Goal: Task Accomplishment & Management: Use online tool/utility

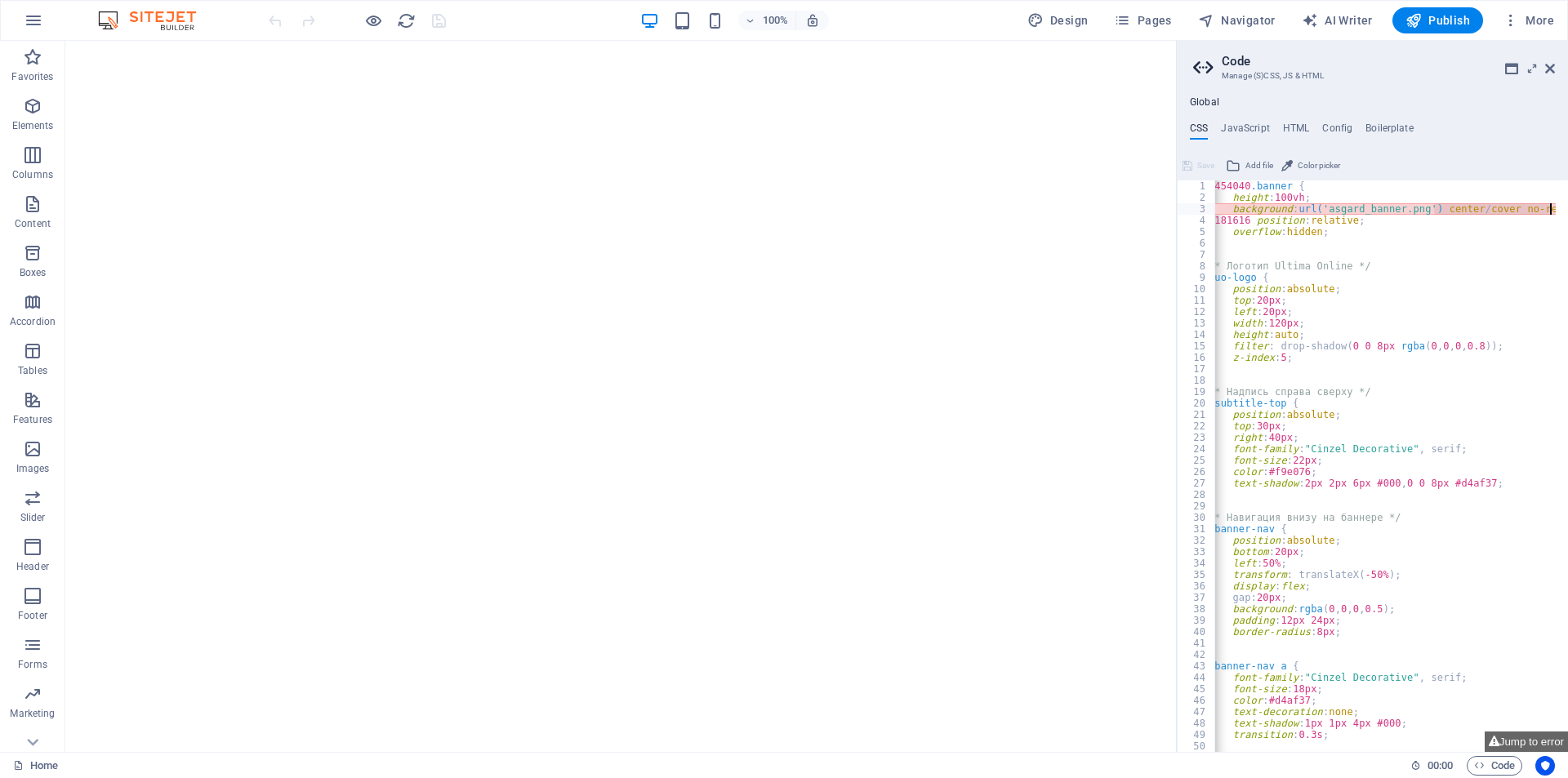
scroll to position [0, 19]
drag, startPoint x: 1454, startPoint y: 209, endPoint x: 1570, endPoint y: 208, distance: 116.0
click at [1567, 208] on html "[DOMAIN_NAME] Home Favorites Elements Columns Content Boxes Accordion Tables Fe…" at bounding box center [784, 389] width 1568 height 778
click at [1466, 210] on div "#454040 .banner { height : 100vh ; background : url( 'asgard_banner.png' ) cent…" at bounding box center [1384, 465] width 342 height 571
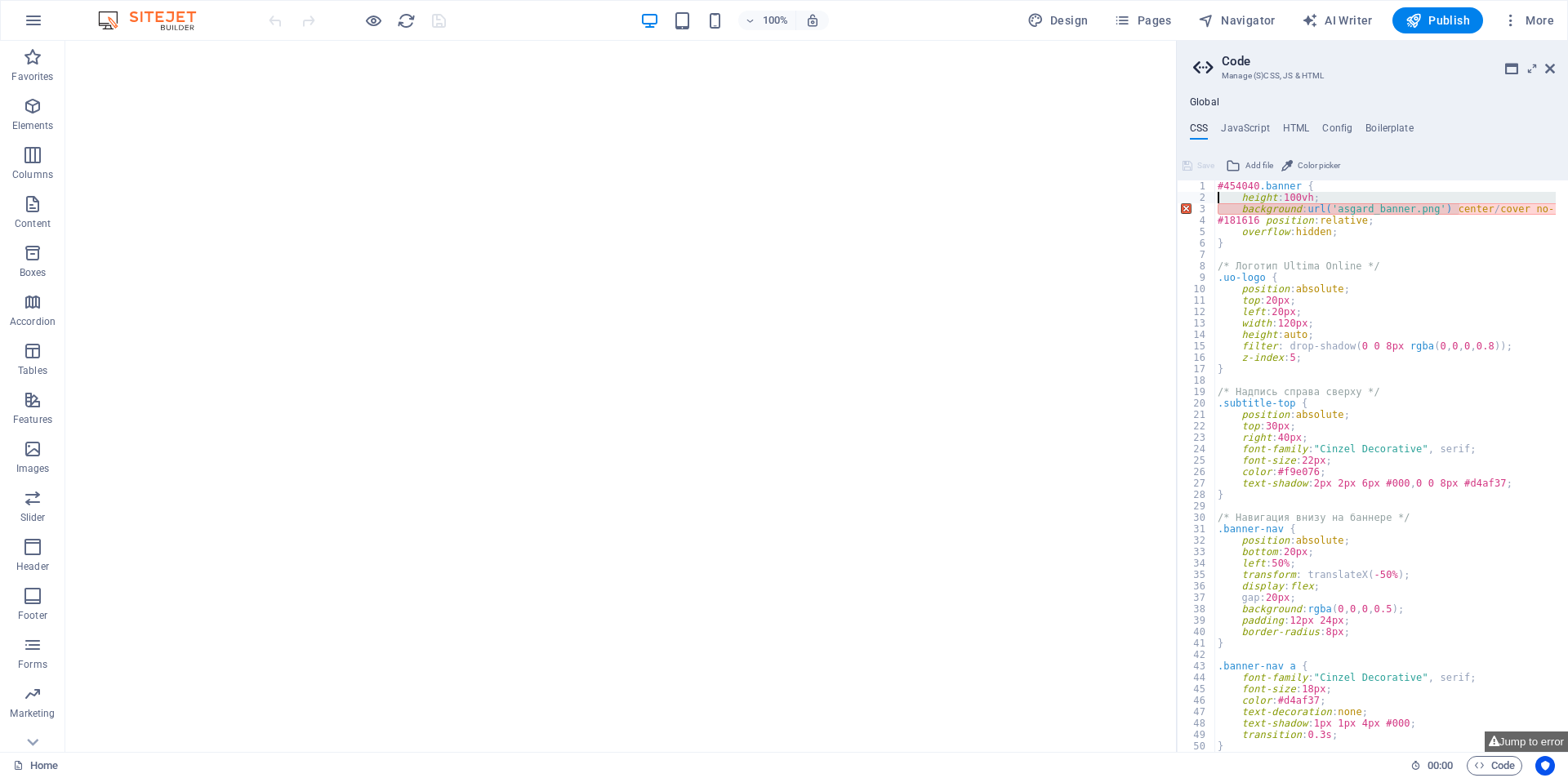
scroll to position [0, 0]
drag, startPoint x: 1440, startPoint y: 212, endPoint x: 1235, endPoint y: 200, distance: 205.4
click at [1202, 201] on div "background: url('asgard_banner.png') center/cover no-repeat; 1 2 3 4 5 6 7 8 9 …" at bounding box center [1372, 465] width 391 height 571
click at [1312, 200] on div "#454040 .banner { height : 100vh ; background : url( 'asgard_banner.png' ) cent…" at bounding box center [1384, 465] width 342 height 571
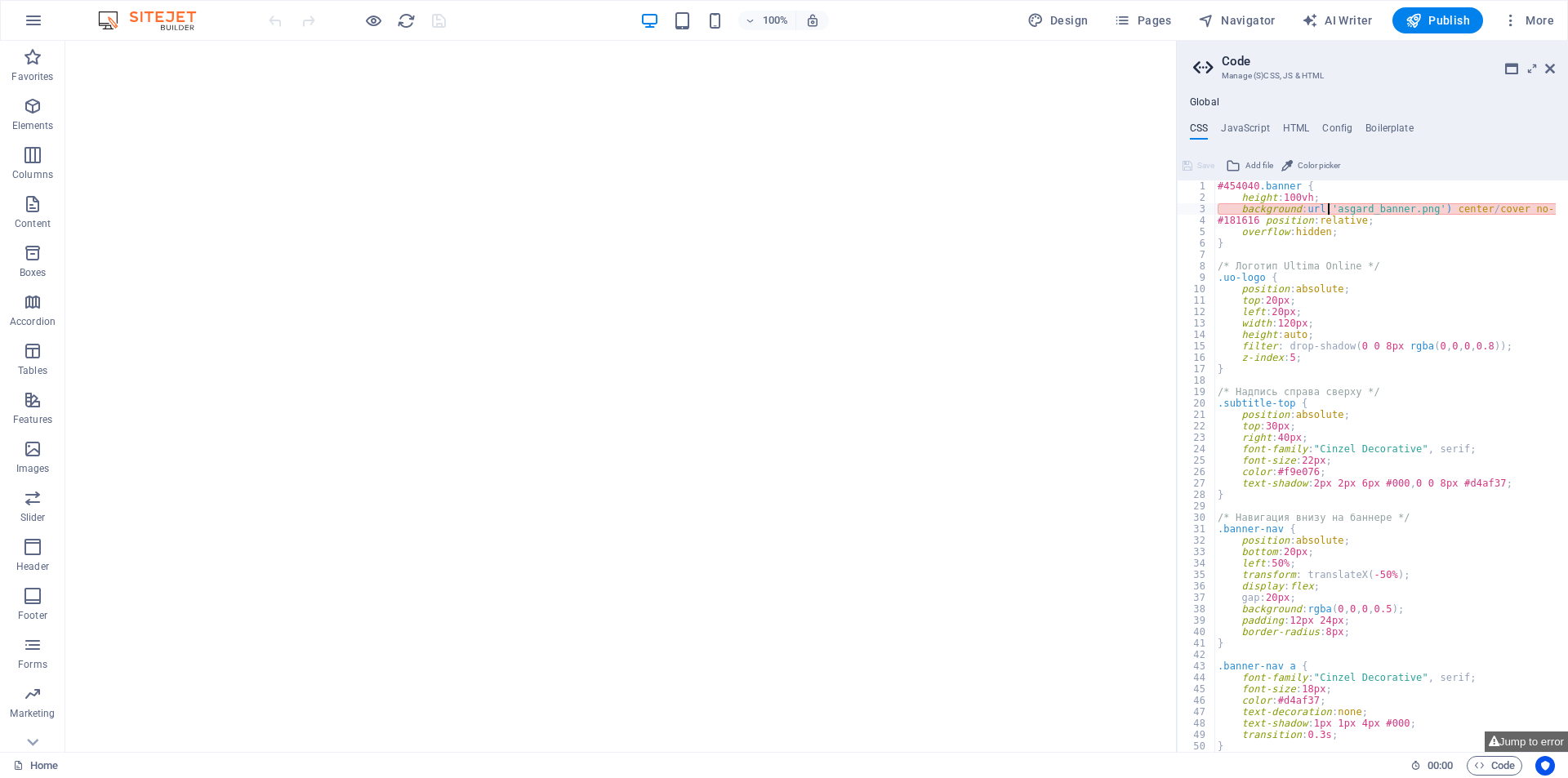
type textarea "background: url('asgard_banner.png') center/cover no-repeat;"
click at [1299, 131] on h4 "HTML" at bounding box center [1296, 132] width 27 height 18
type textarea "{{content}}"
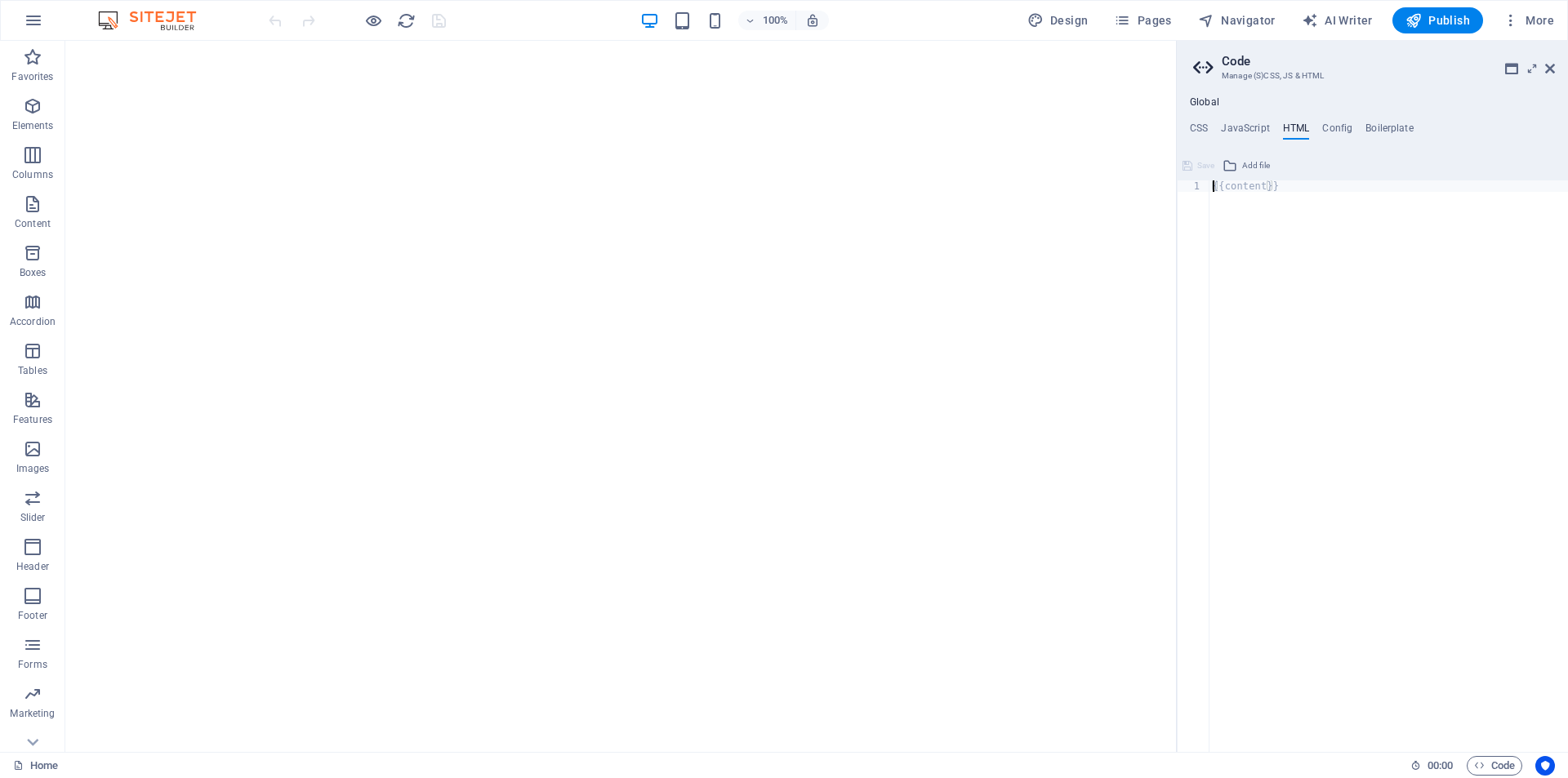
click at [1309, 203] on div "{{content}}" at bounding box center [1389, 477] width 358 height 594
click at [1320, 239] on div "{{content}}" at bounding box center [1389, 477] width 358 height 594
click at [1266, 125] on h4 "JavaScript" at bounding box center [1245, 132] width 49 height 18
type textarea "/* JS for preset "Language V2" */"
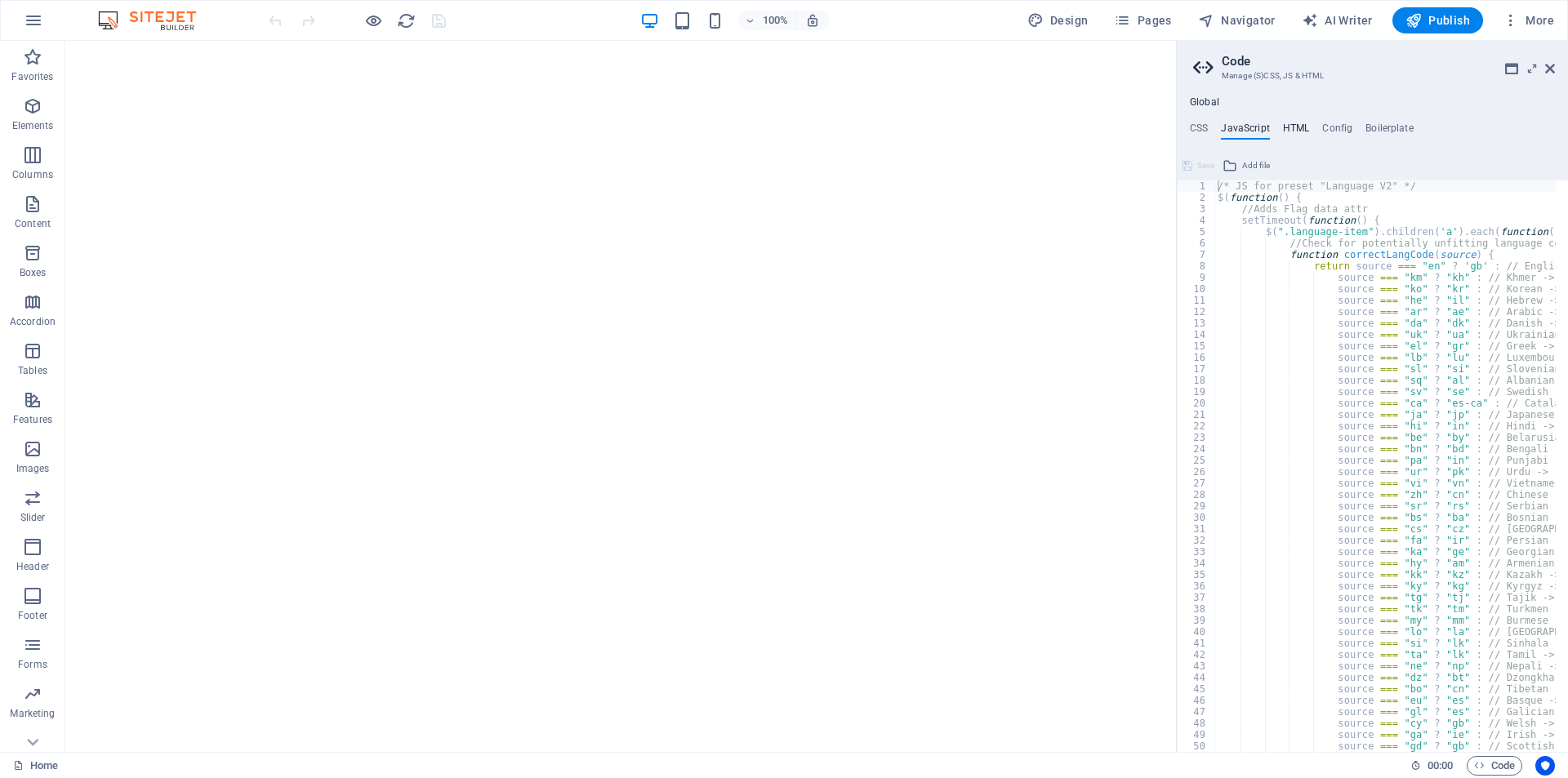
click at [1297, 129] on h4 "HTML" at bounding box center [1296, 132] width 27 height 18
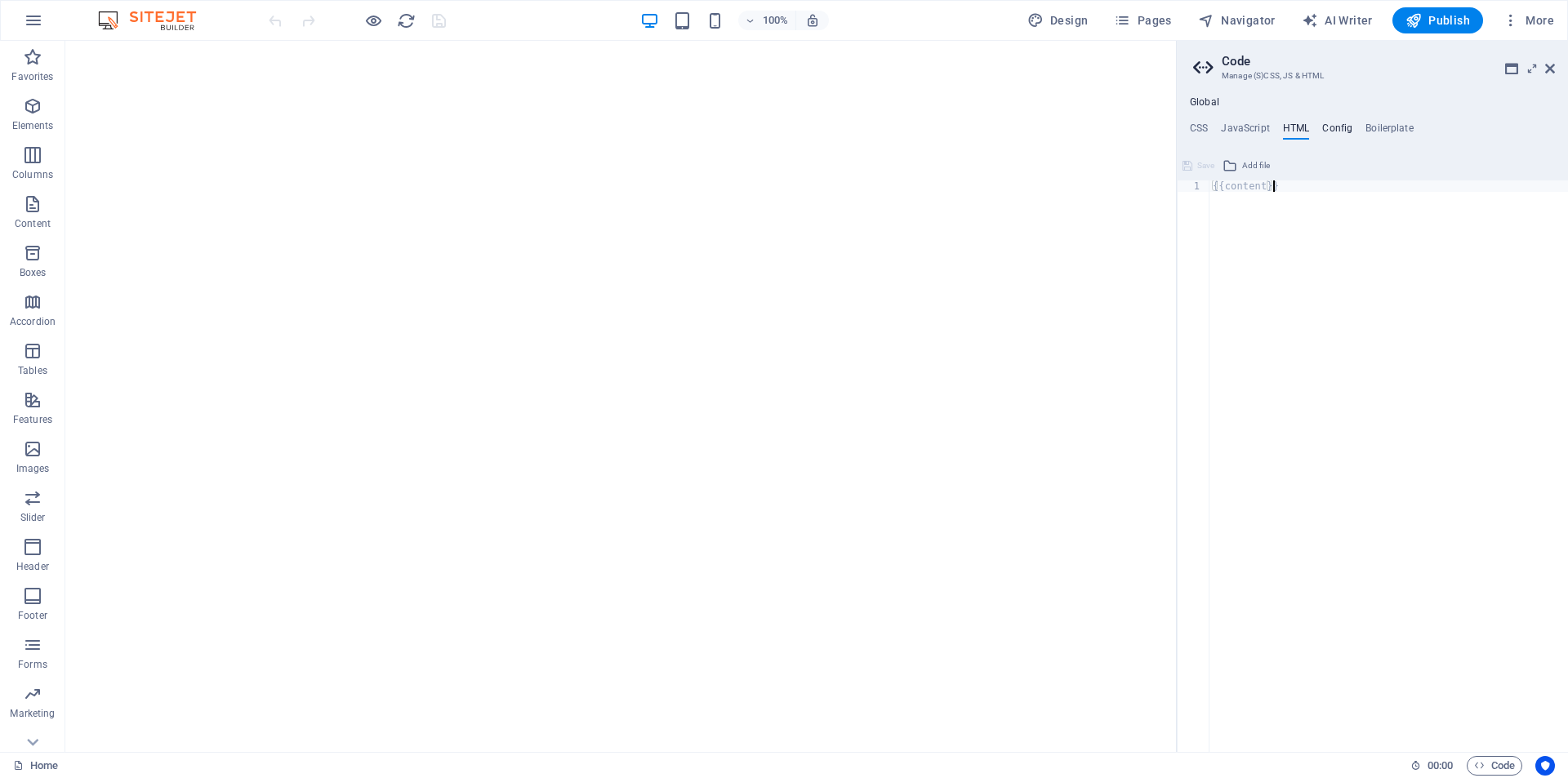
click at [1339, 129] on h4 "Config" at bounding box center [1337, 132] width 30 height 18
type textarea "/**"
click at [1381, 132] on h4 "Boilerplate" at bounding box center [1389, 132] width 49 height 18
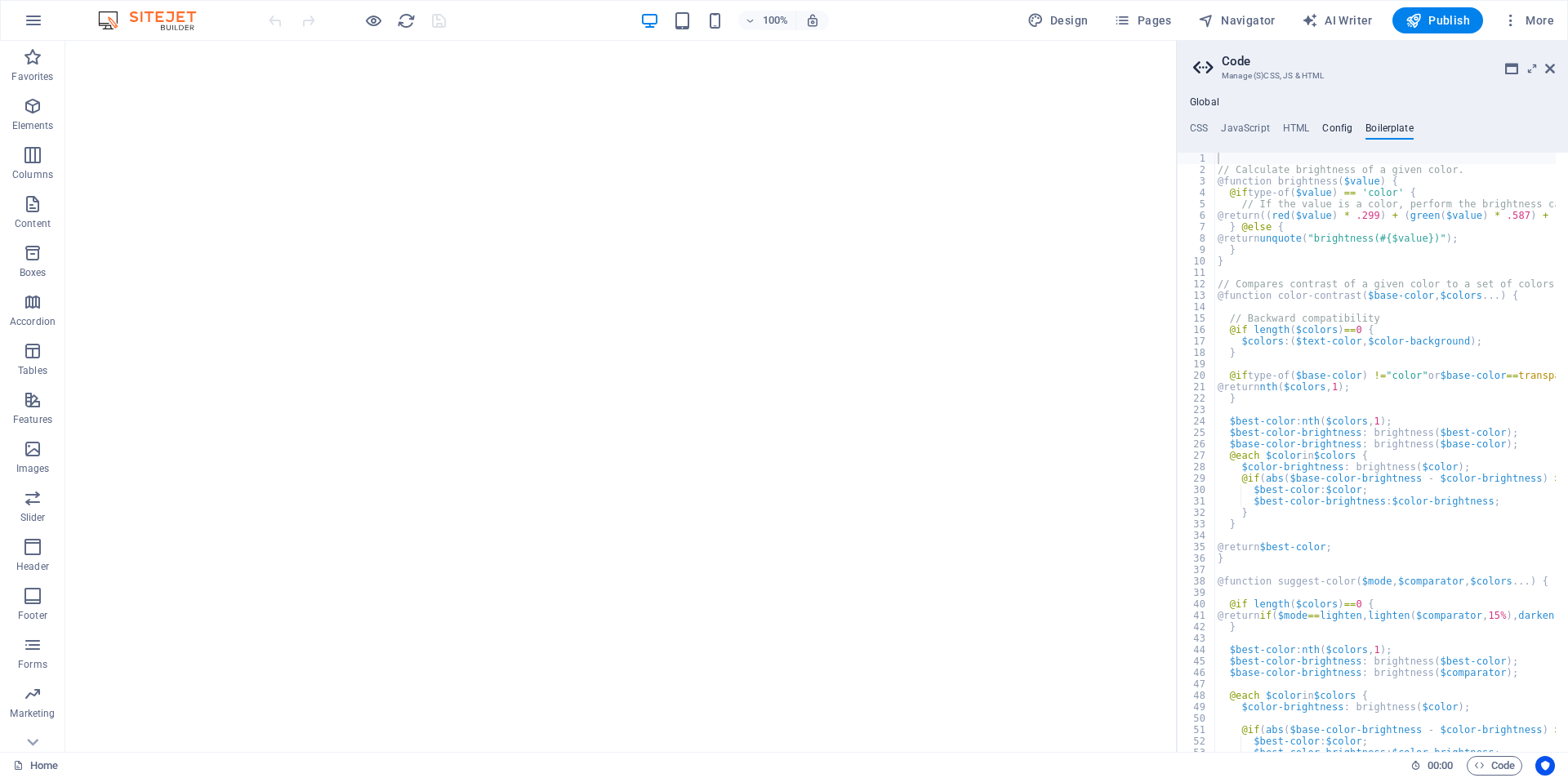
click at [1331, 132] on h4 "Config" at bounding box center [1337, 132] width 30 height 18
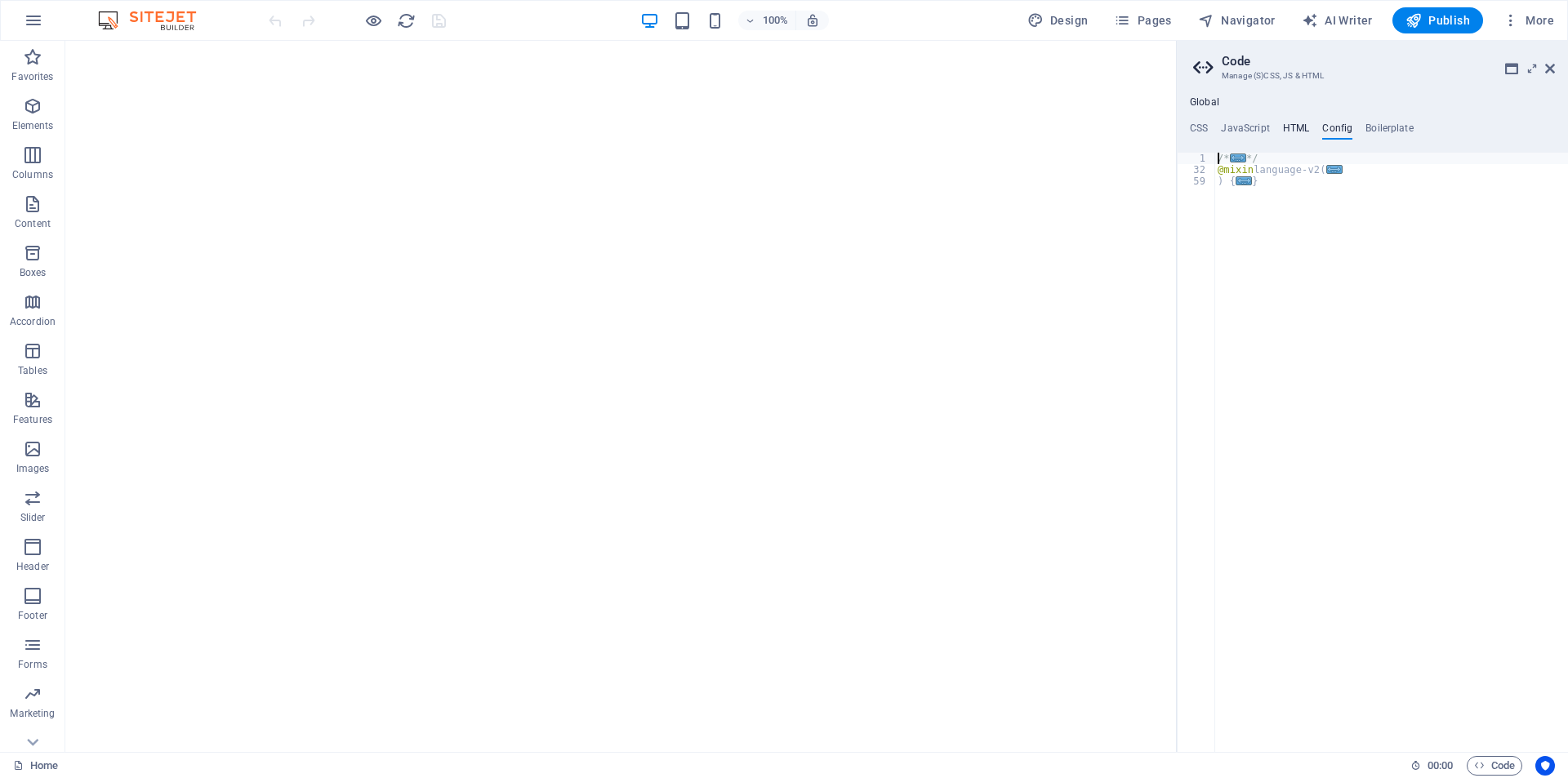
click at [1293, 133] on h4 "HTML" at bounding box center [1296, 132] width 27 height 18
click at [906, 48] on html at bounding box center [621, 43] width 1111 height 6
click at [1323, 230] on div "{{content}}" at bounding box center [1389, 477] width 358 height 594
drag, startPoint x: 1323, startPoint y: 204, endPoint x: 1176, endPoint y: 196, distance: 147.2
click at [1176, 196] on aside "Code Manage (S)CSS, JS & HTML Global CSS JavaScript HTML Config Boilerplate bac…" at bounding box center [1372, 397] width 392 height 712
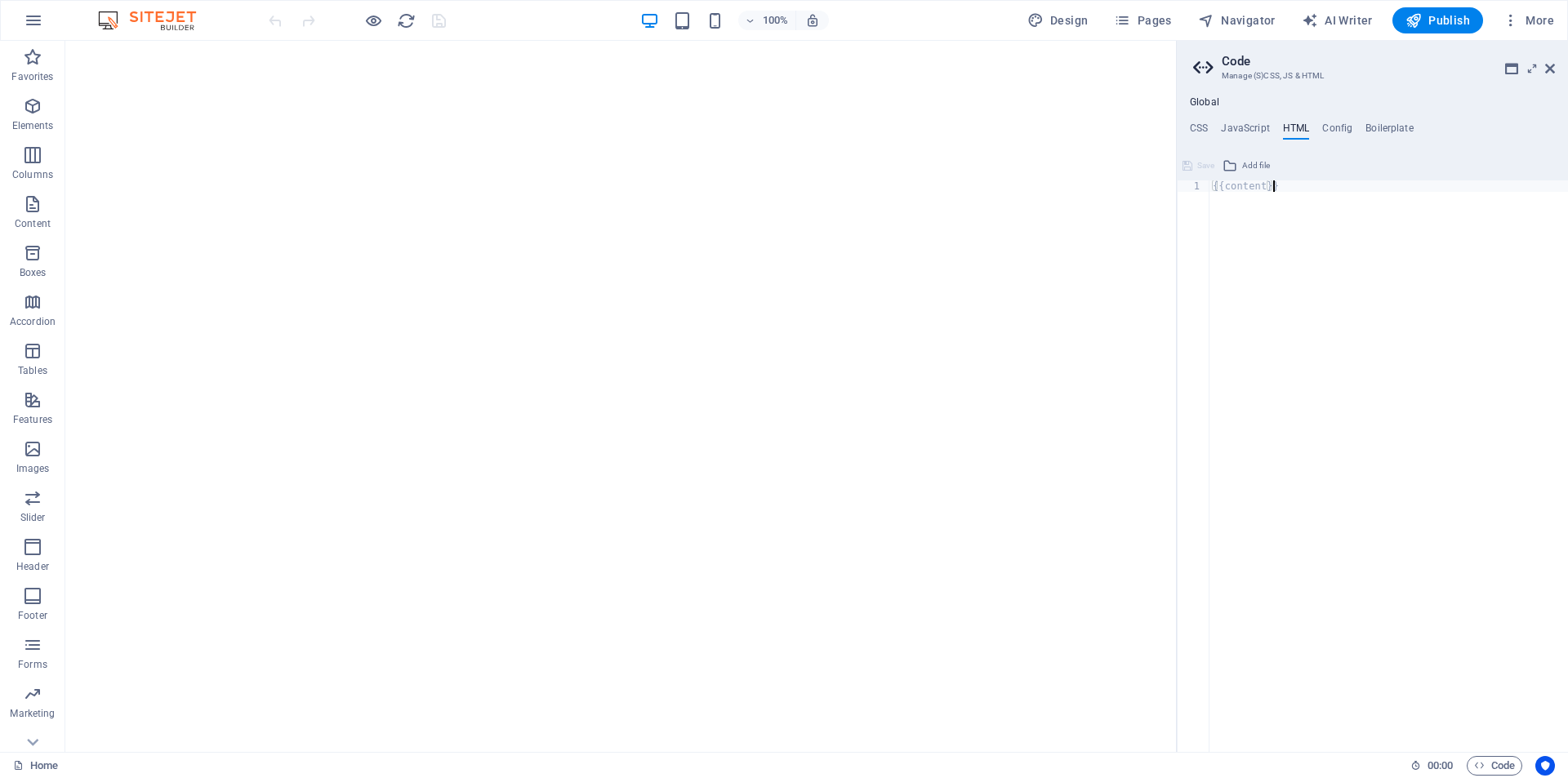
click at [1262, 179] on div "{{content}} 1 {{content}} ההההההההההההההההההההההההההההההההההההההההההההההההההההה…" at bounding box center [1372, 452] width 391 height 600
click at [1264, 185] on div "{{content}}" at bounding box center [1389, 477] width 358 height 594
click at [1272, 202] on div "{{content}}" at bounding box center [1389, 477] width 358 height 594
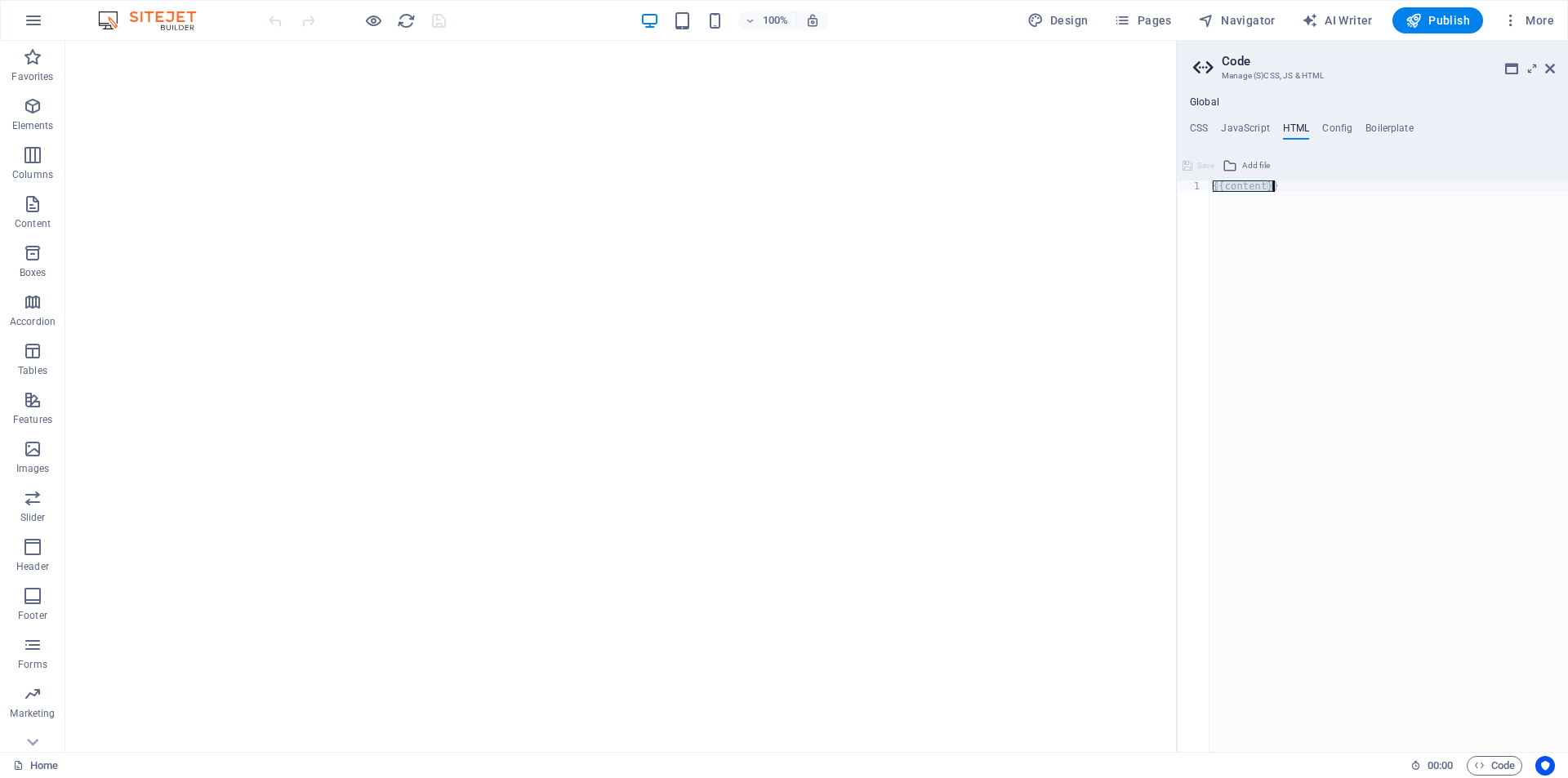
click at [1286, 202] on div "{{content}}" at bounding box center [1389, 465] width 358 height 571
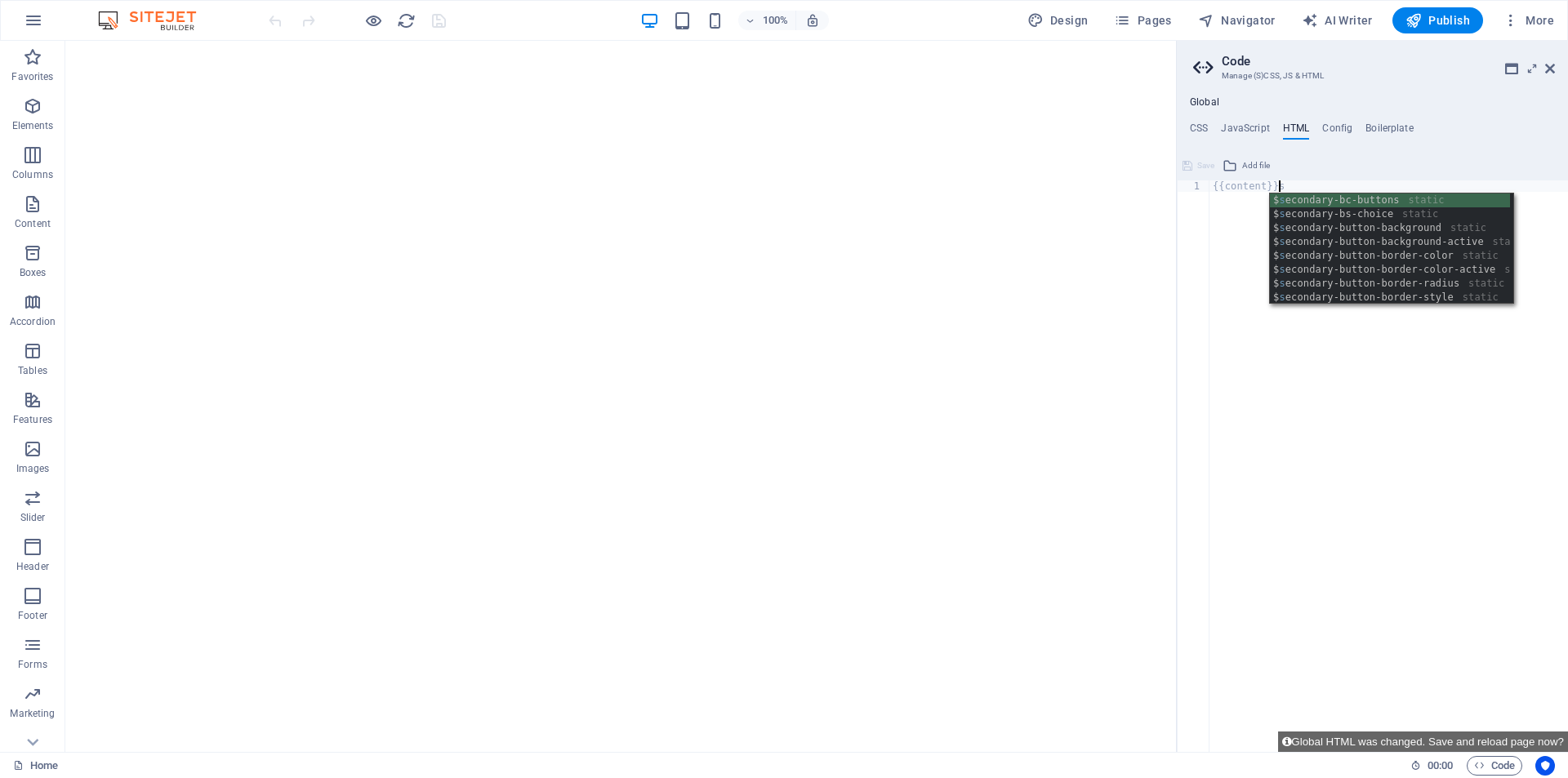
scroll to position [0, 4]
type textarea "{{content}}"
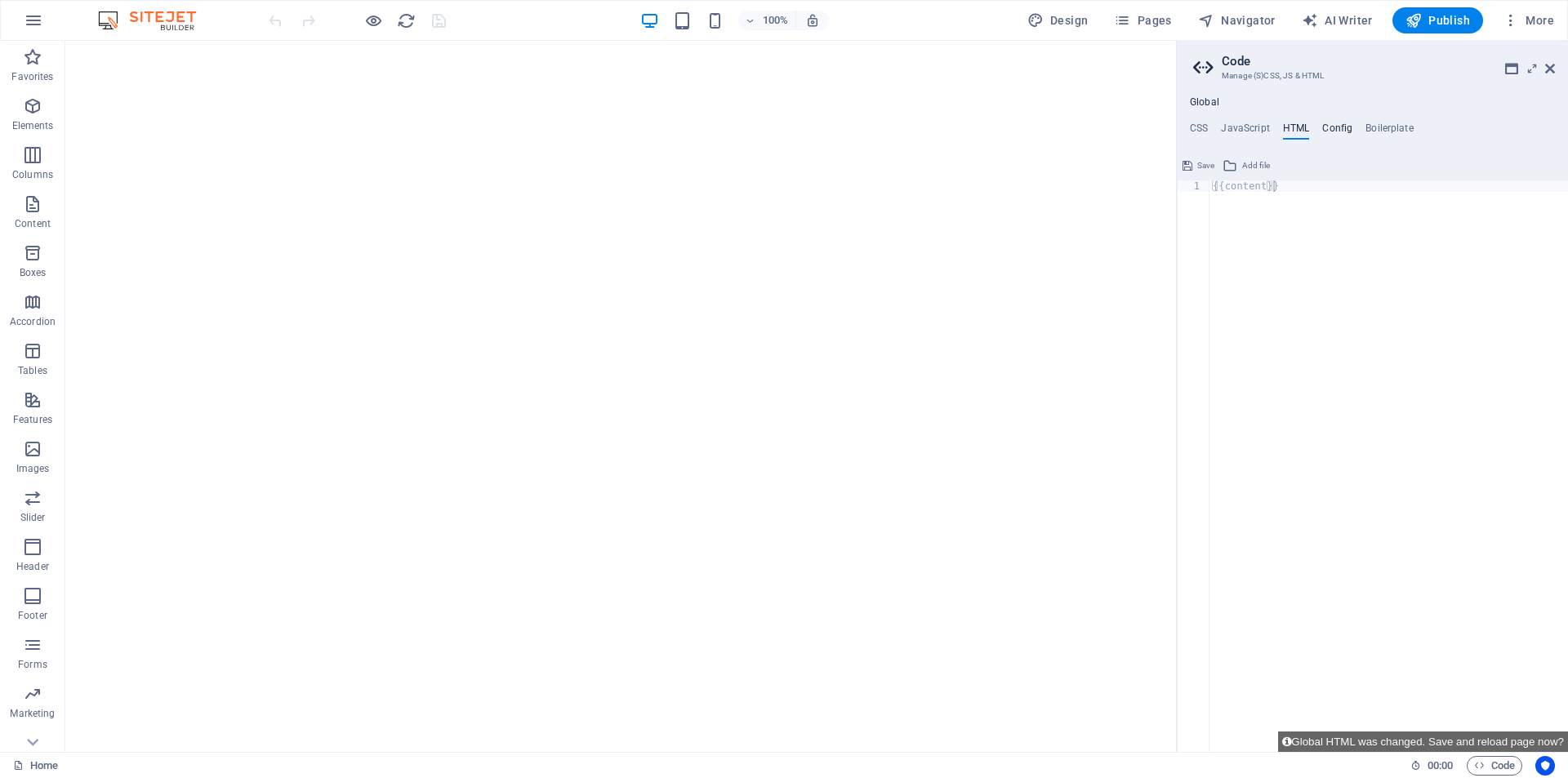
click at [1351, 126] on h4 "Config" at bounding box center [1337, 132] width 30 height 18
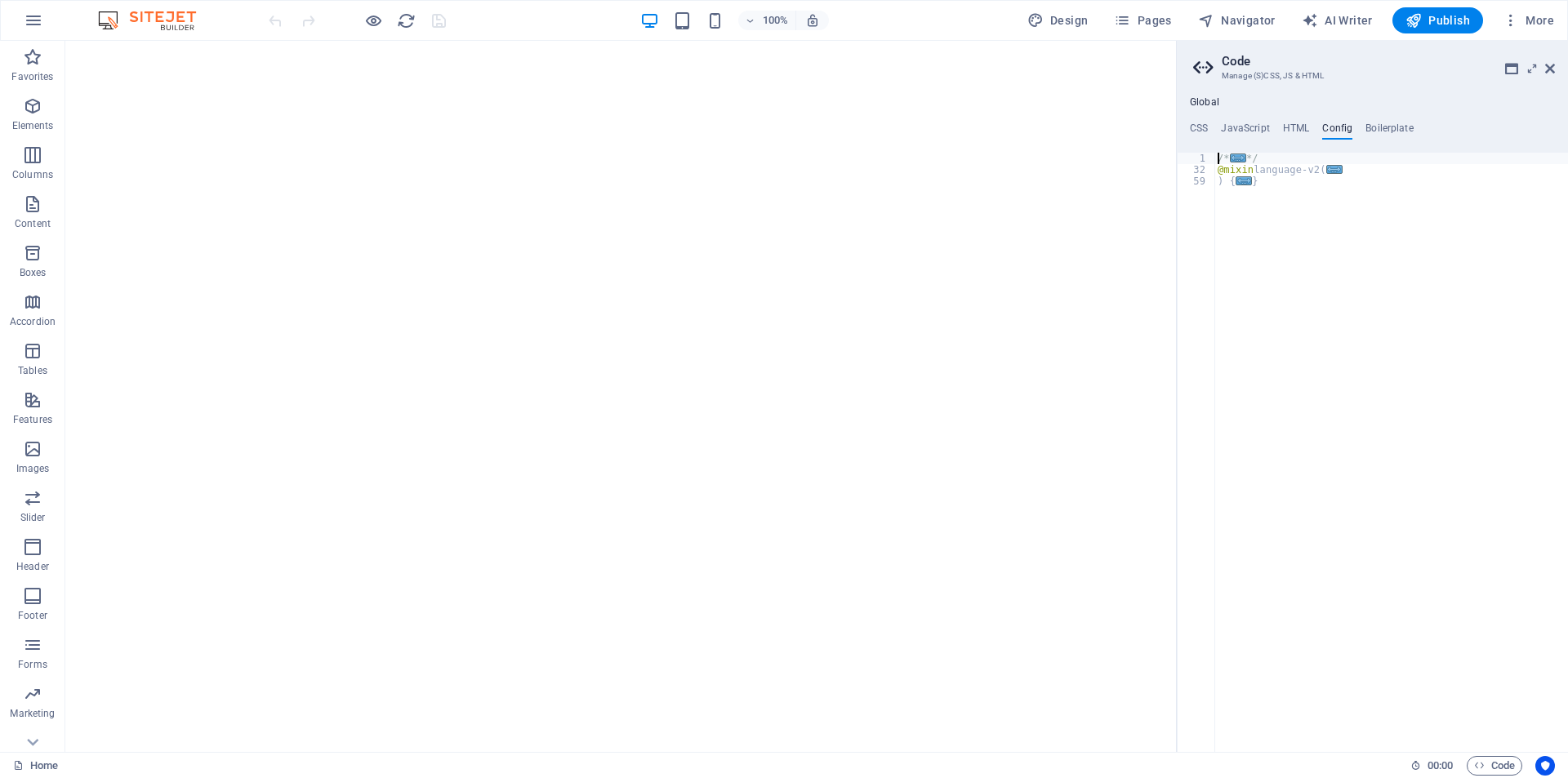
click at [1341, 127] on h4 "Config" at bounding box center [1337, 132] width 30 height 18
click at [1413, 130] on ul "CSS JavaScript HTML Config Boilerplate" at bounding box center [1372, 132] width 391 height 18
click at [1396, 125] on h4 "Boilerplate" at bounding box center [1389, 132] width 49 height 18
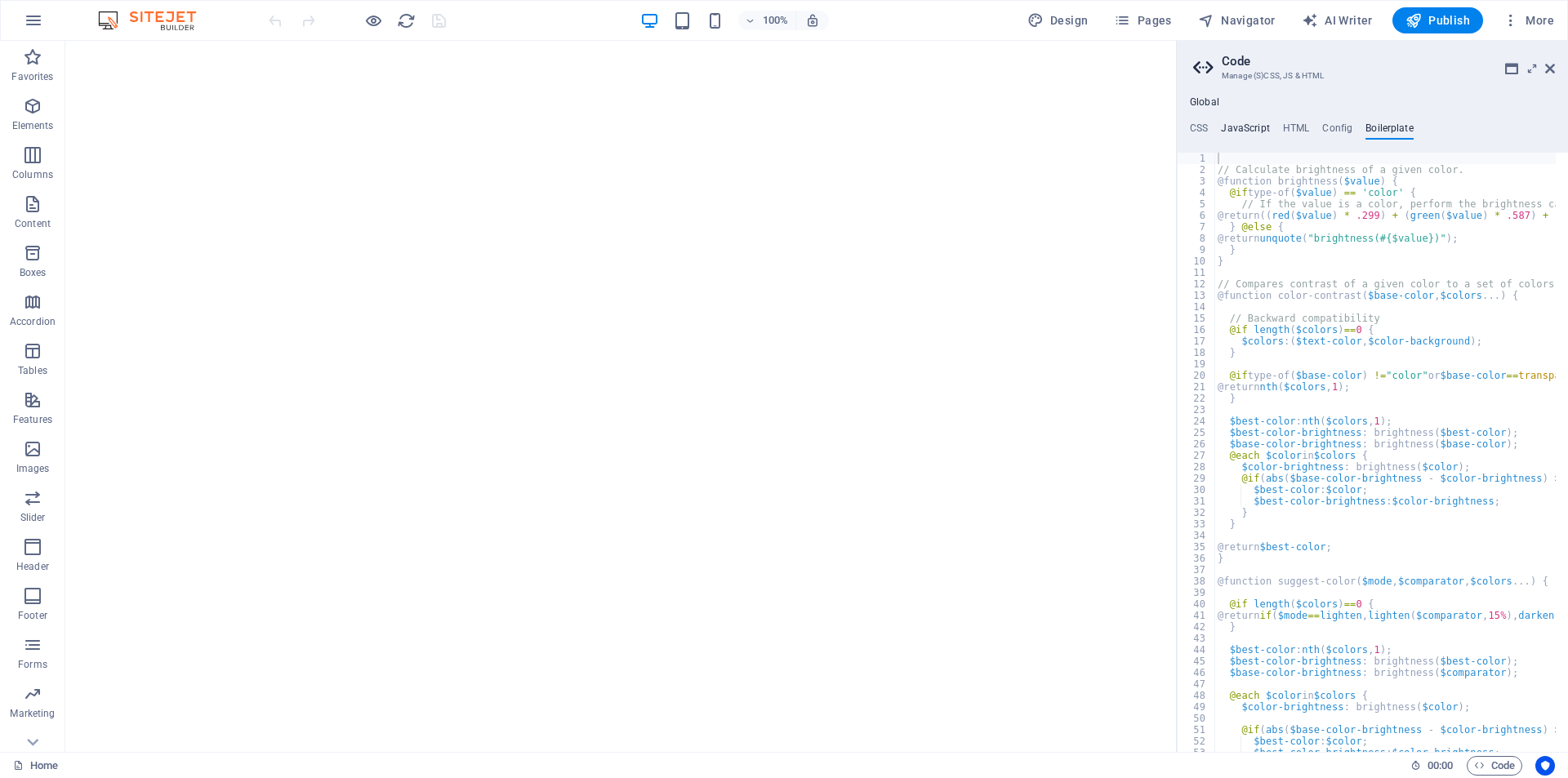
click at [1262, 125] on h4 "JavaScript" at bounding box center [1245, 132] width 49 height 18
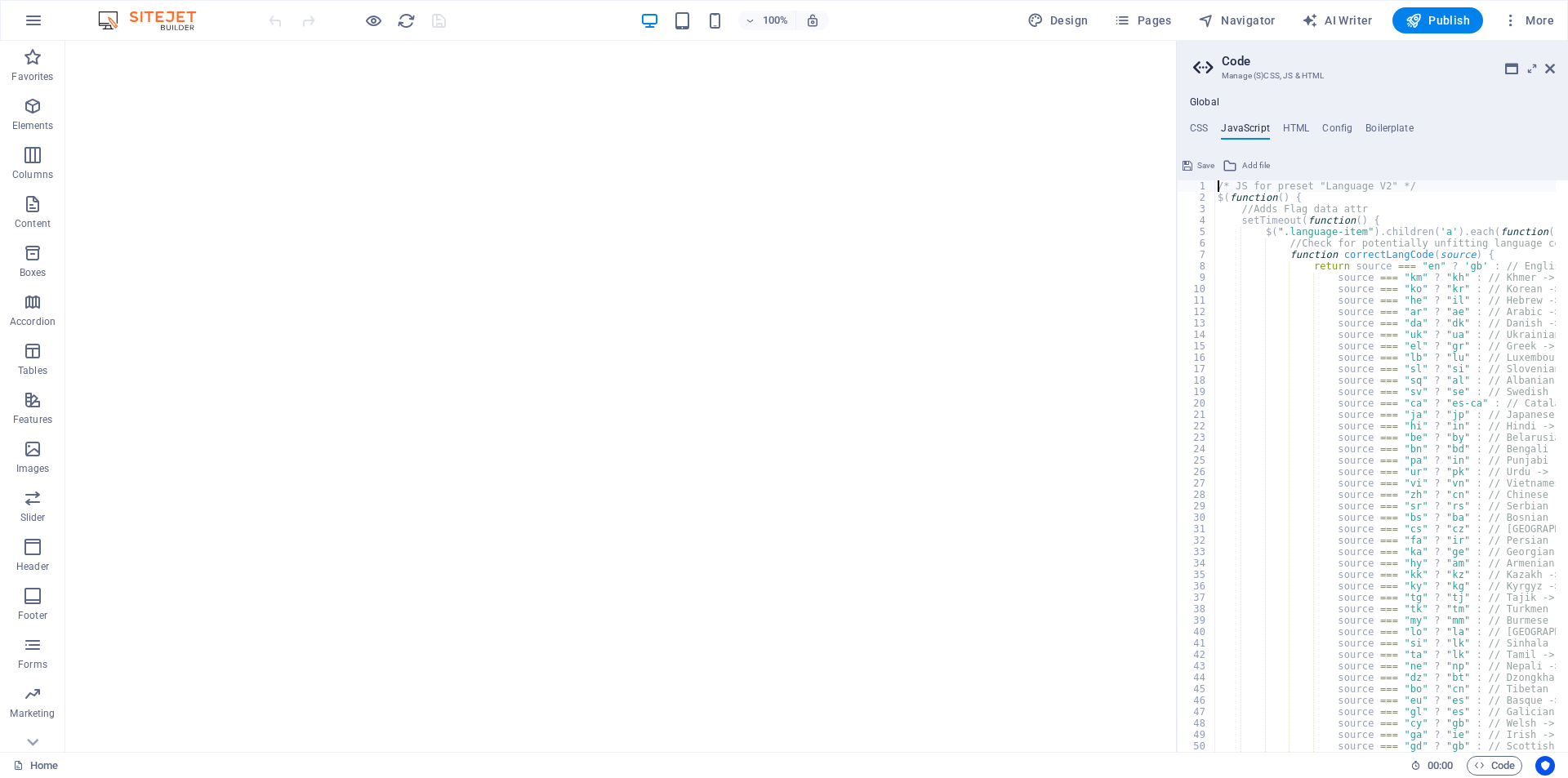
click at [1217, 128] on ul "CSS JavaScript HTML Config Boilerplate" at bounding box center [1372, 132] width 391 height 18
click at [1209, 127] on ul "CSS JavaScript HTML Config Boilerplate" at bounding box center [1372, 132] width 391 height 18
click at [1201, 126] on h4 "CSS" at bounding box center [1198, 132] width 18 height 18
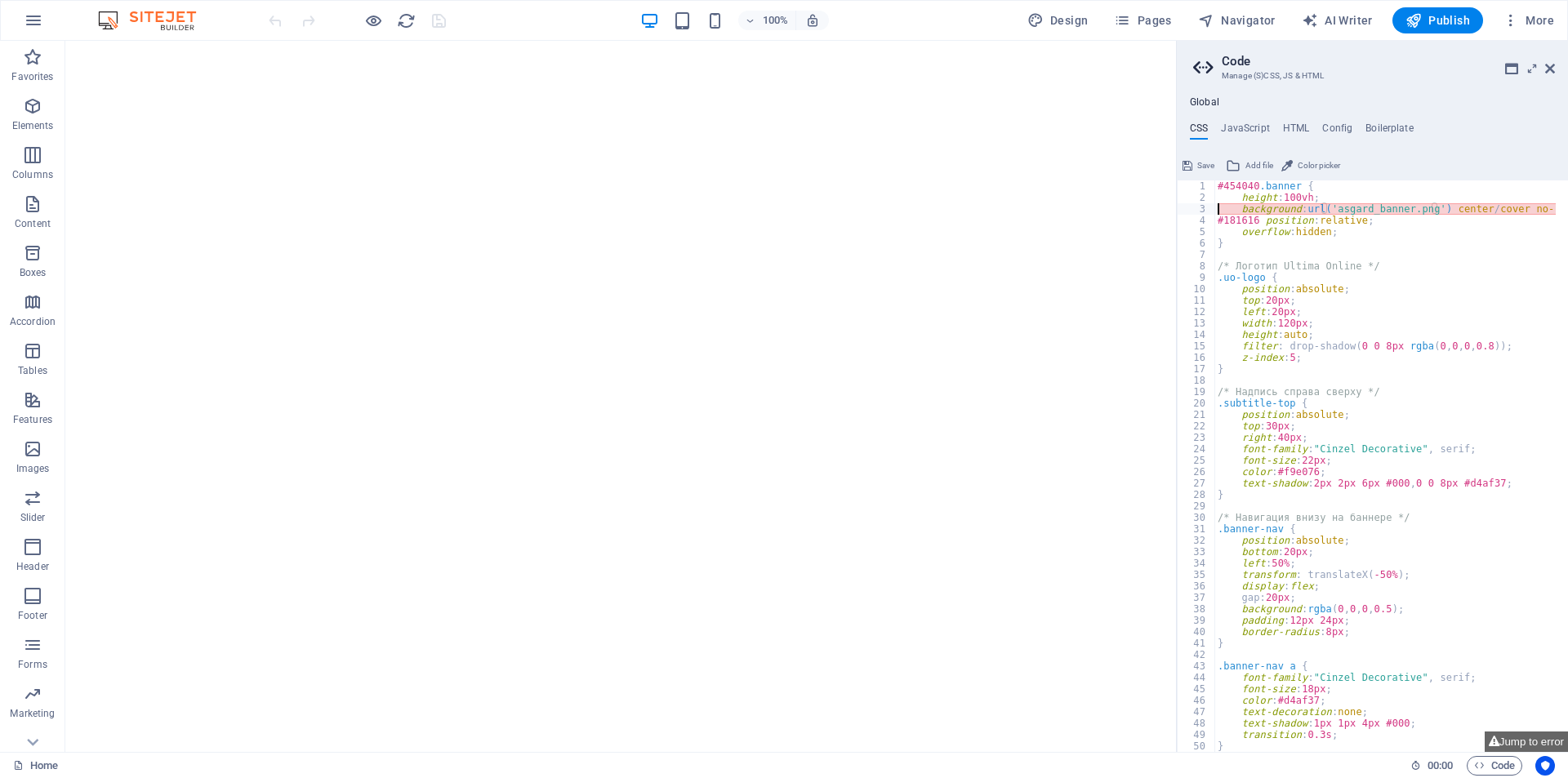
type textarea "// background: url('asgard_banner.png') center/cover no-repeat;"
click at [879, 48] on html at bounding box center [621, 43] width 1111 height 6
click at [833, 48] on html at bounding box center [621, 43] width 1111 height 6
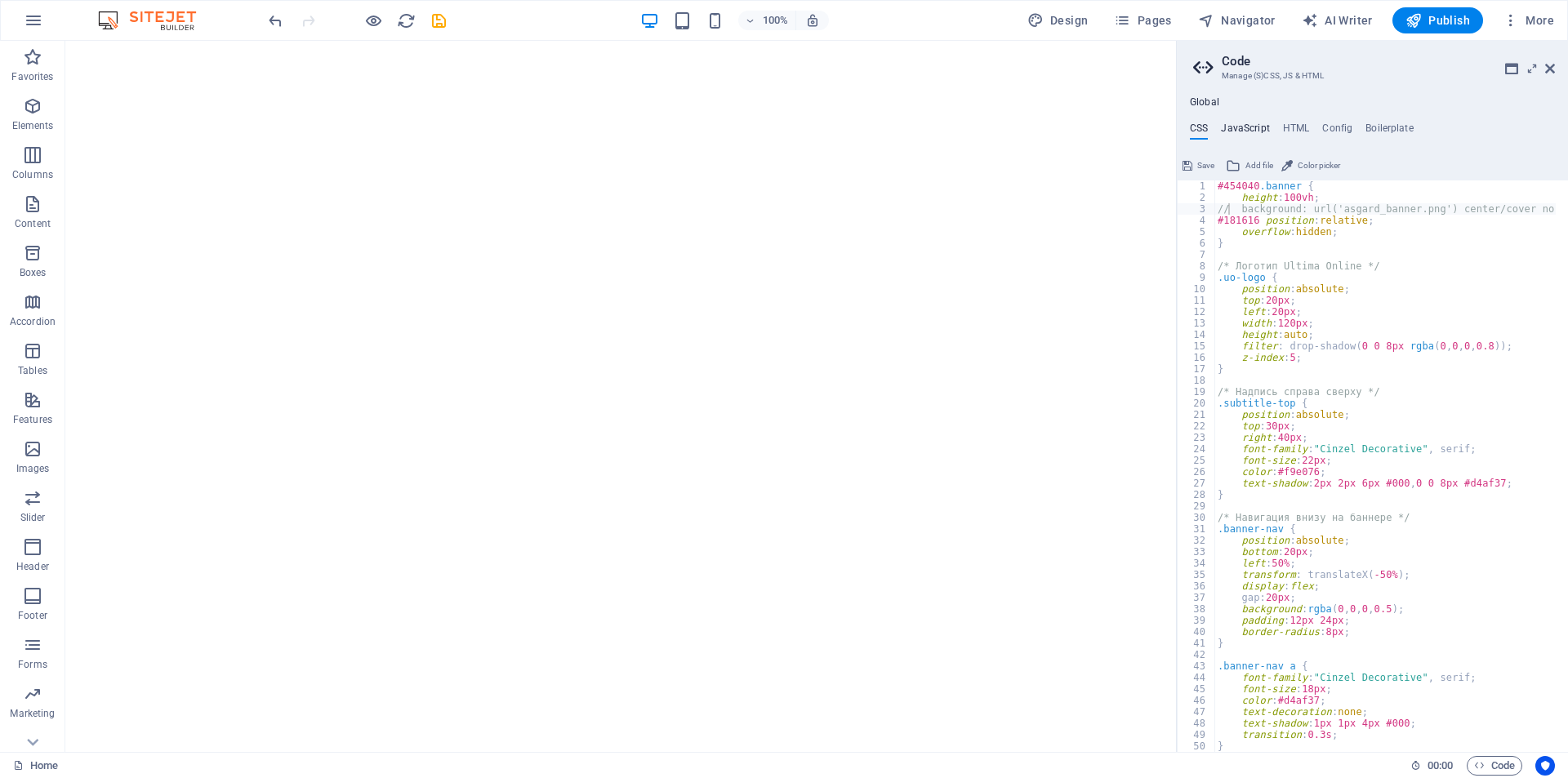
click at [1266, 123] on h4 "JavaScript" at bounding box center [1245, 132] width 49 height 18
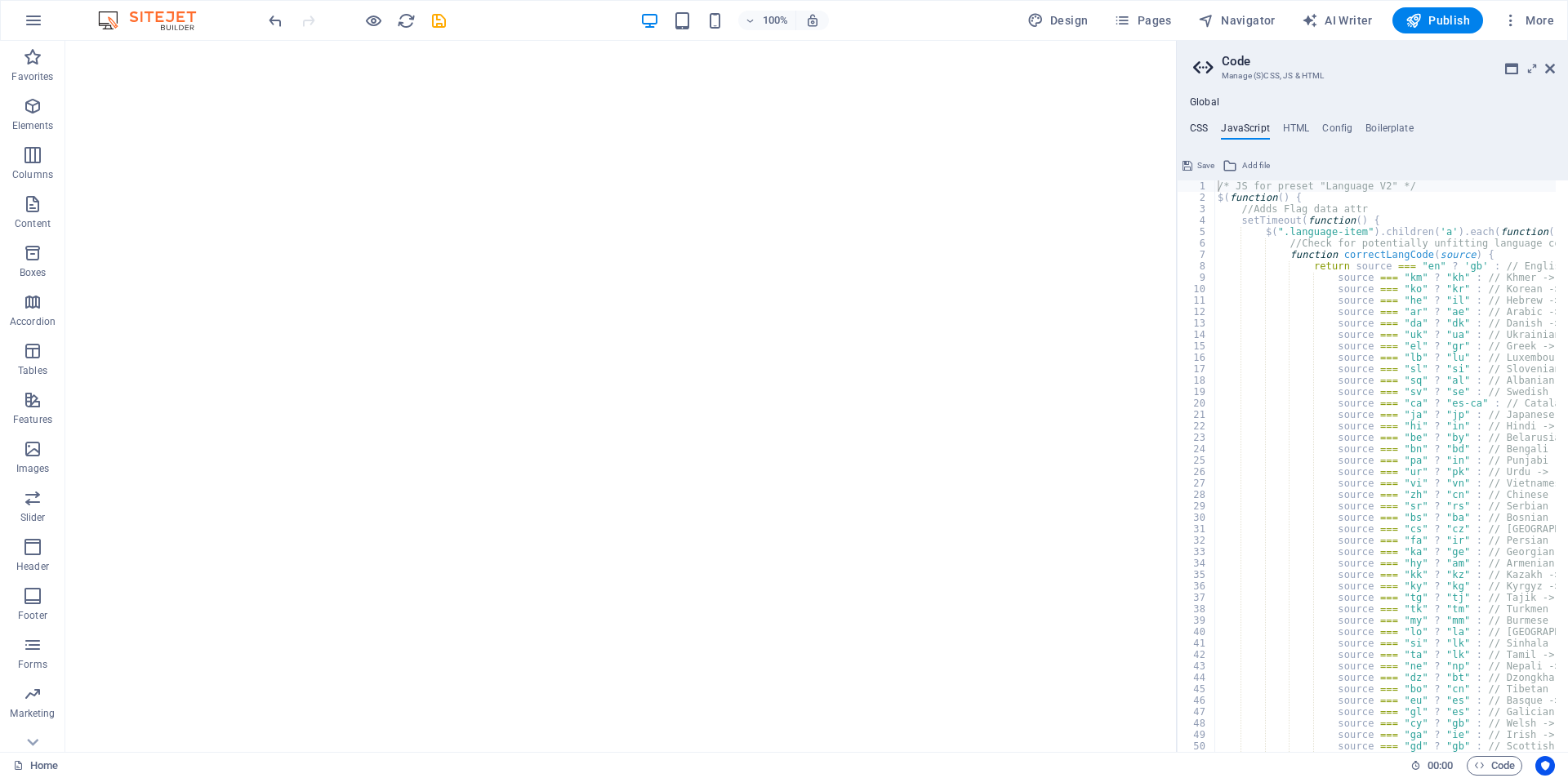
click at [1205, 126] on h4 "CSS" at bounding box center [1198, 132] width 18 height 18
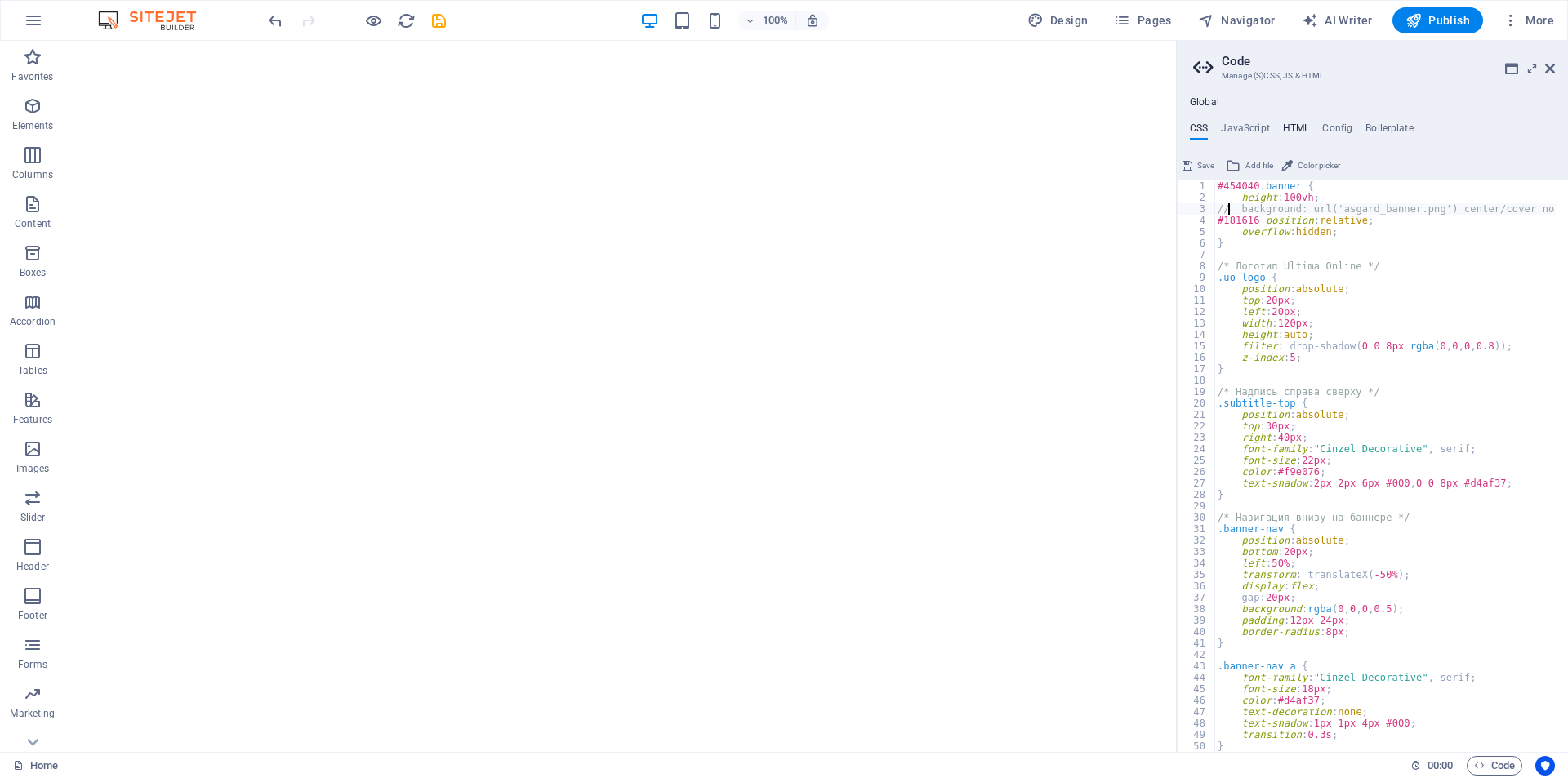
click at [1284, 128] on h4 "HTML" at bounding box center [1296, 132] width 27 height 18
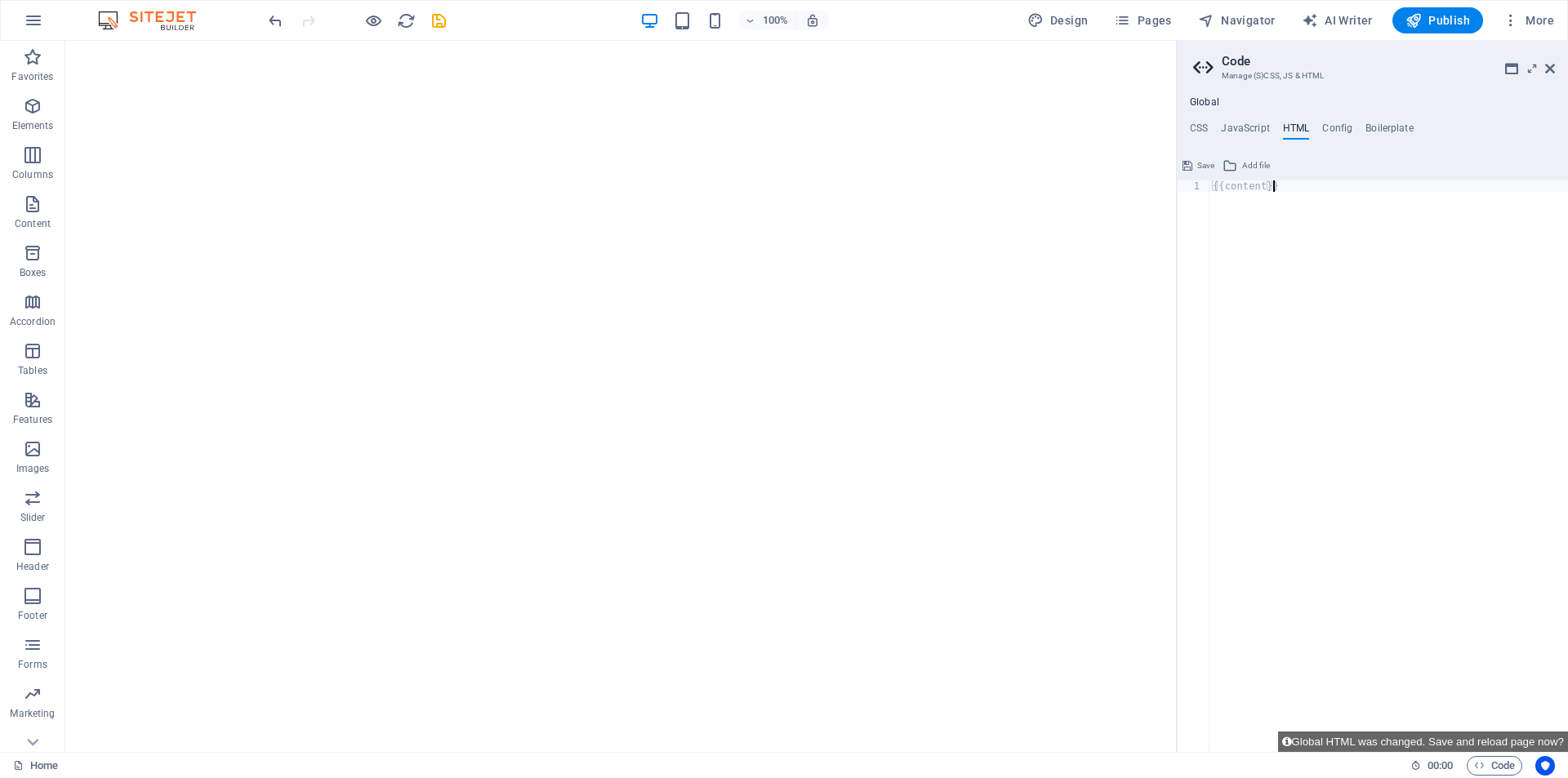
click at [1300, 223] on div "{{content}}" at bounding box center [1389, 477] width 358 height 594
paste textarea
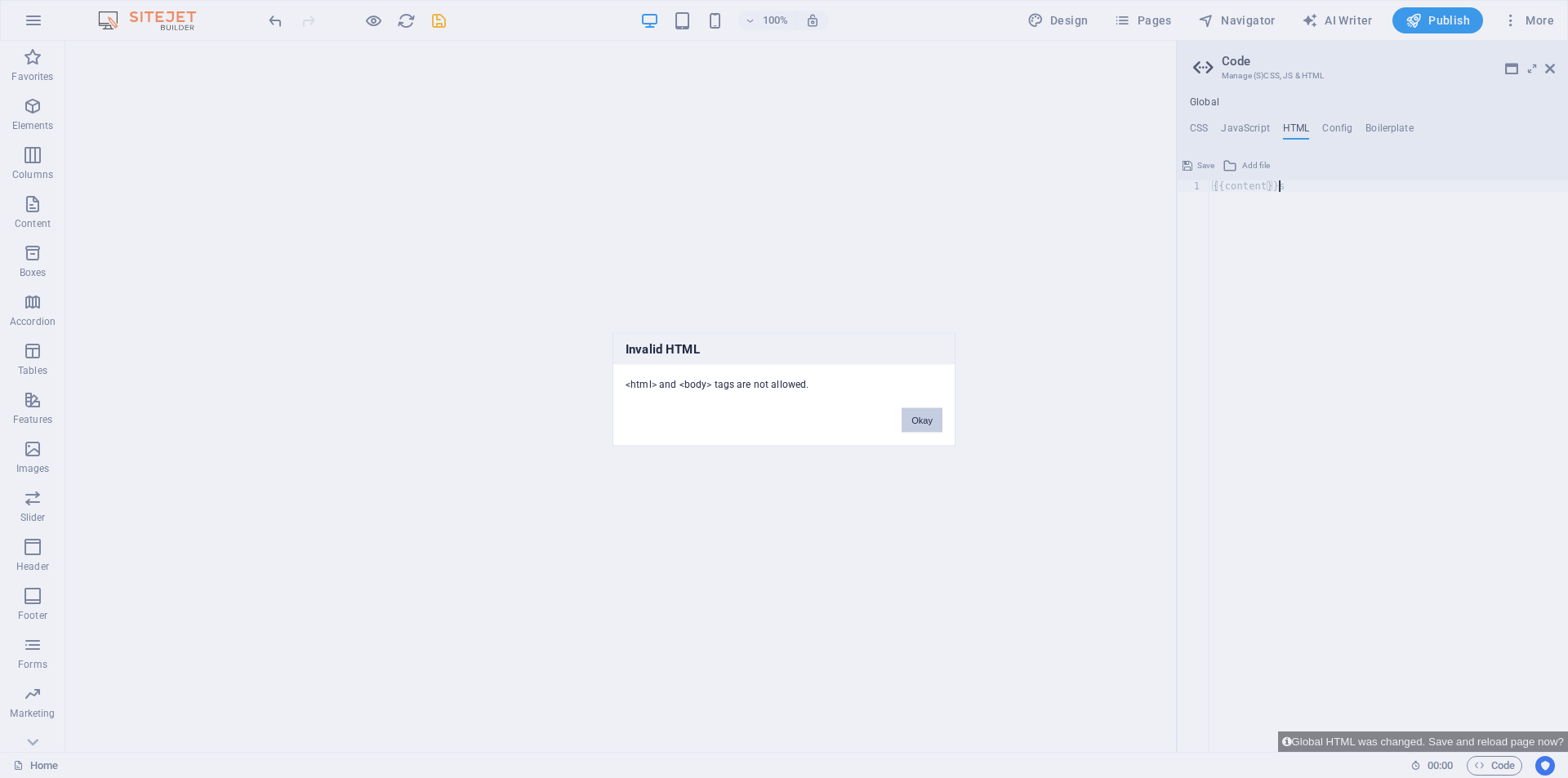
scroll to position [0, 0]
click at [908, 425] on button "Okay" at bounding box center [922, 419] width 41 height 25
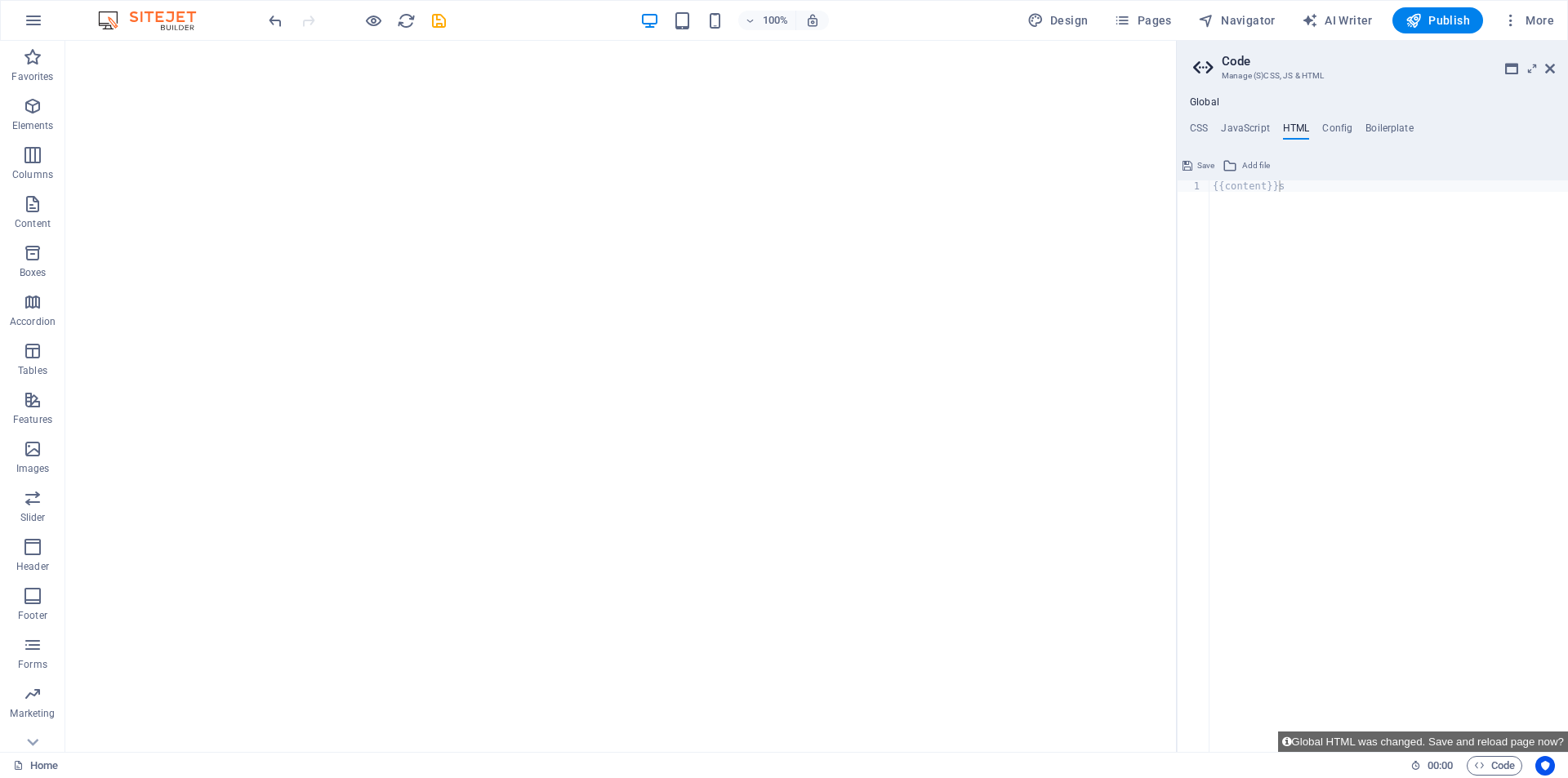
click at [1432, 213] on div "{{content}}s" at bounding box center [1389, 477] width 358 height 594
type textarea "{{content}}"
click at [1508, 767] on span "Code" at bounding box center [1494, 766] width 41 height 19
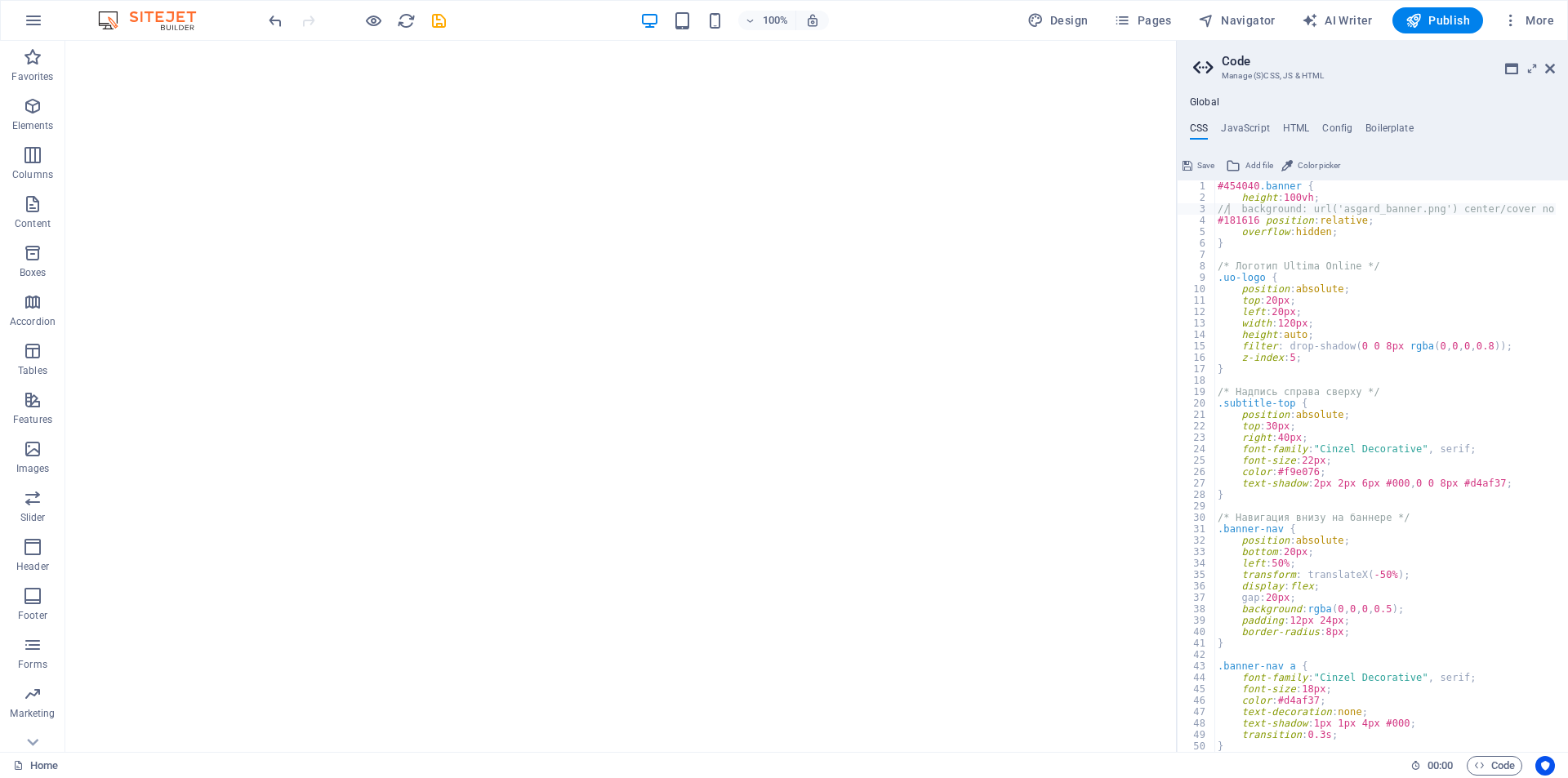
click at [1256, 115] on div "Global CSS JavaScript HTML Config Boilerplate // background: url('asgard_banner…" at bounding box center [1372, 424] width 391 height 656
click at [1266, 123] on h4 "JavaScript" at bounding box center [1245, 132] width 49 height 18
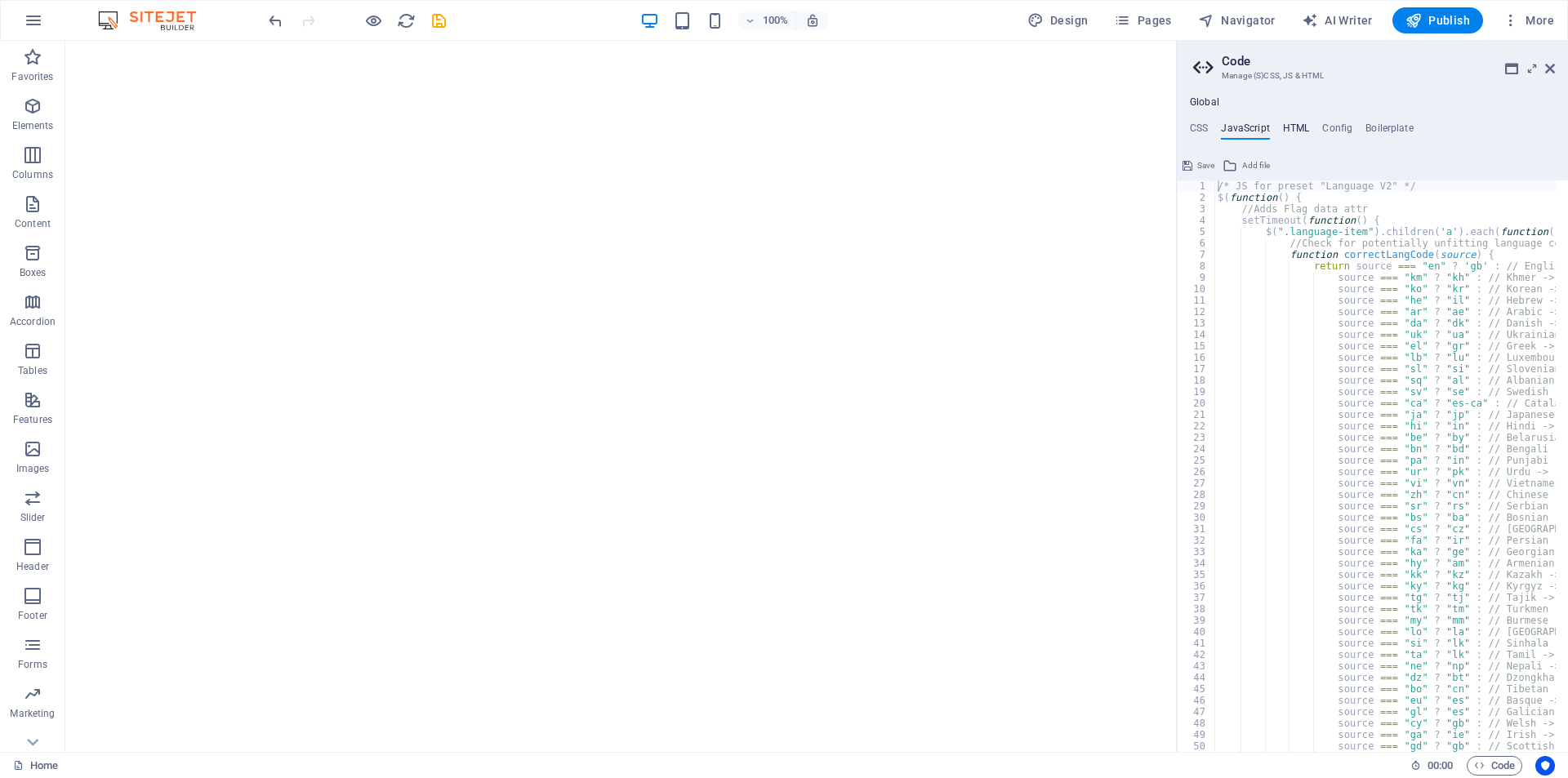
click at [1290, 125] on h4 "HTML" at bounding box center [1296, 132] width 27 height 18
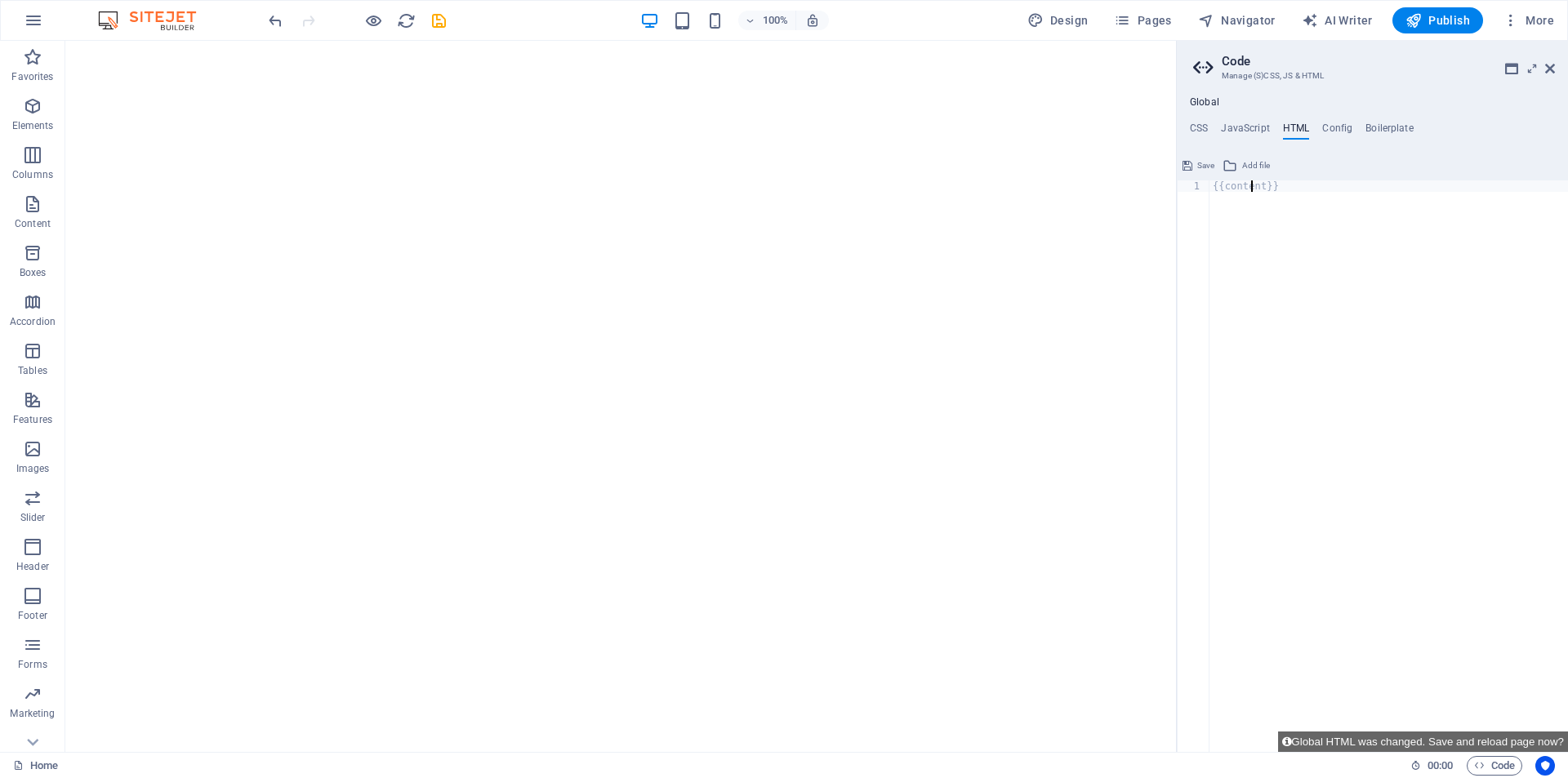
click at [1248, 186] on div "{{content}}" at bounding box center [1389, 477] width 358 height 594
click at [1305, 190] on div "{{content}}" at bounding box center [1389, 477] width 358 height 594
click at [1255, 168] on span "Add file" at bounding box center [1255, 166] width 27 height 19
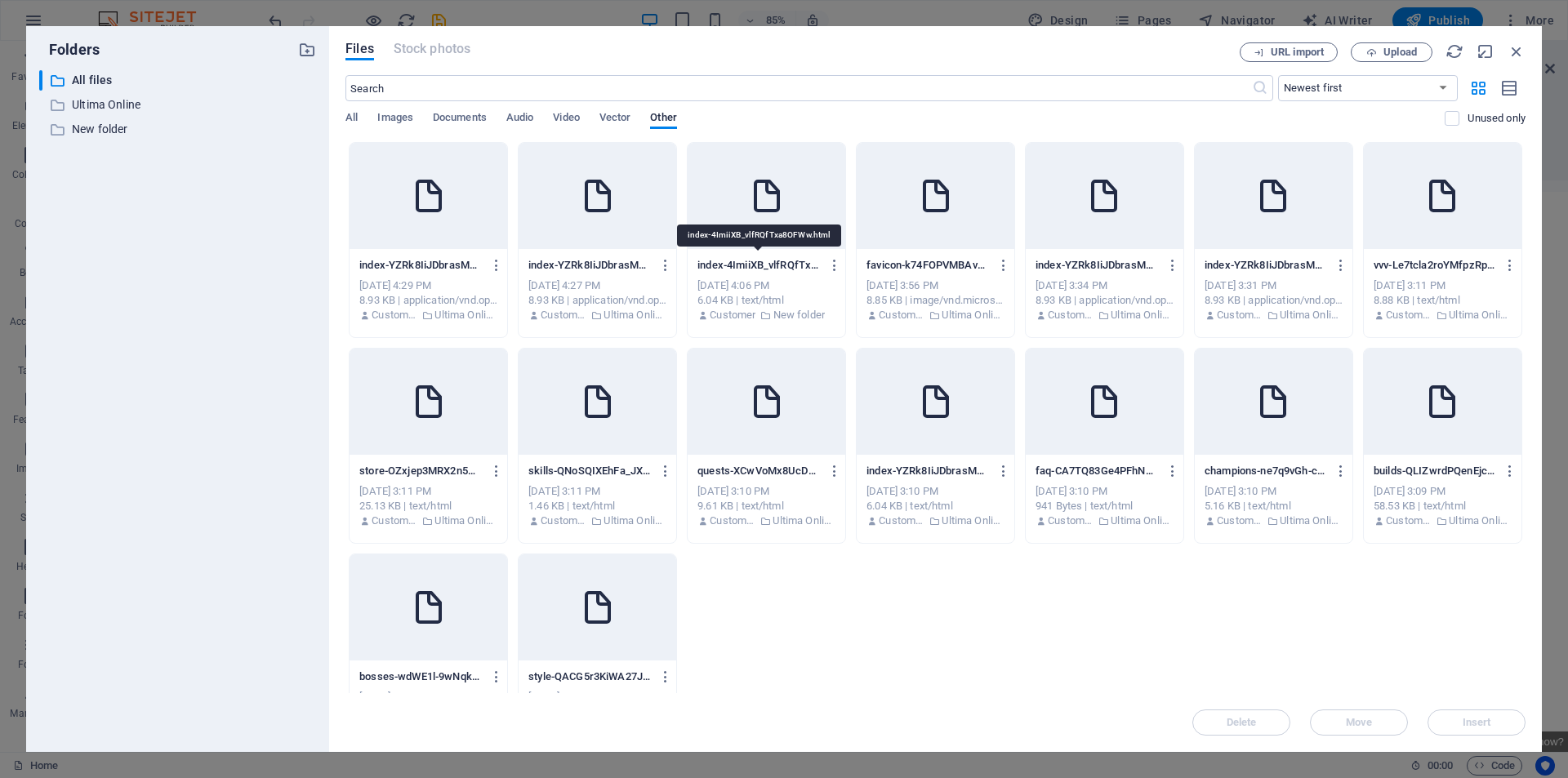
click at [779, 266] on p "index-4ImiiXB_vlfRQfTxa8OFWw.html" at bounding box center [758, 265] width 123 height 15
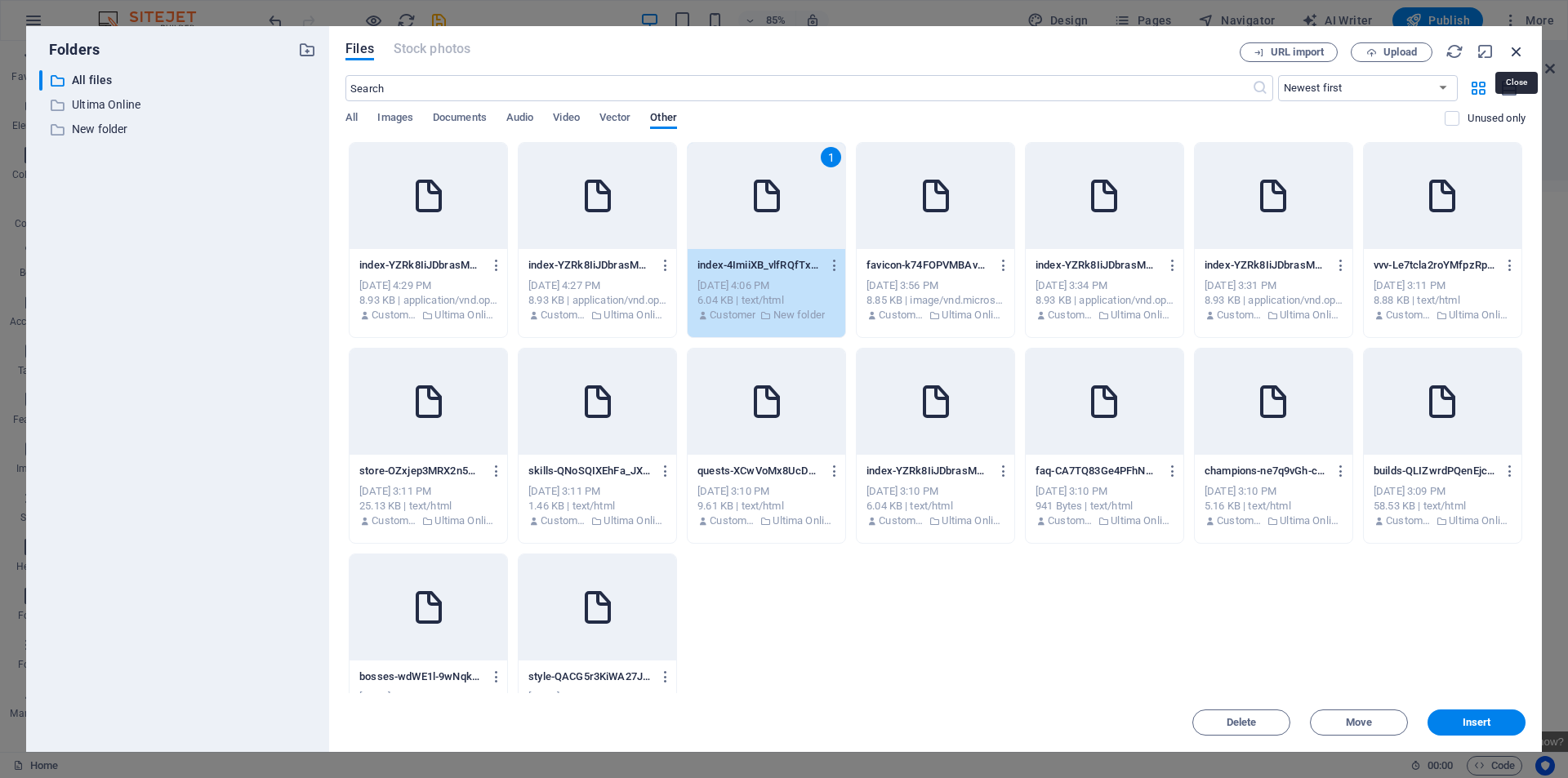
click at [1516, 49] on icon "button" at bounding box center [1516, 51] width 18 height 18
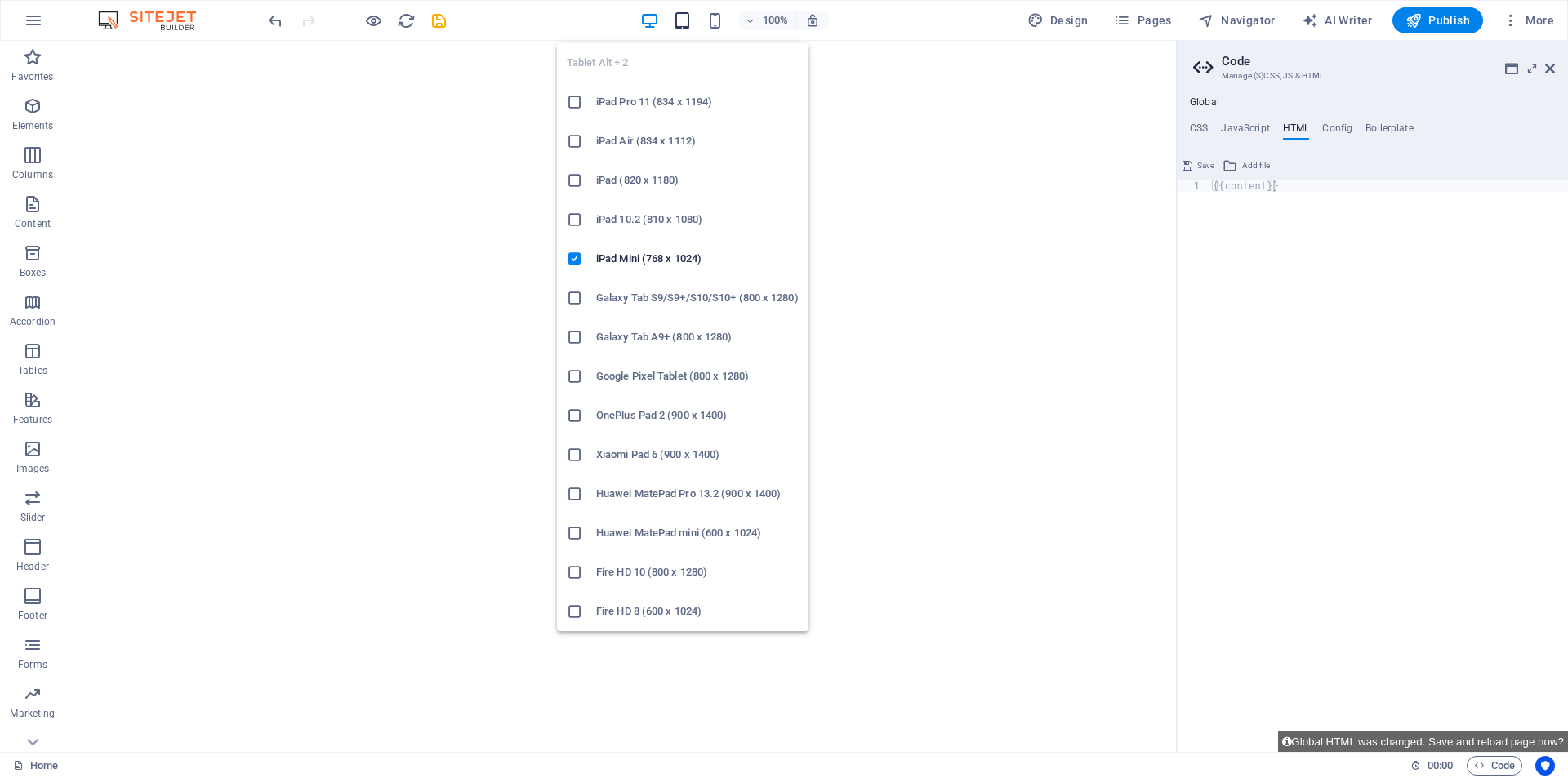
click at [689, 23] on icon "button" at bounding box center [682, 20] width 19 height 19
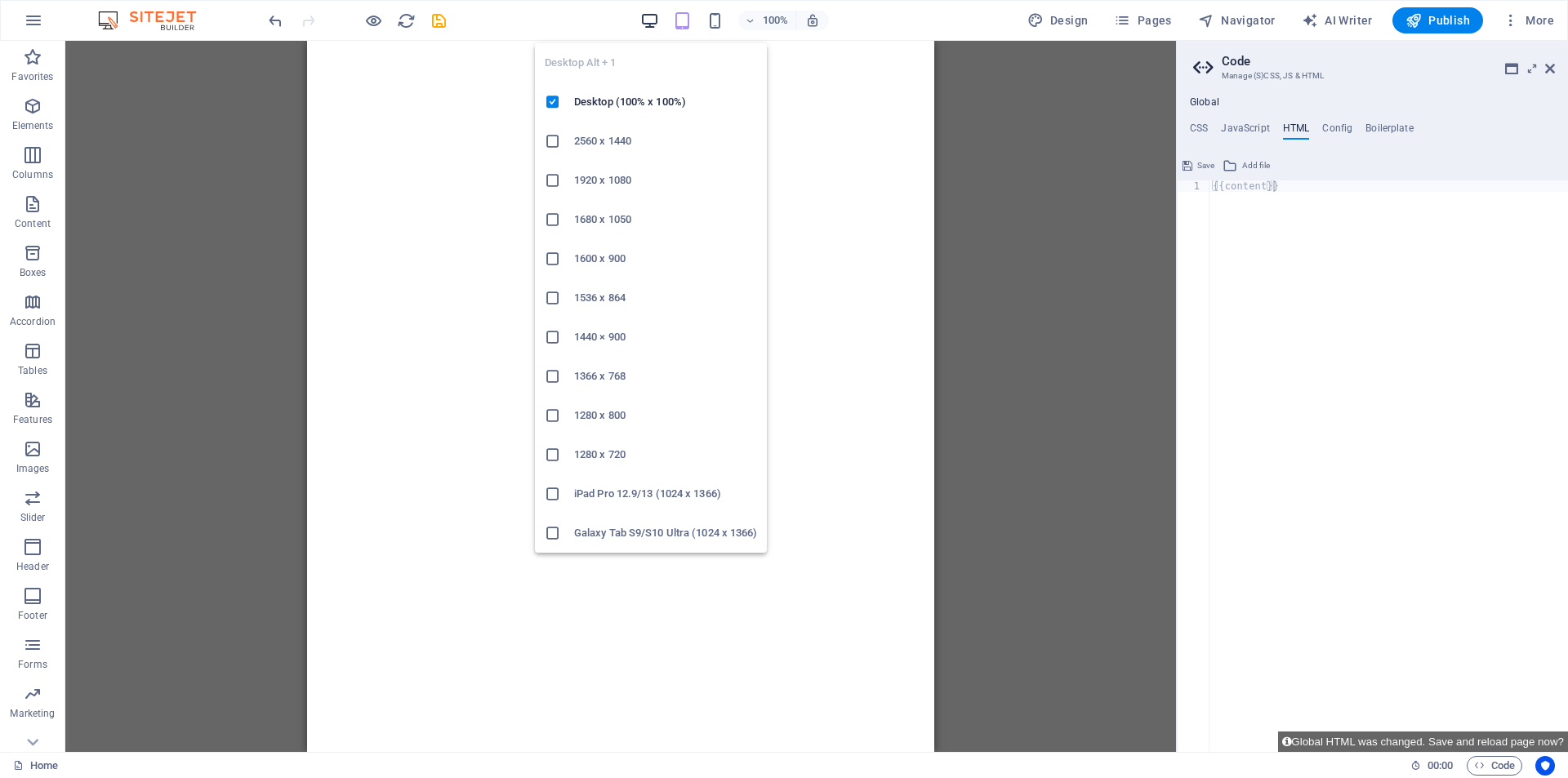
click at [659, 26] on icon "button" at bounding box center [649, 20] width 19 height 19
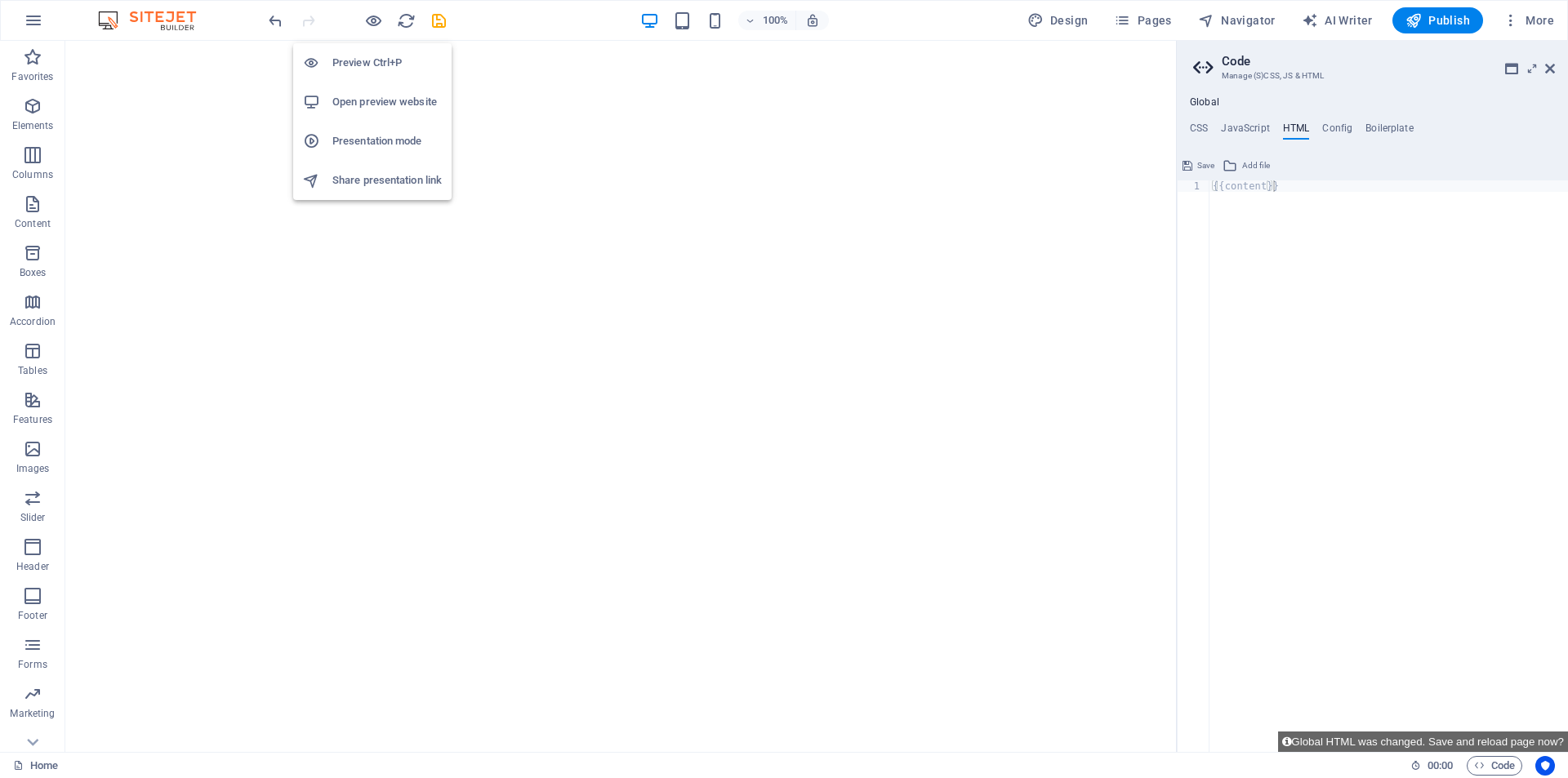
click at [372, 63] on h6 "Preview Ctrl+P" at bounding box center [387, 63] width 109 height 19
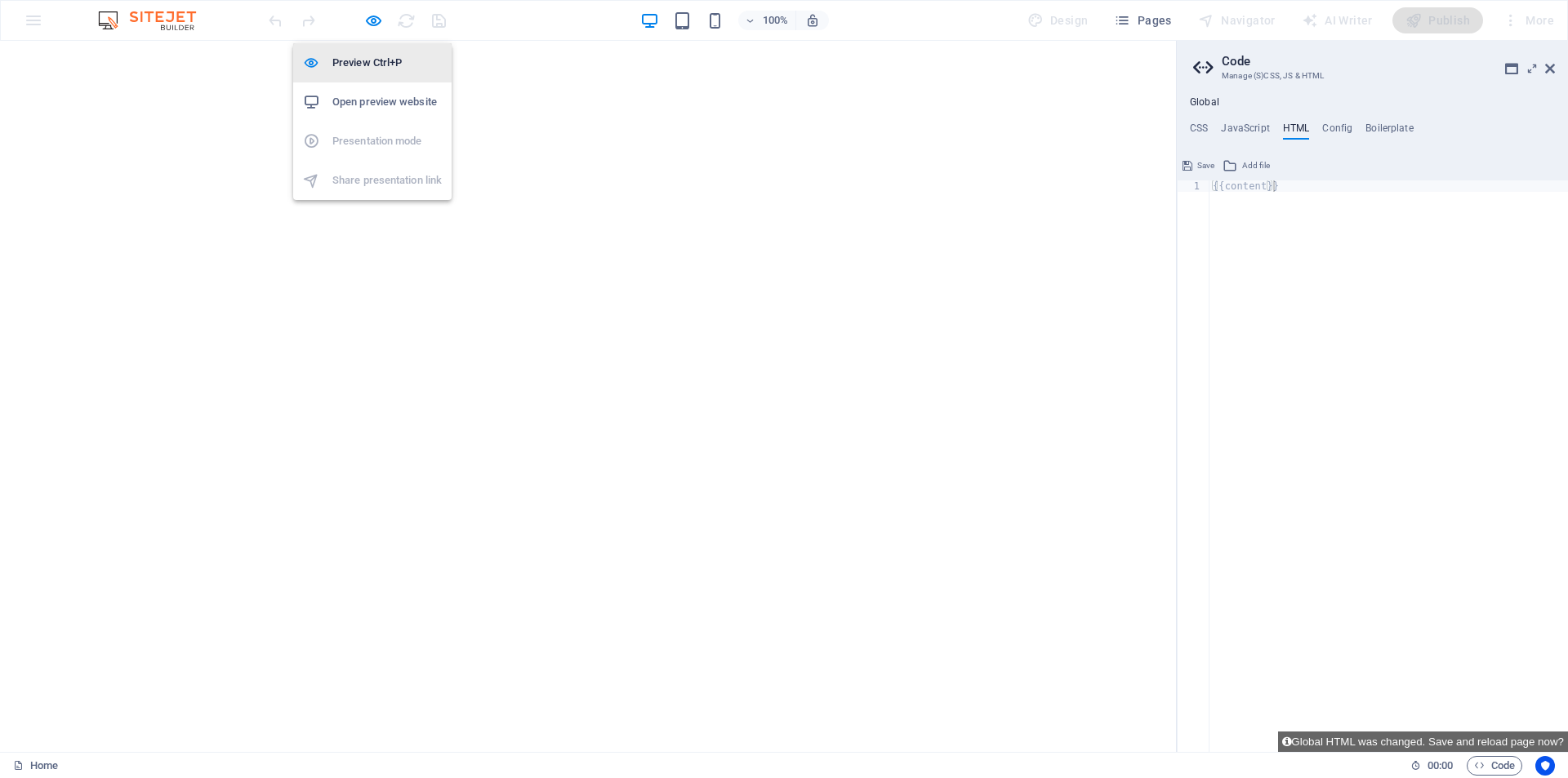
click at [398, 63] on h6 "Preview Ctrl+P" at bounding box center [387, 63] width 109 height 19
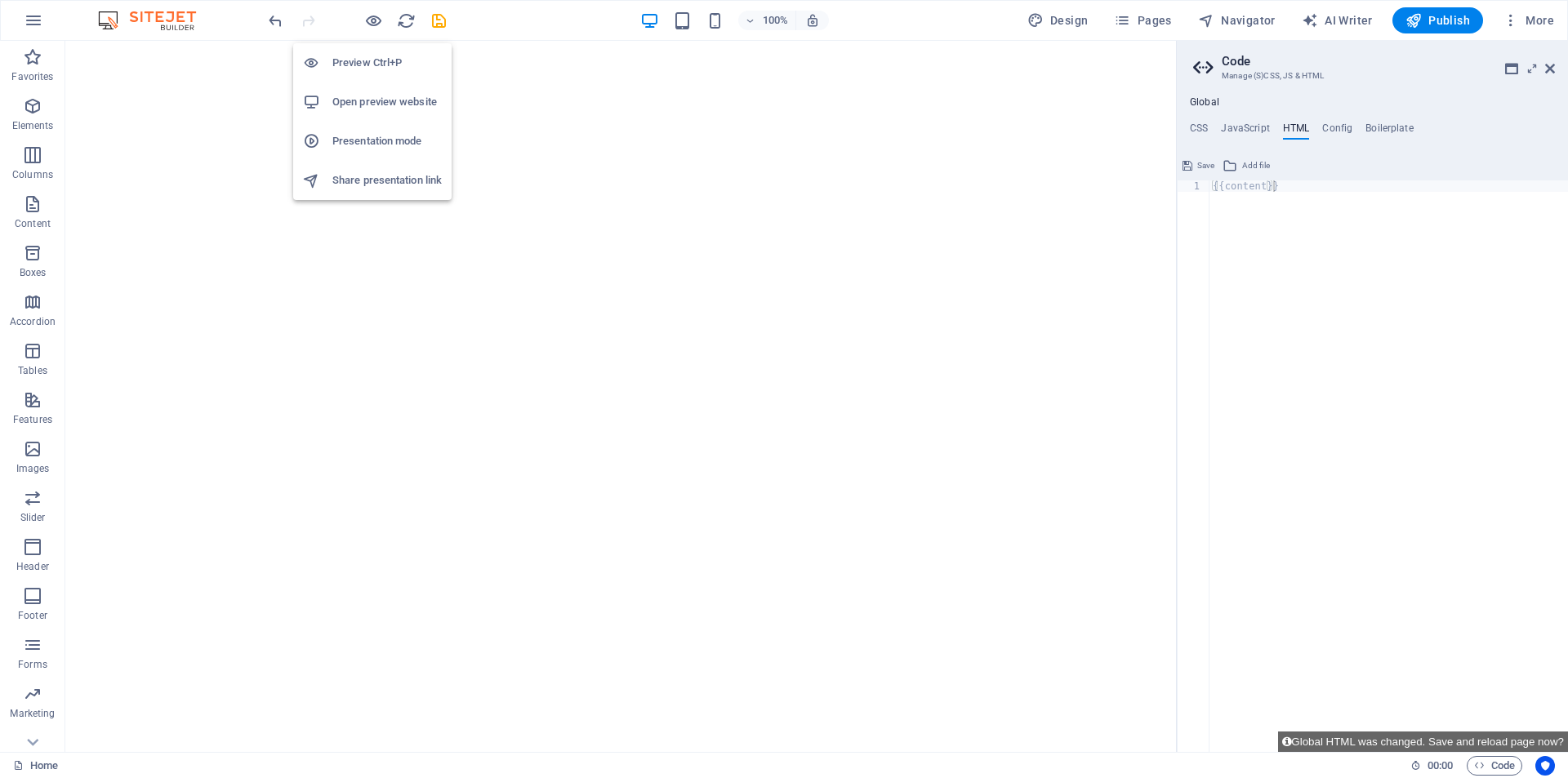
click at [407, 103] on h6 "Open preview website" at bounding box center [387, 102] width 109 height 19
click at [1313, 202] on div "{{content}}" at bounding box center [1389, 477] width 358 height 594
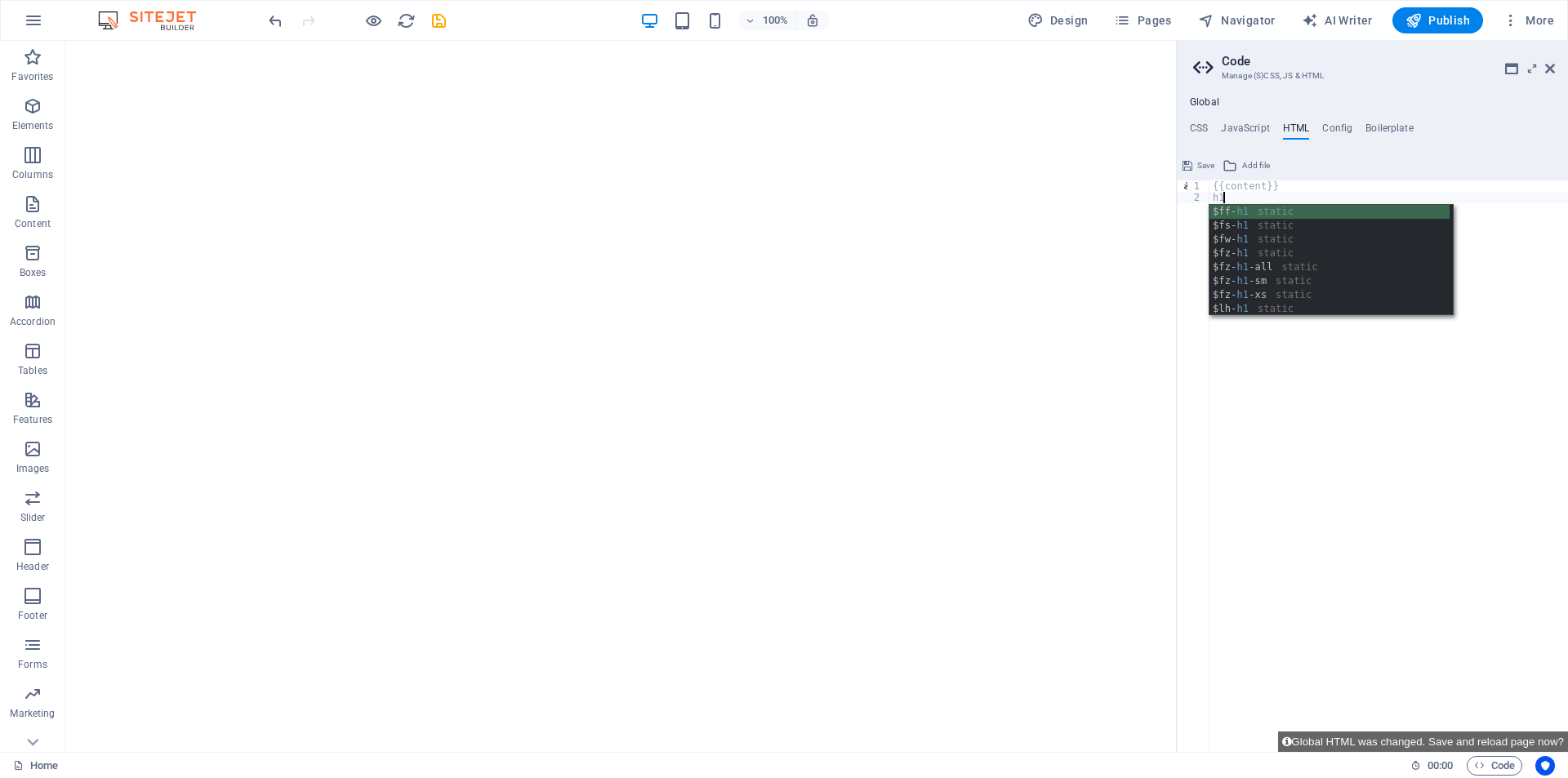
type textarea "h"
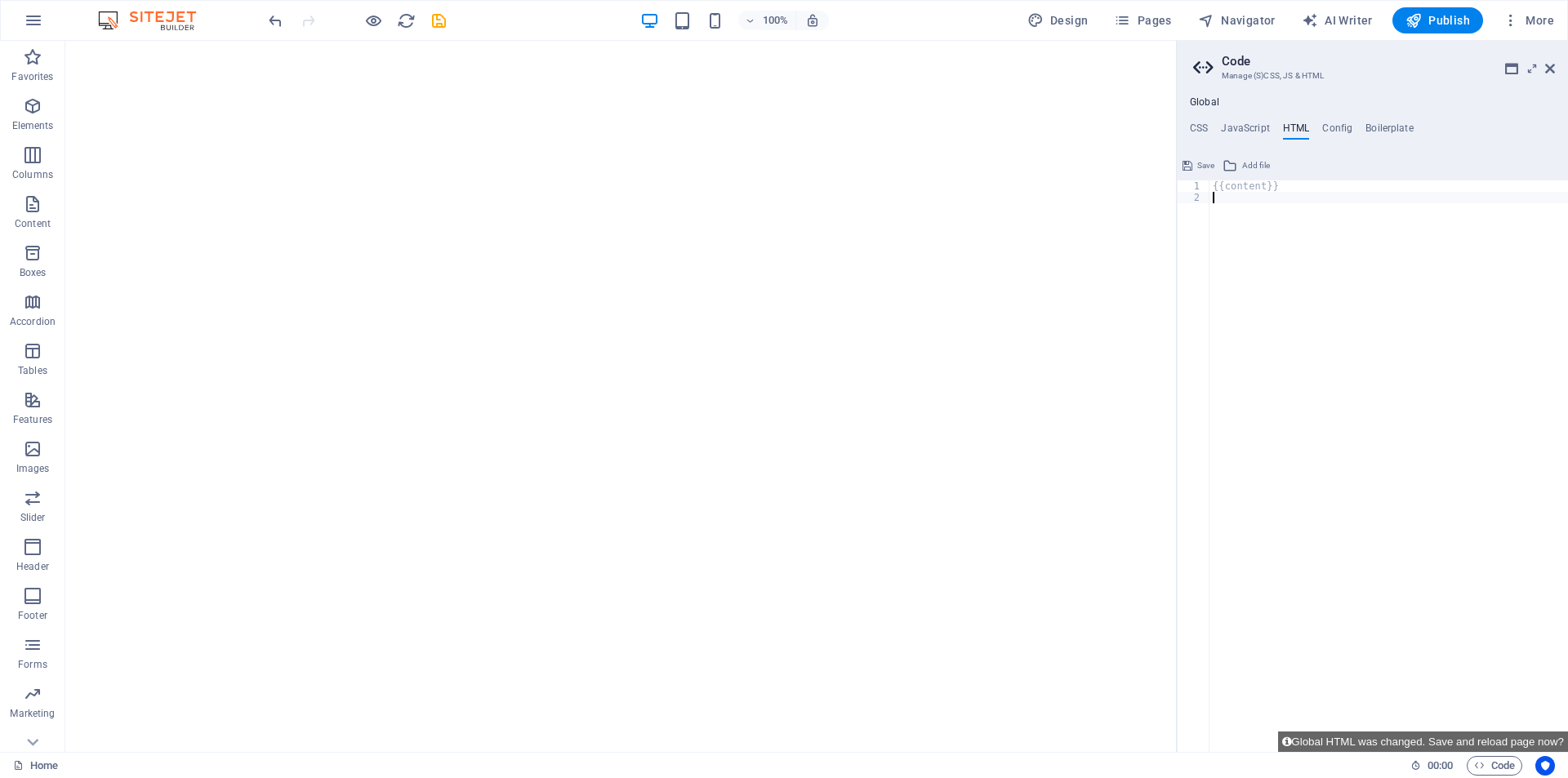
type textarea "{{content}}"
click at [1248, 187] on div "{{content}}" at bounding box center [1389, 477] width 358 height 594
type textarea "{{h}}"
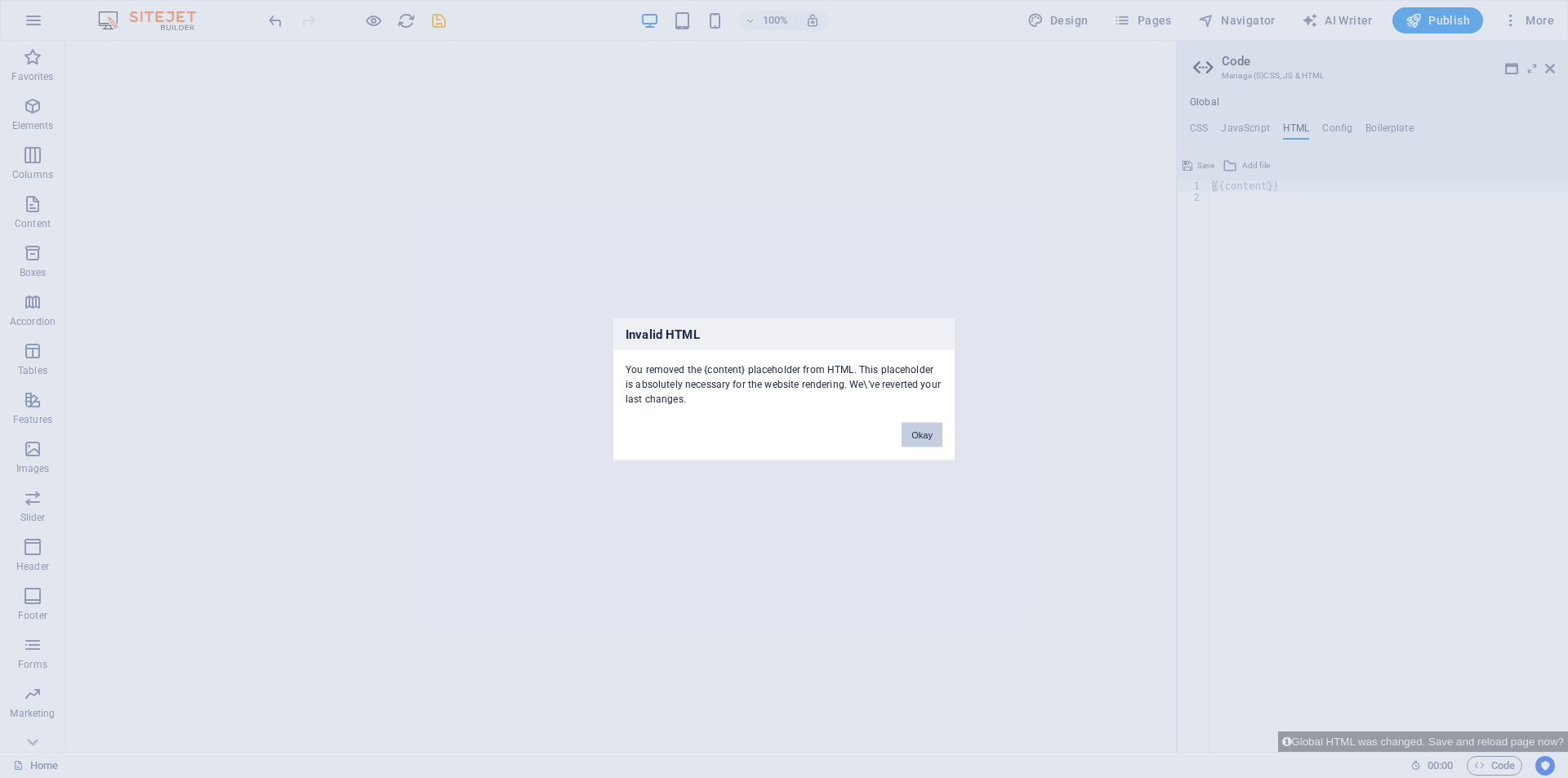
click at [925, 427] on button "Okay" at bounding box center [922, 434] width 41 height 25
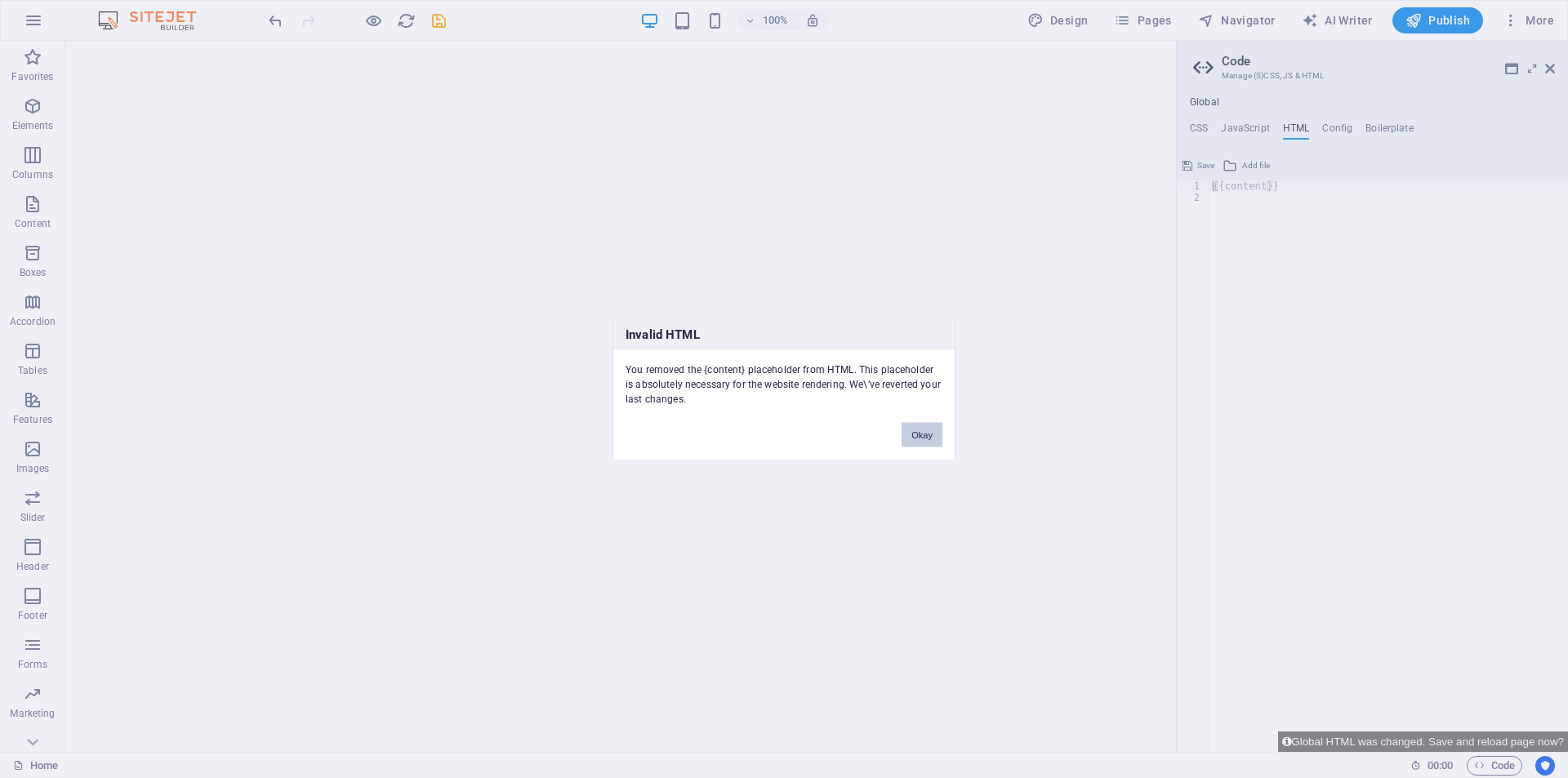
click at [914, 433] on button "Okay" at bounding box center [922, 434] width 41 height 25
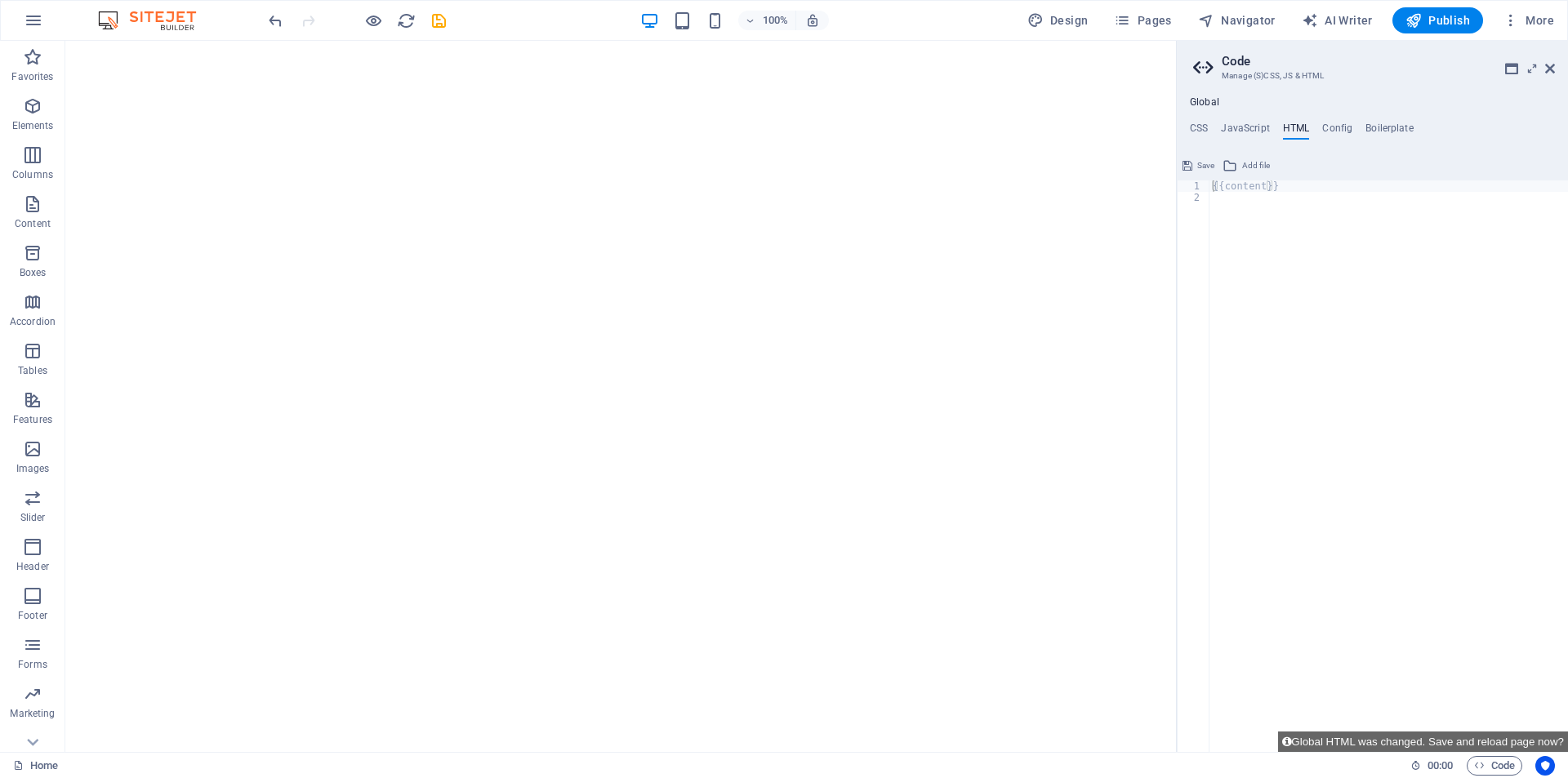
click at [1379, 279] on div "{{content}}" at bounding box center [1389, 477] width 358 height 594
click at [1365, 244] on div "{{content}}" at bounding box center [1389, 477] width 358 height 594
type textarea "w"
click at [1317, 188] on div "{{content}}" at bounding box center [1389, 477] width 358 height 594
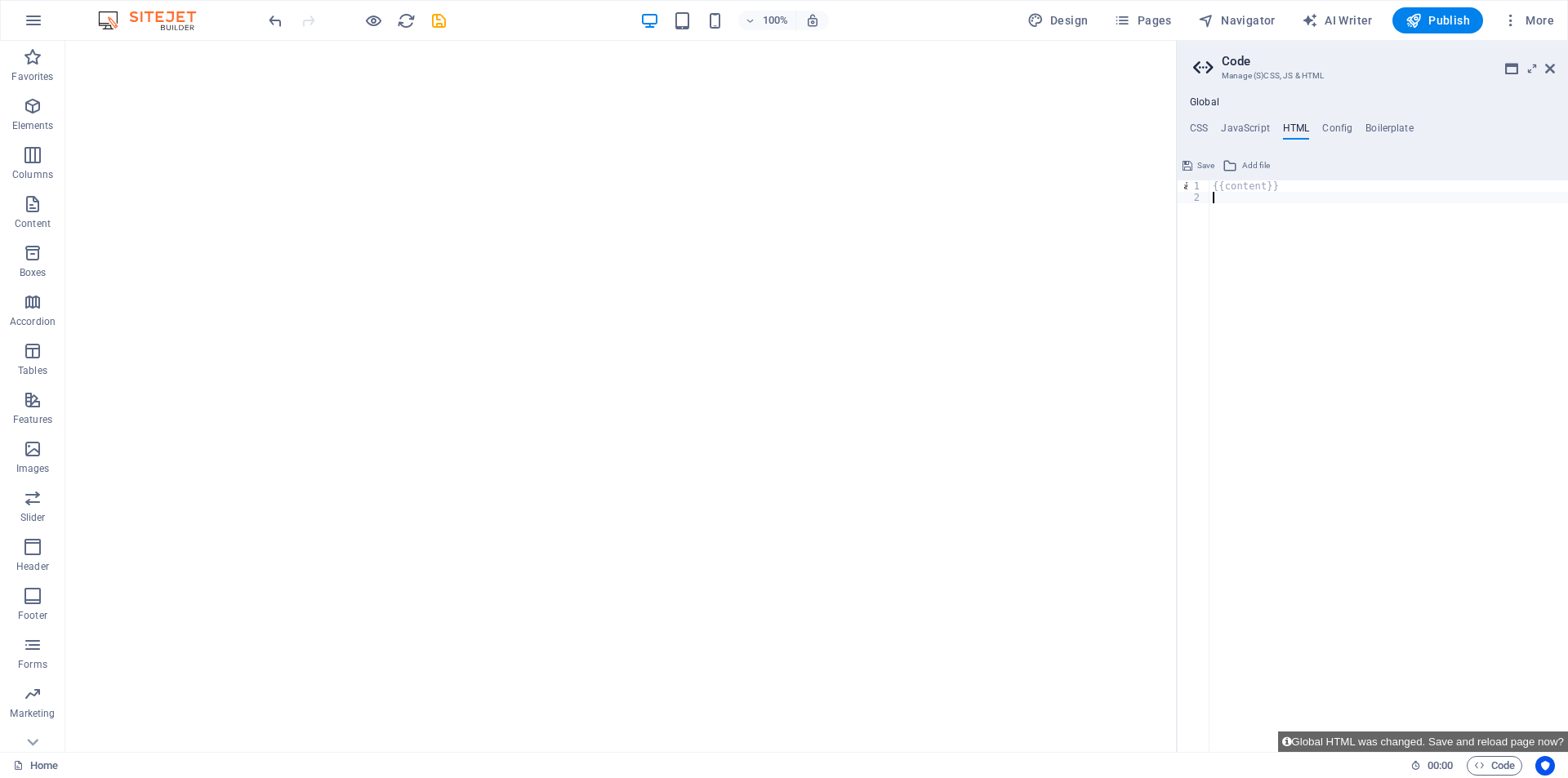
type textarea "{{content}}"
click at [1320, 307] on div "{{content}}" at bounding box center [1389, 477] width 358 height 594
type textarea "{{content}}"
click at [1320, 307] on div "{{content}}" at bounding box center [1389, 477] width 358 height 594
click at [1281, 293] on div "{{content}} $ff-h1" at bounding box center [1389, 477] width 358 height 594
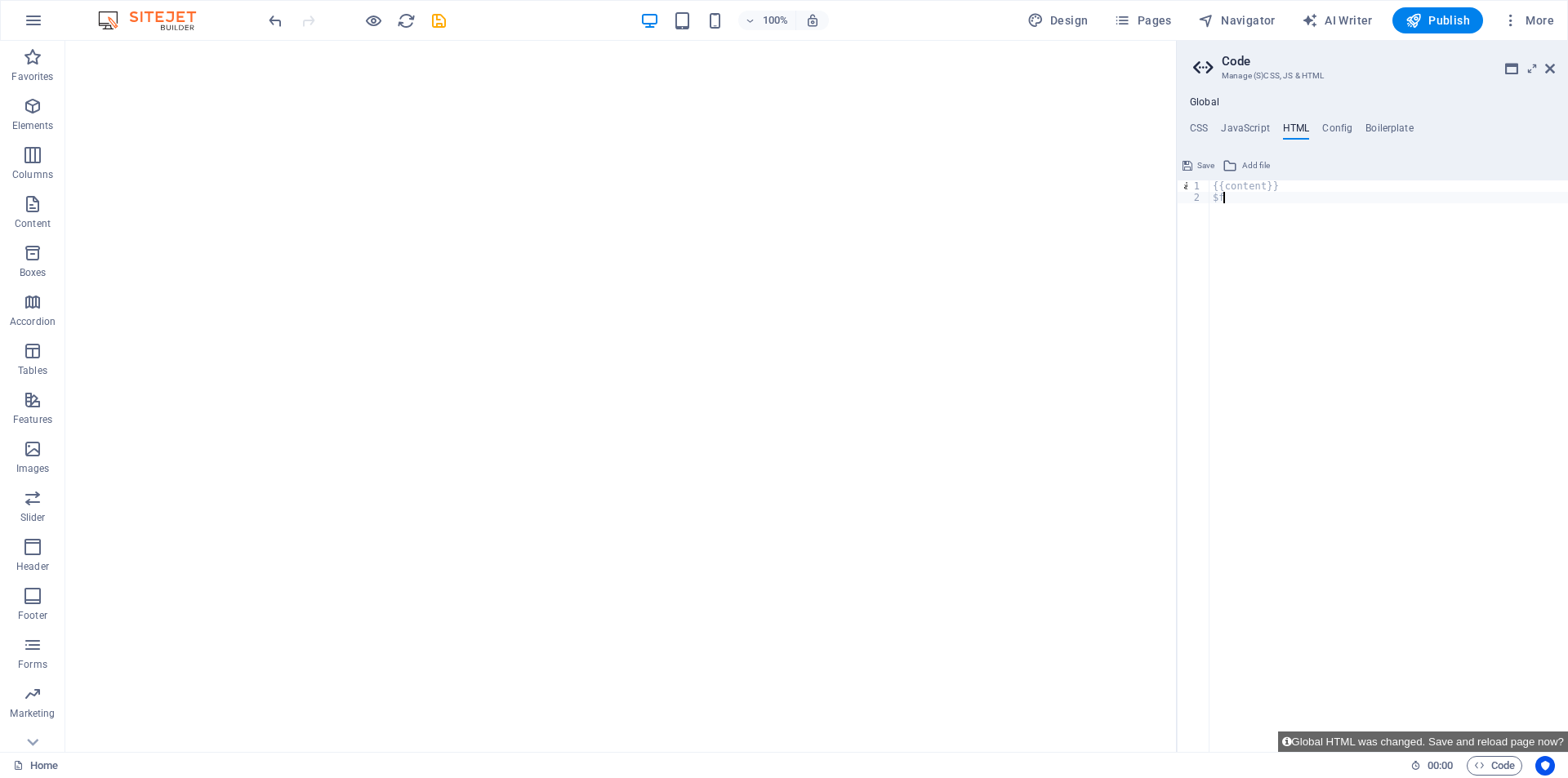
type textarea "$"
type textarea "{{content}}"
click at [1032, 48] on html at bounding box center [621, 43] width 1111 height 6
click at [1245, 125] on h4 "JavaScript" at bounding box center [1245, 132] width 49 height 18
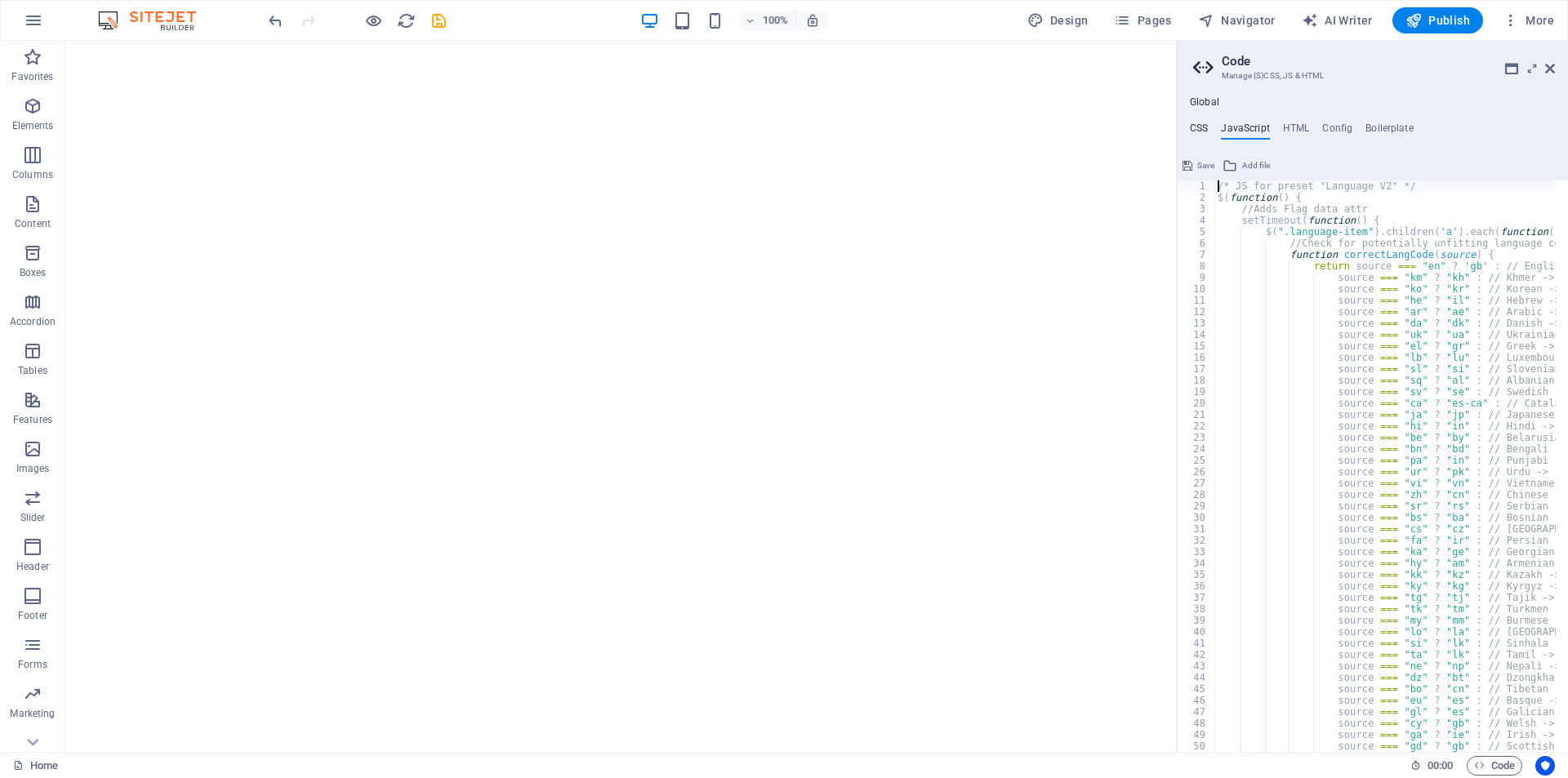
click at [1206, 129] on h4 "CSS" at bounding box center [1198, 132] width 18 height 18
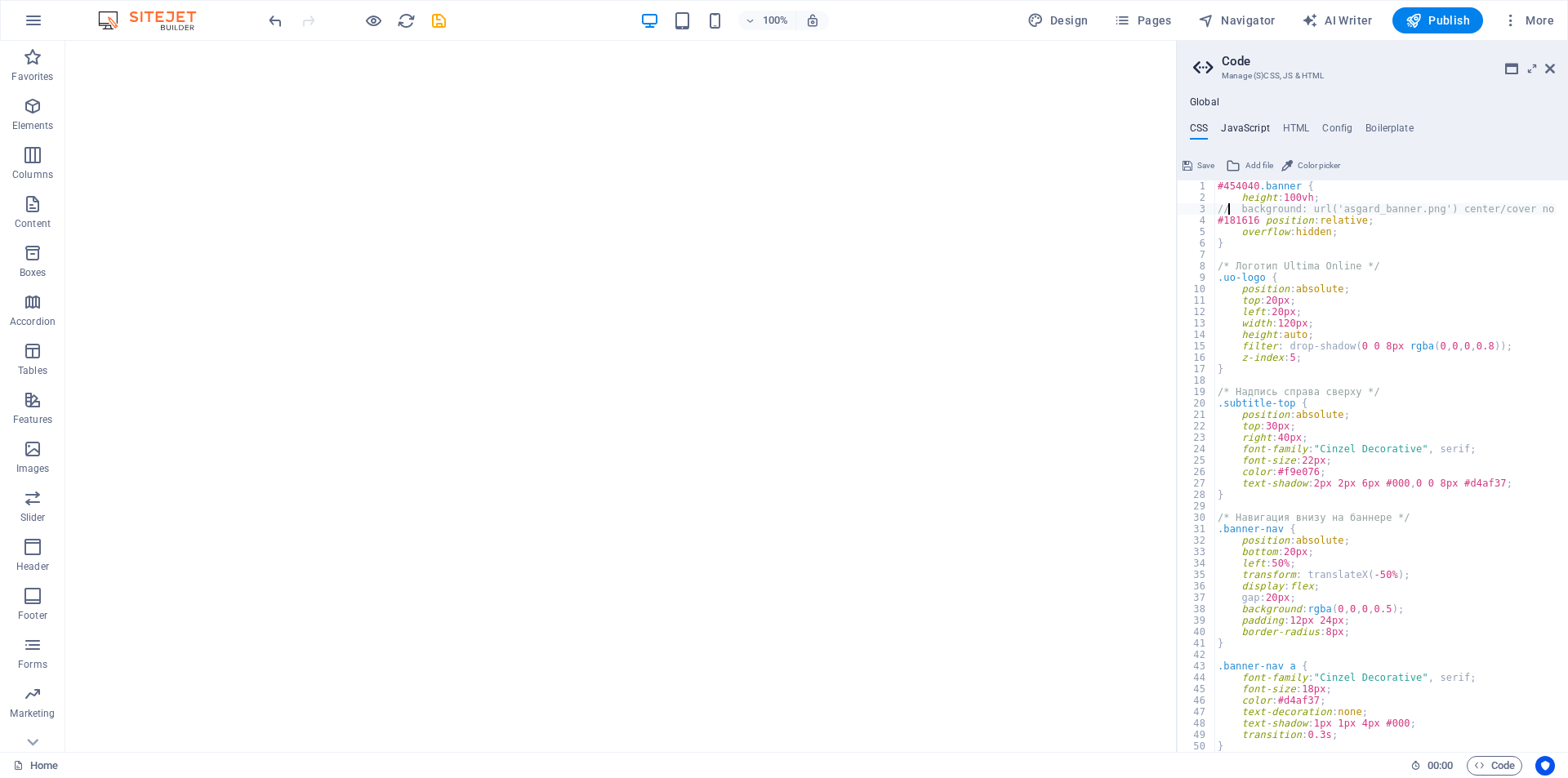
click at [1233, 125] on h4 "JavaScript" at bounding box center [1245, 132] width 49 height 18
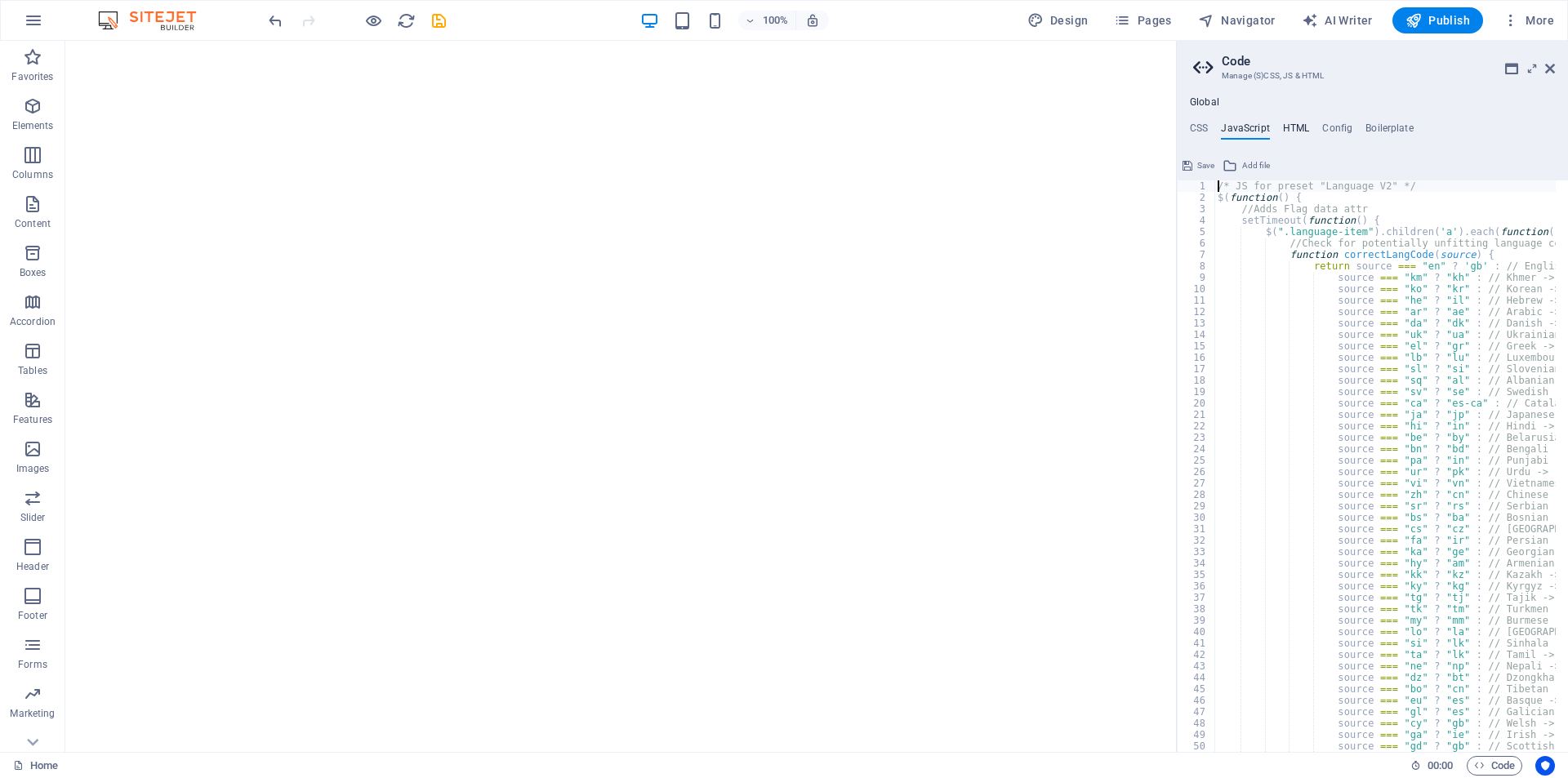
click at [1300, 125] on h4 "HTML" at bounding box center [1296, 132] width 27 height 18
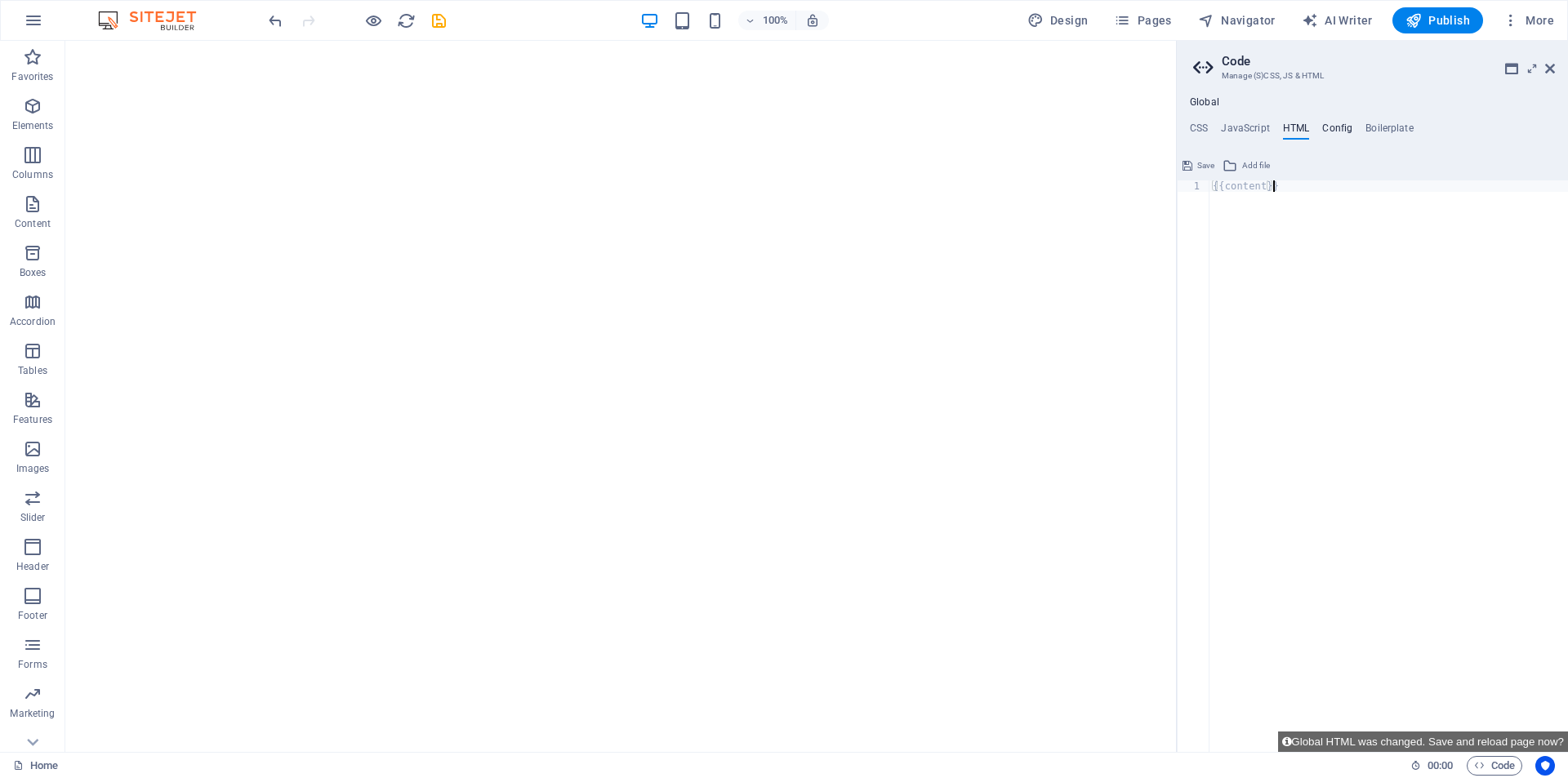
click at [1336, 126] on h4 "Config" at bounding box center [1337, 132] width 30 height 18
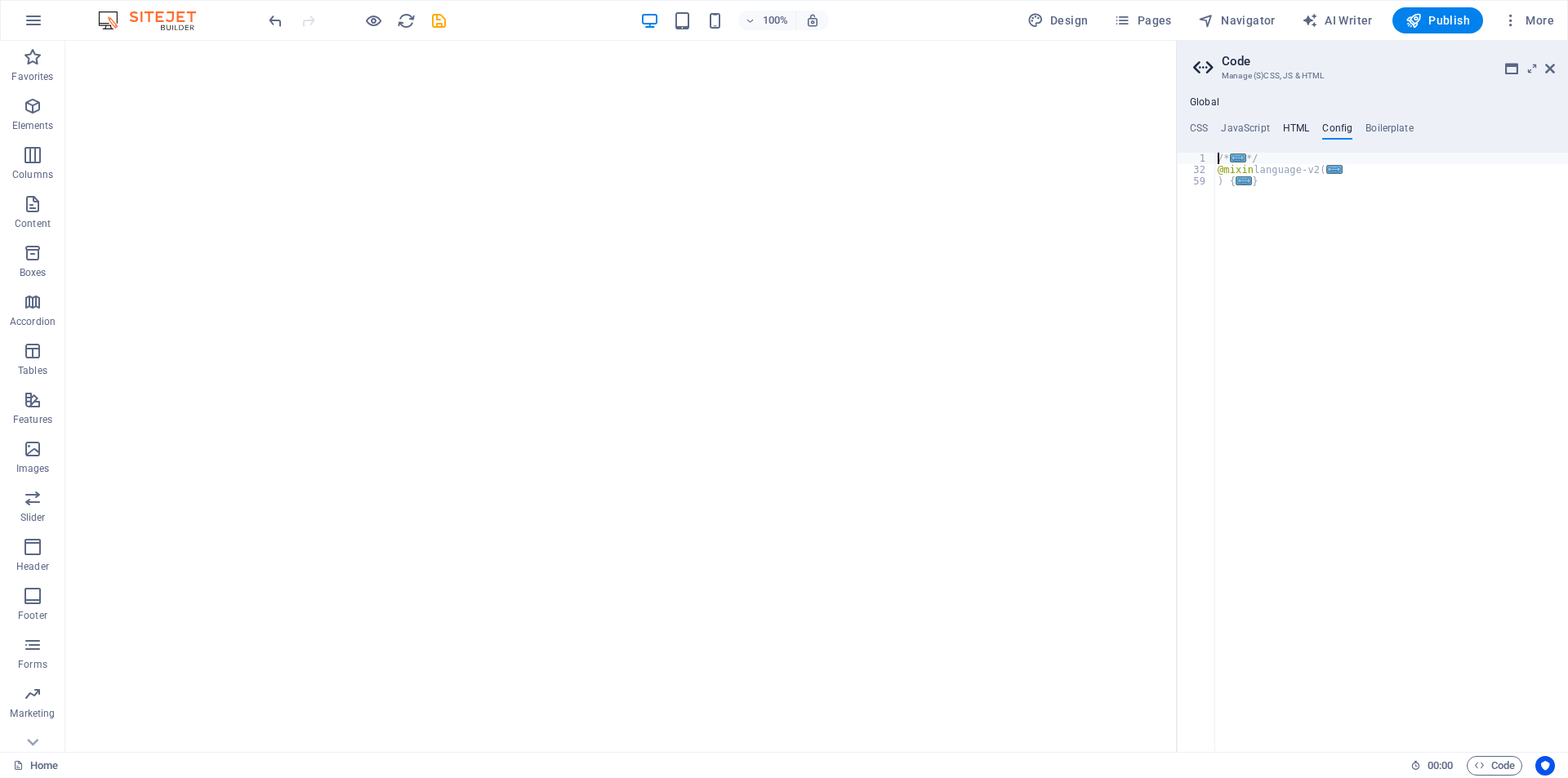
click at [1302, 132] on h4 "HTML" at bounding box center [1296, 132] width 27 height 18
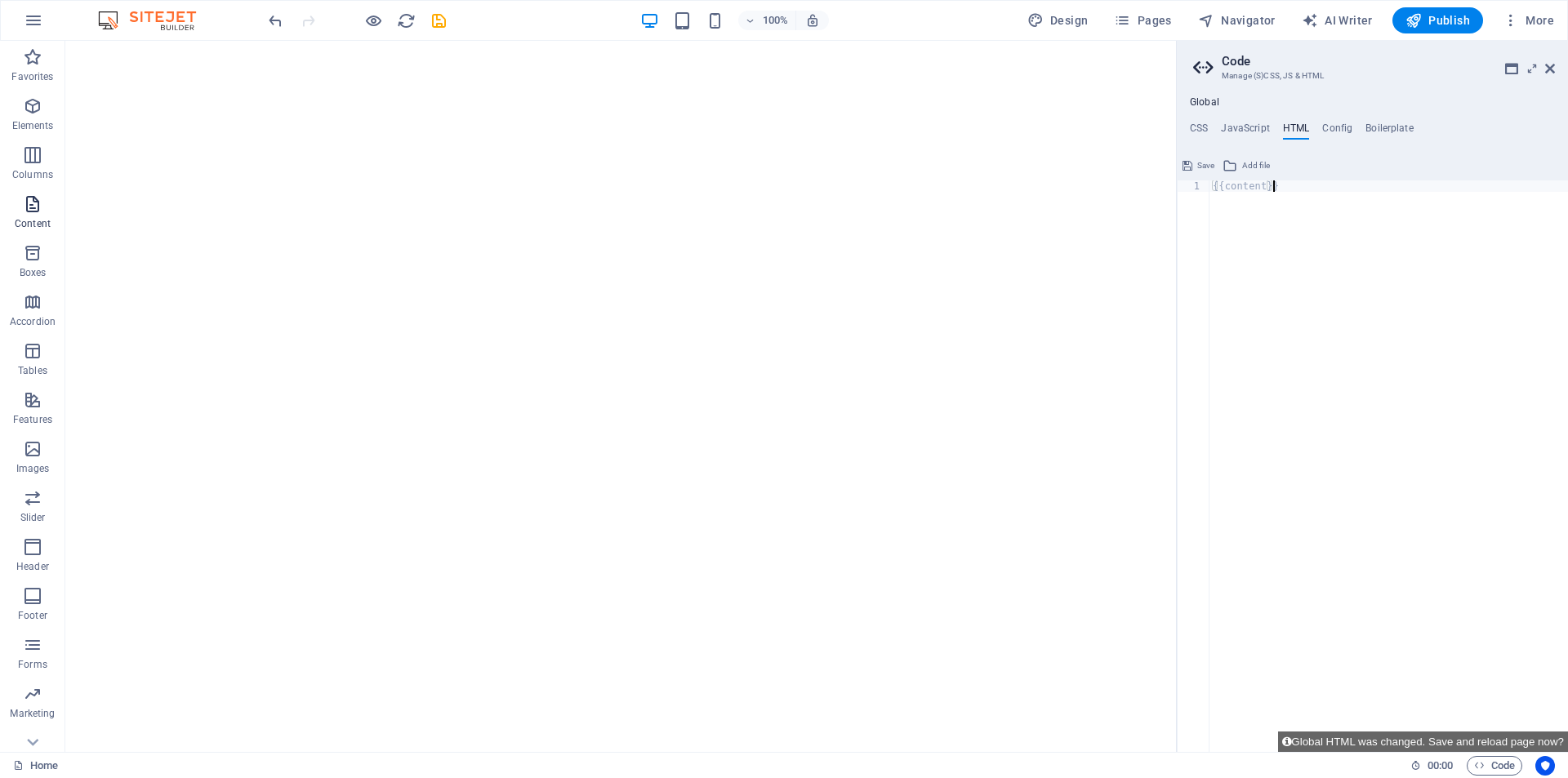
click at [38, 215] on span "Content" at bounding box center [33, 214] width 65 height 39
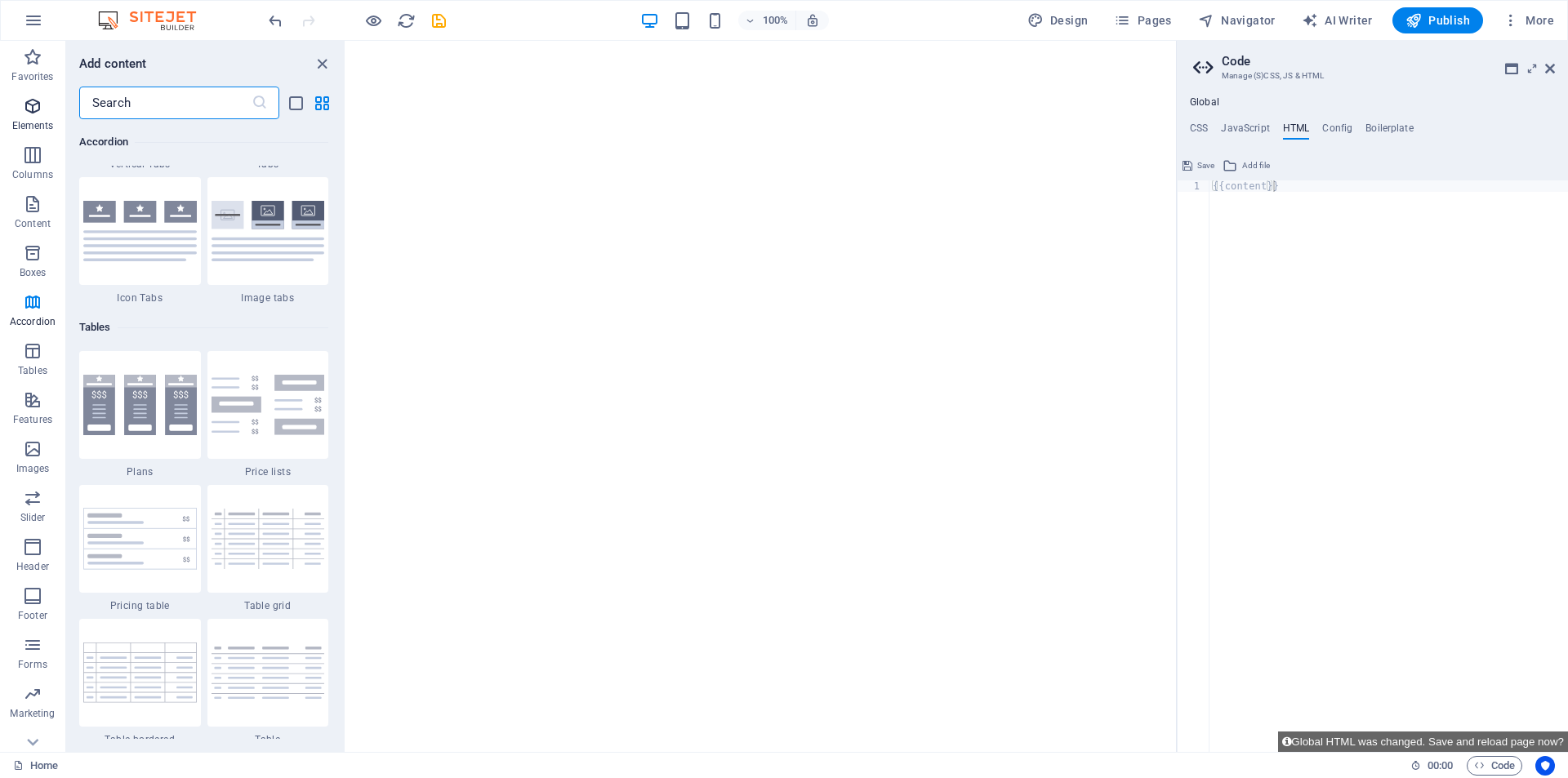
click at [39, 103] on icon "button" at bounding box center [33, 106] width 19 height 19
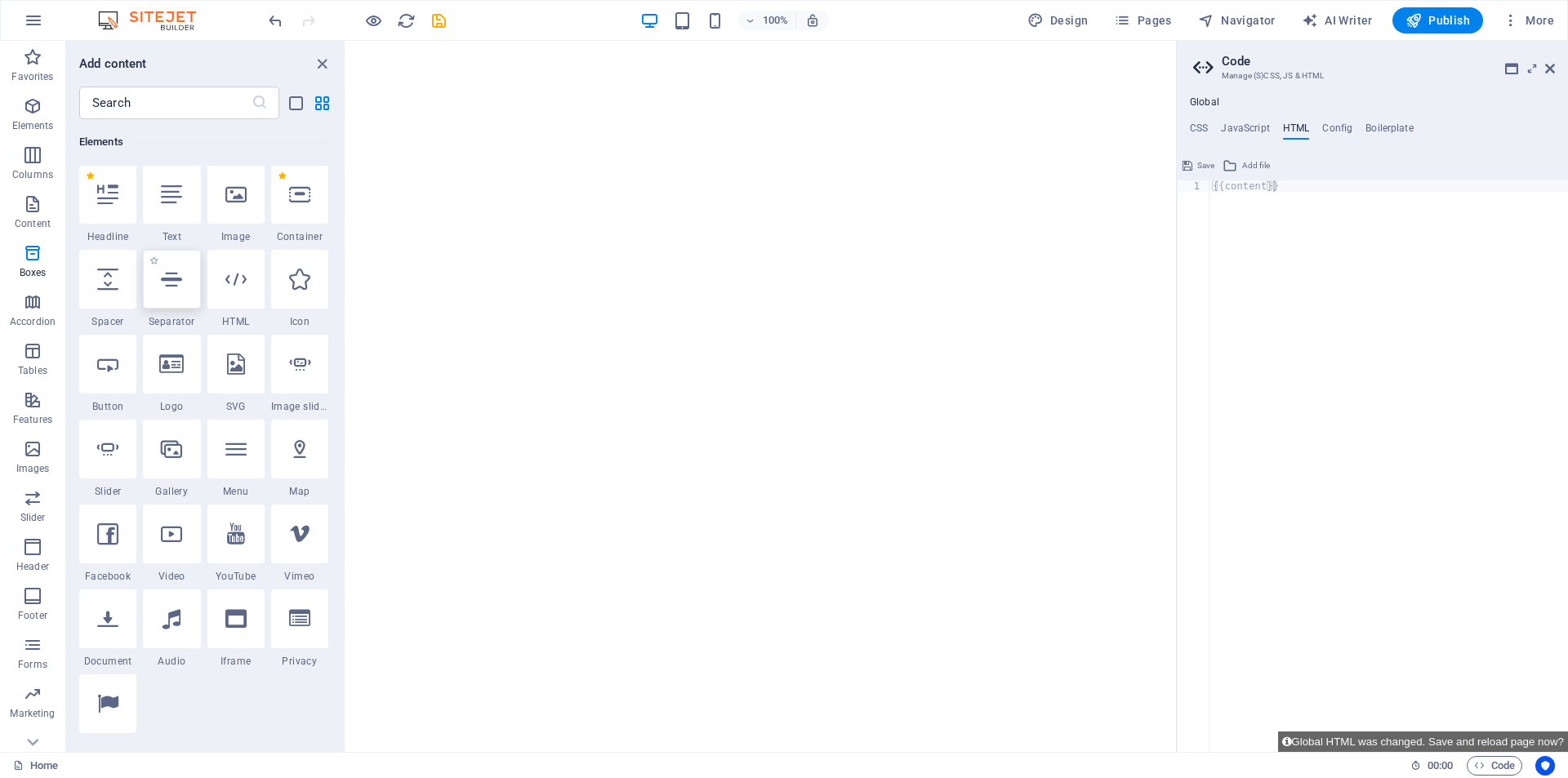
scroll to position [174, 0]
click at [242, 296] on div at bounding box center [236, 280] width 57 height 59
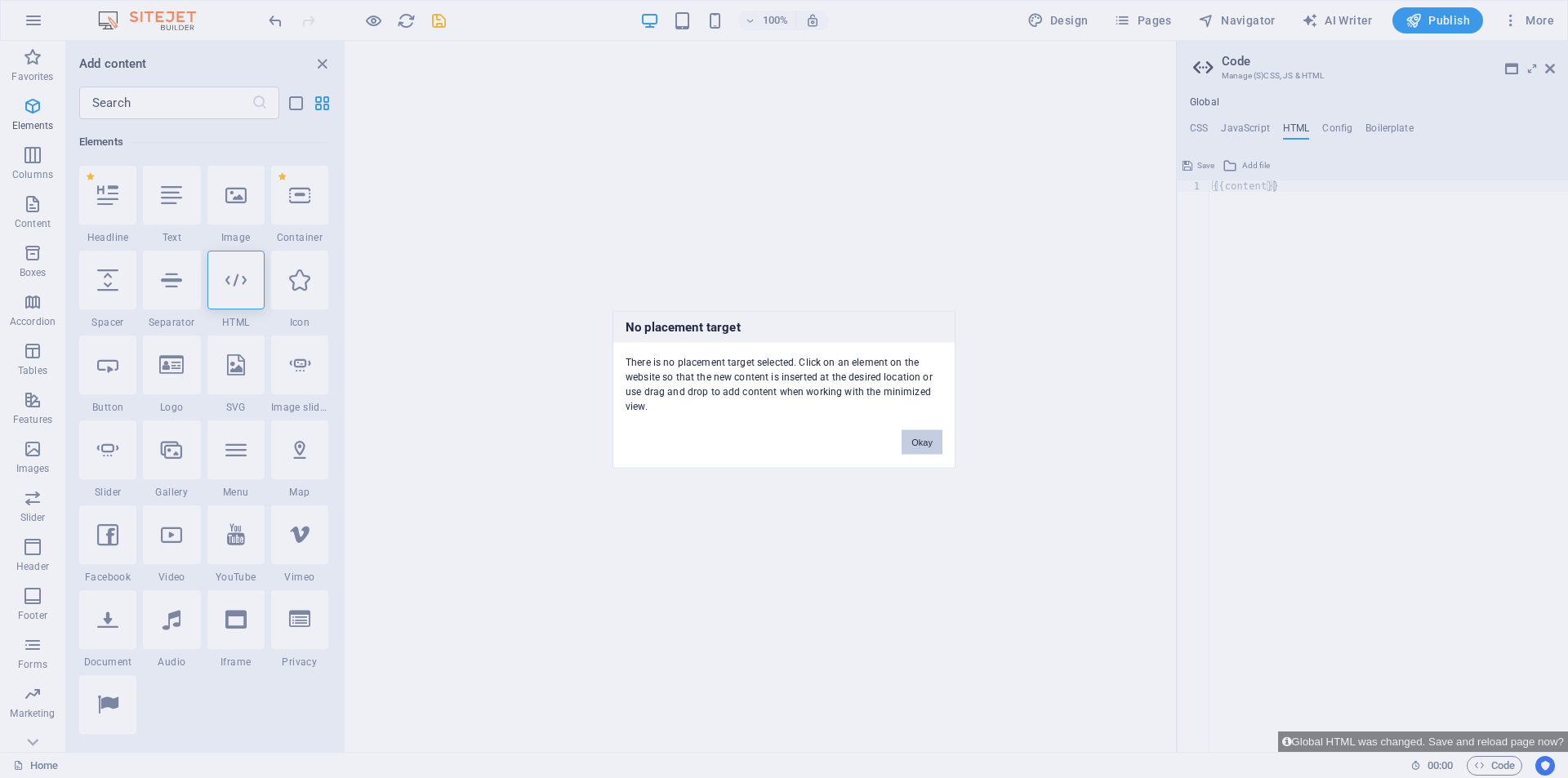
click at [921, 442] on button "Okay" at bounding box center [922, 442] width 41 height 25
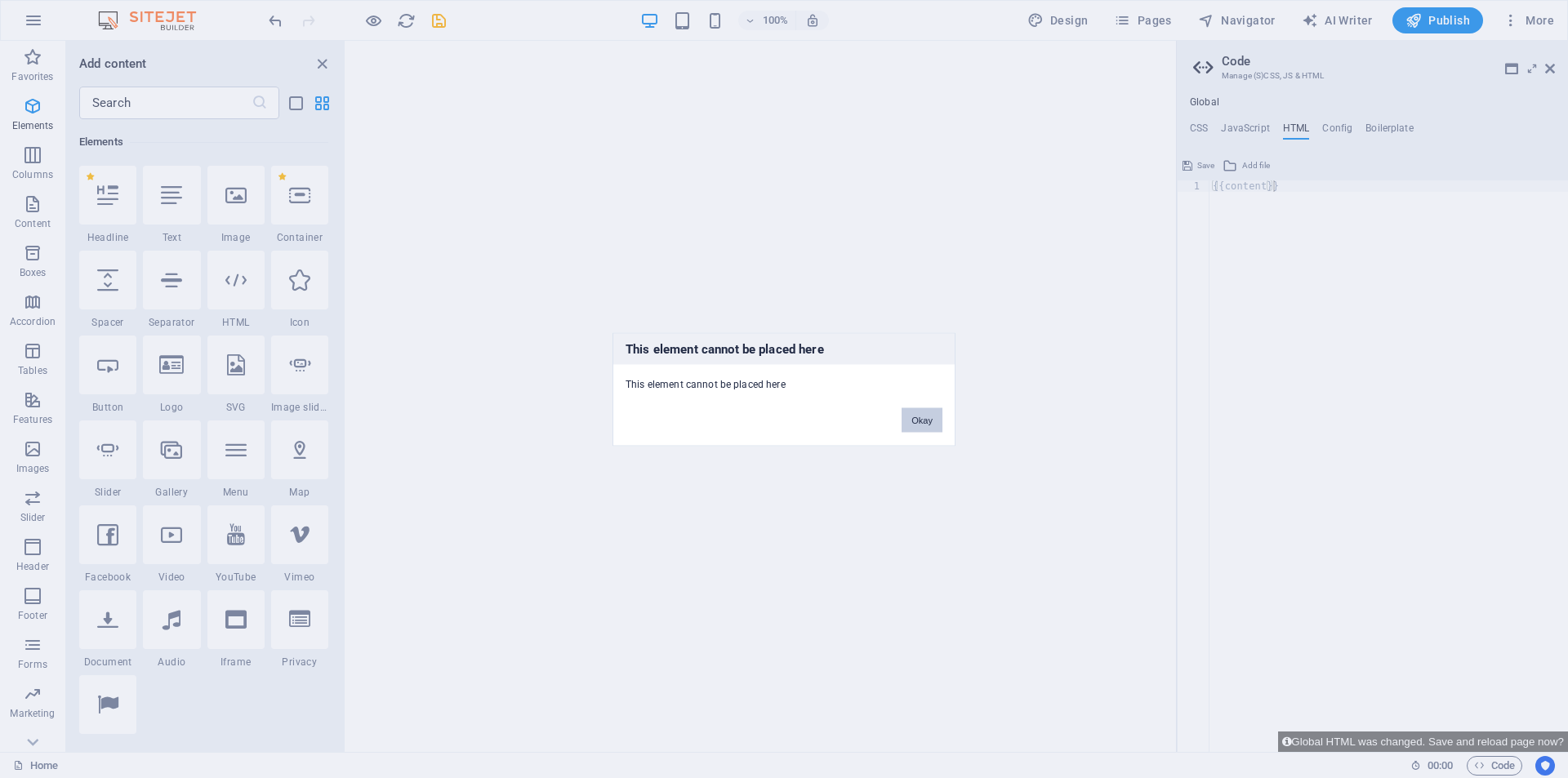
click at [908, 427] on button "Okay" at bounding box center [922, 419] width 41 height 25
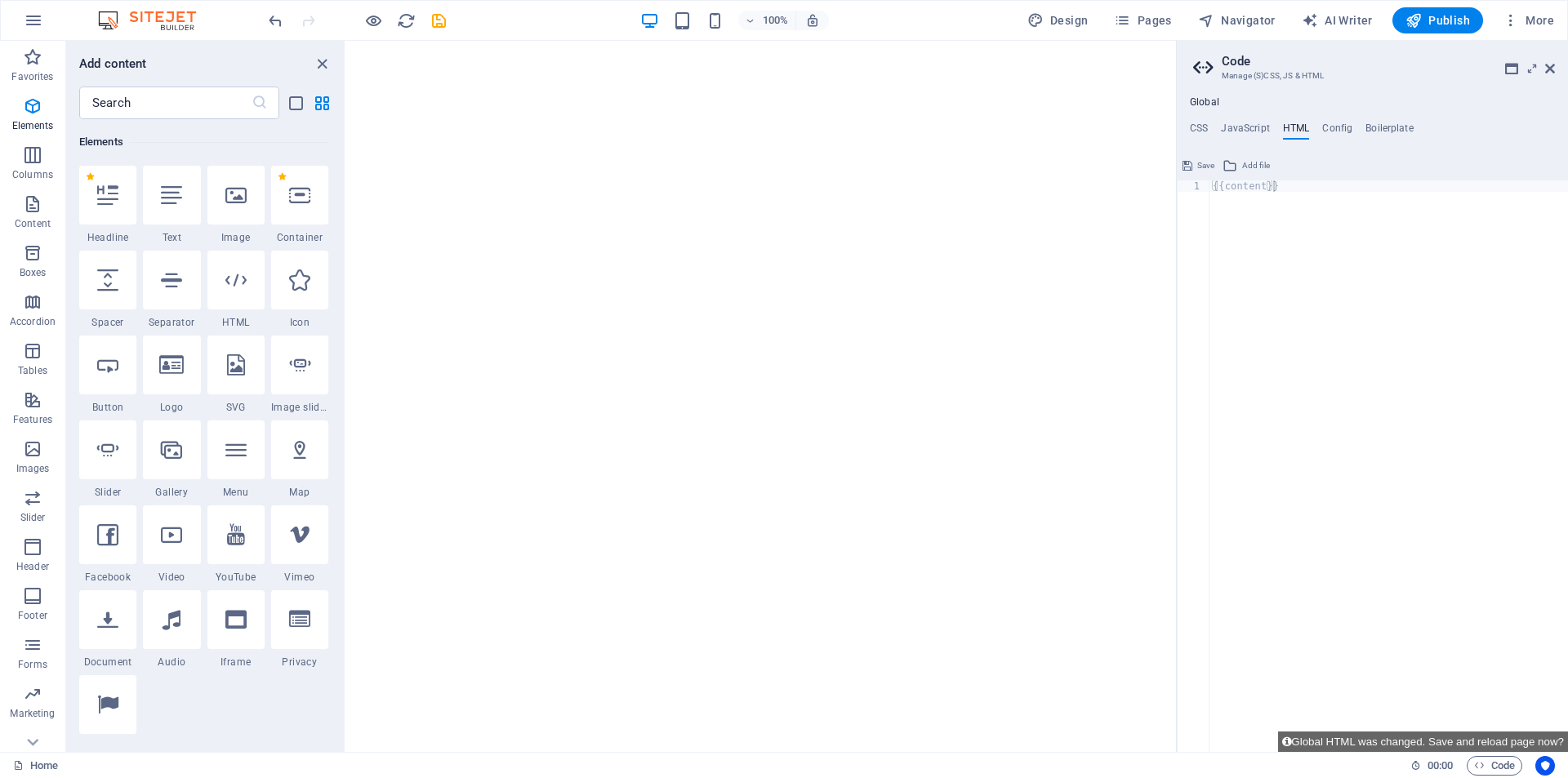
click at [970, 48] on html at bounding box center [761, 43] width 830 height 6
click at [1296, 77] on h3 "Manage (S)CSS, JS & HTML" at bounding box center [1372, 76] width 300 height 15
click at [1297, 123] on h4 "HTML" at bounding box center [1296, 132] width 27 height 18
click at [1300, 130] on h4 "HTML" at bounding box center [1296, 132] width 27 height 18
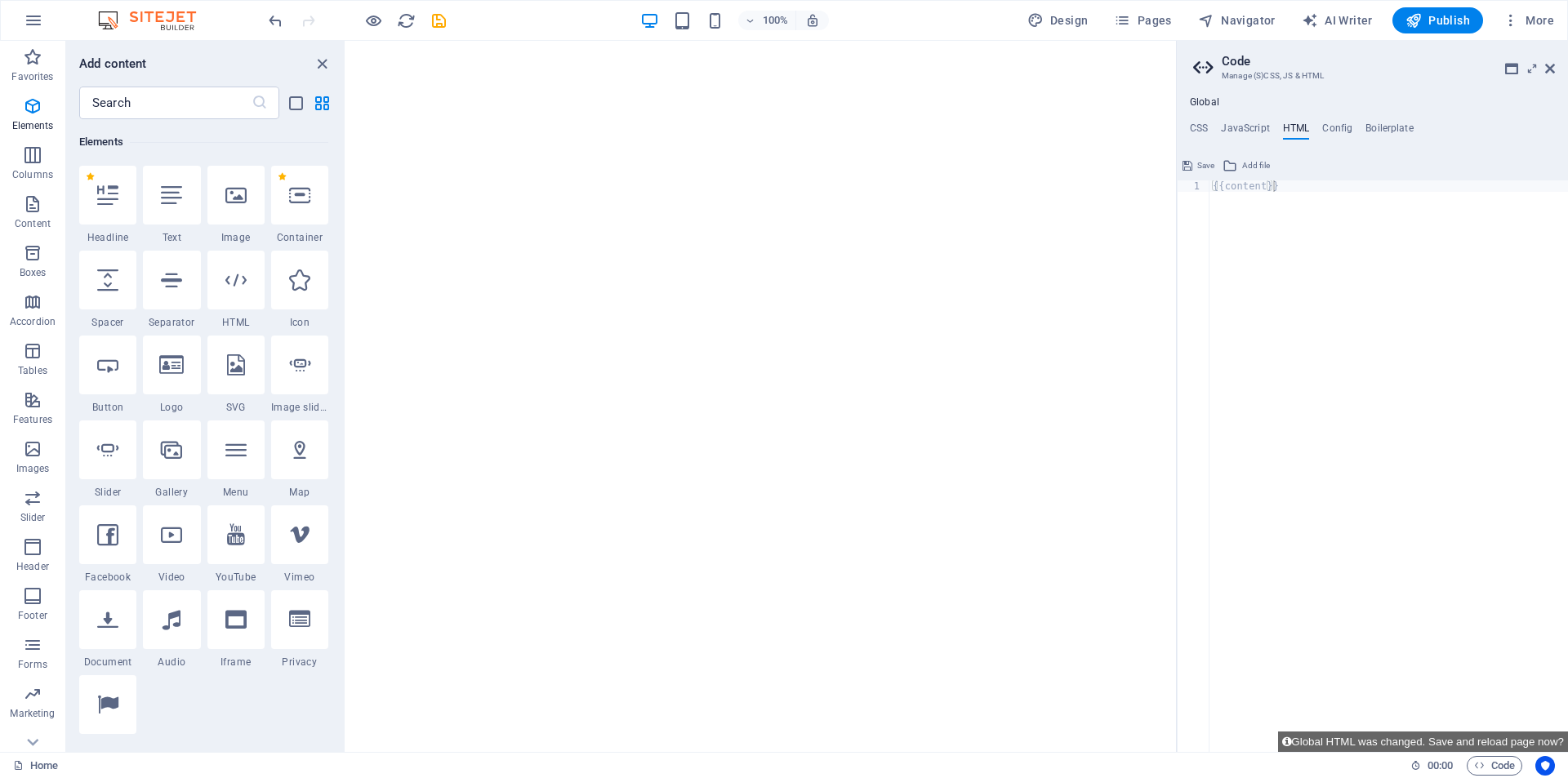
click at [1267, 200] on div "{{content}}" at bounding box center [1389, 477] width 358 height 594
click at [1255, 168] on span "Add file" at bounding box center [1255, 166] width 27 height 19
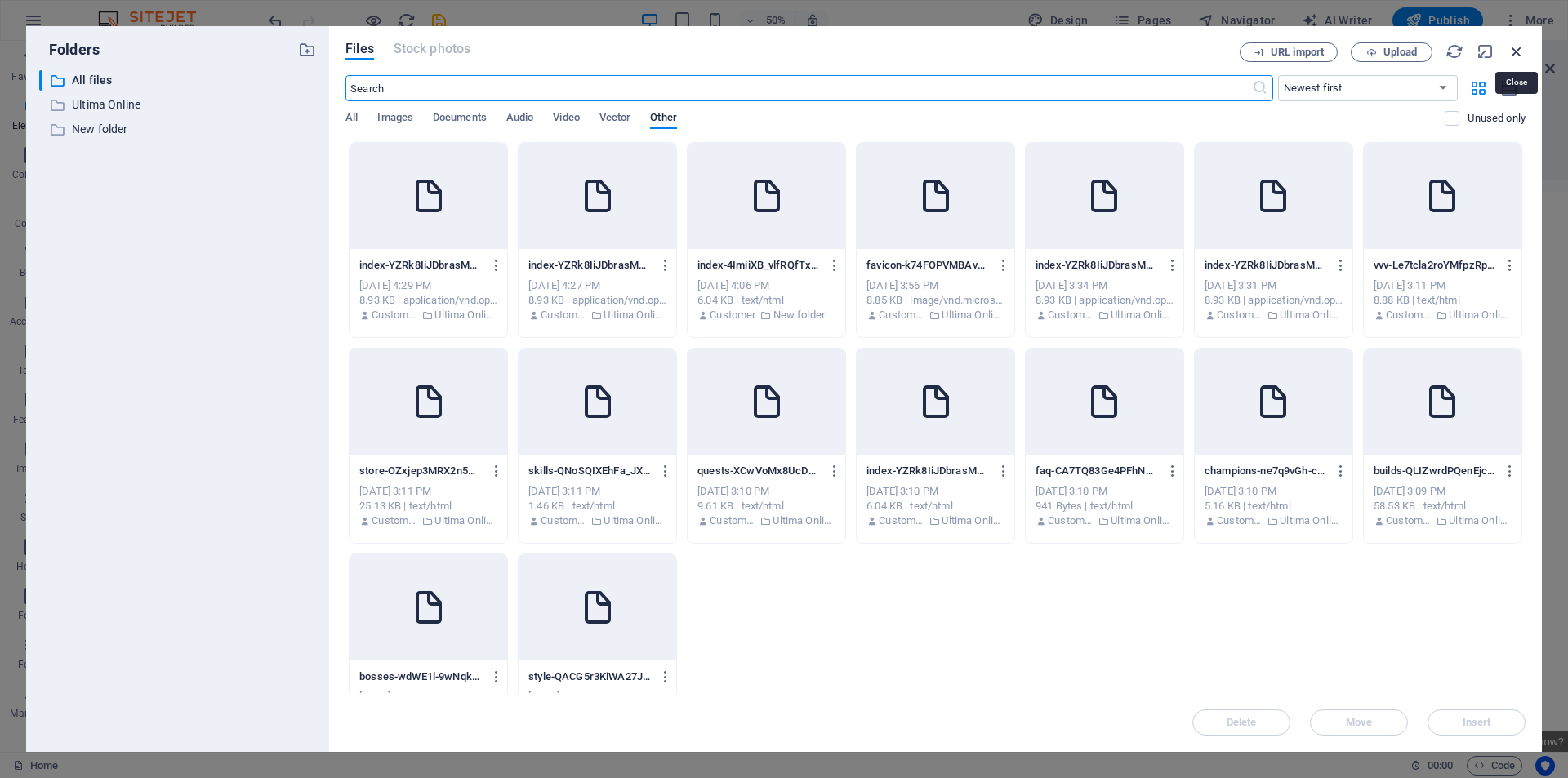
click at [1518, 54] on icon "button" at bounding box center [1516, 51] width 18 height 18
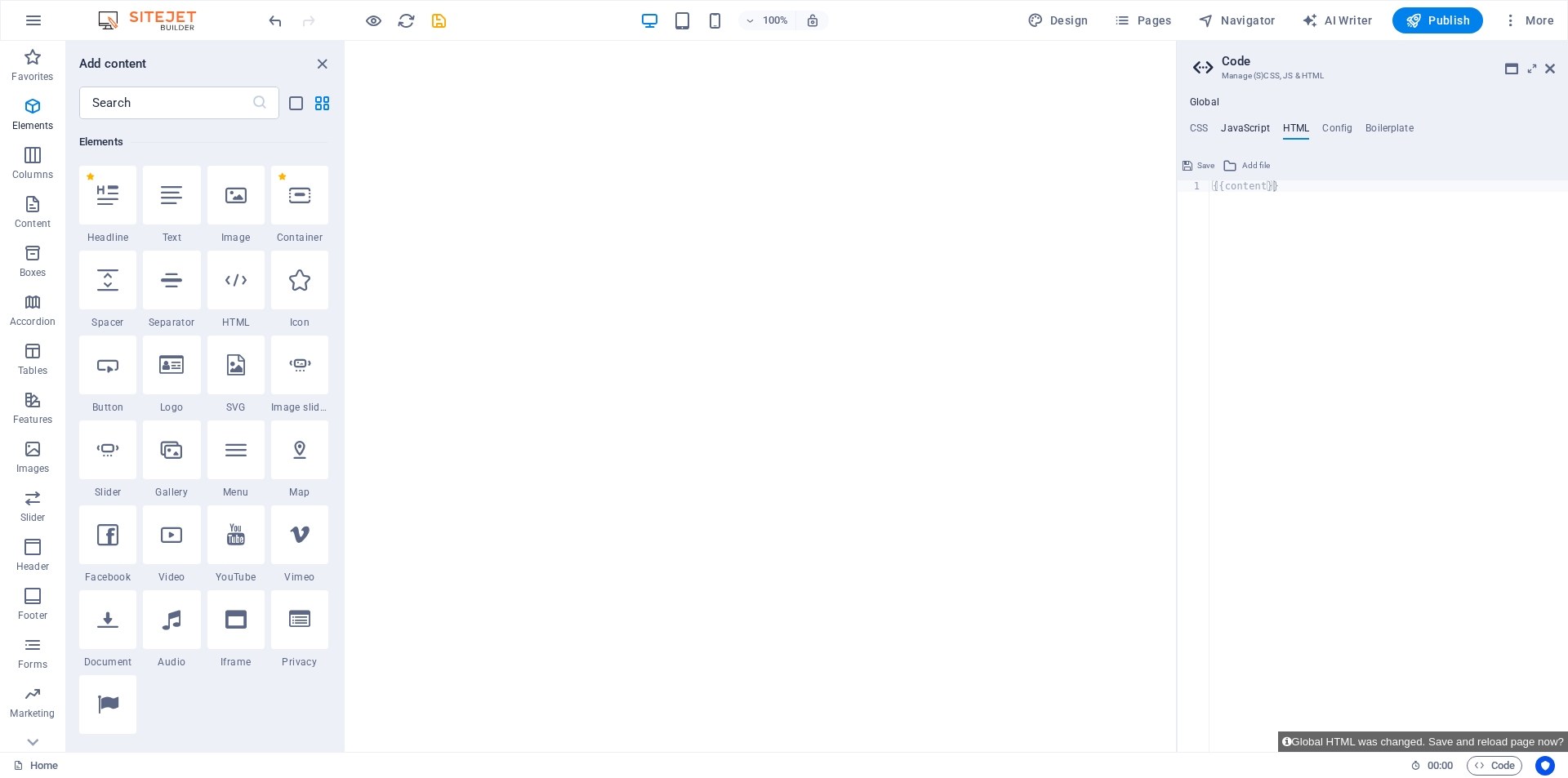
click at [1254, 129] on h4 "JavaScript" at bounding box center [1245, 132] width 49 height 18
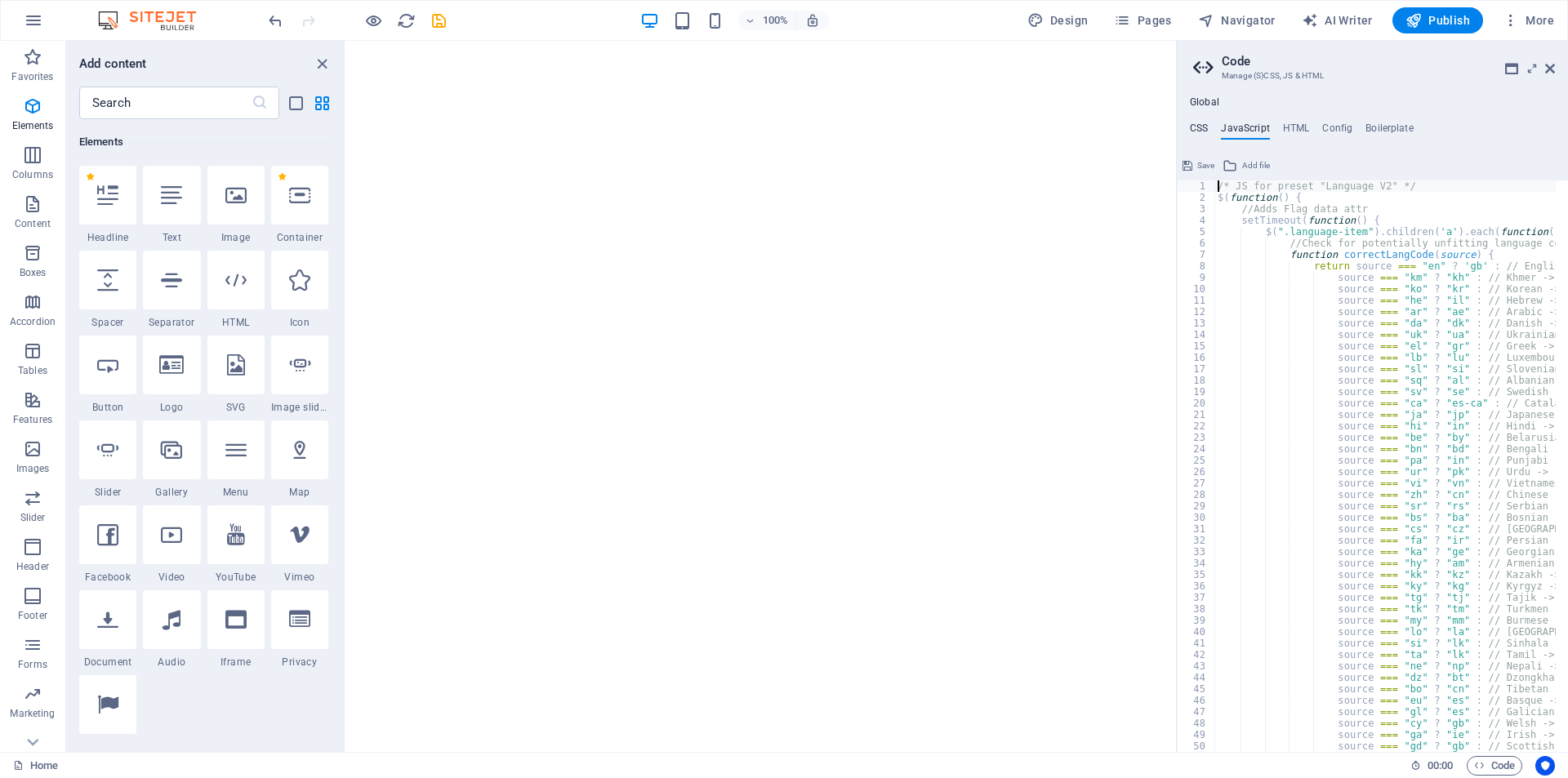
click at [1208, 129] on h4 "CSS" at bounding box center [1198, 132] width 18 height 18
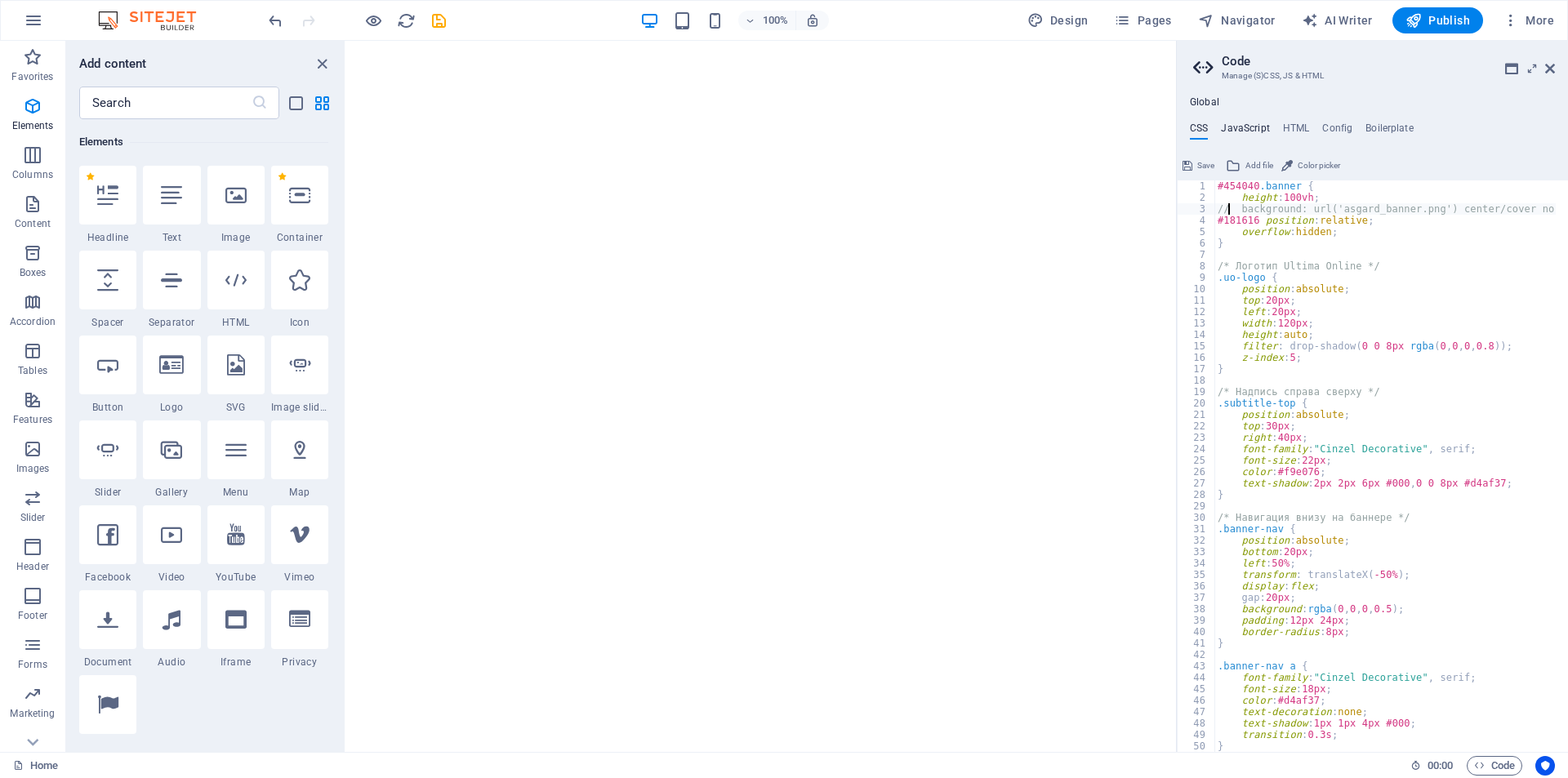
click at [1249, 130] on h4 "JavaScript" at bounding box center [1245, 132] width 49 height 18
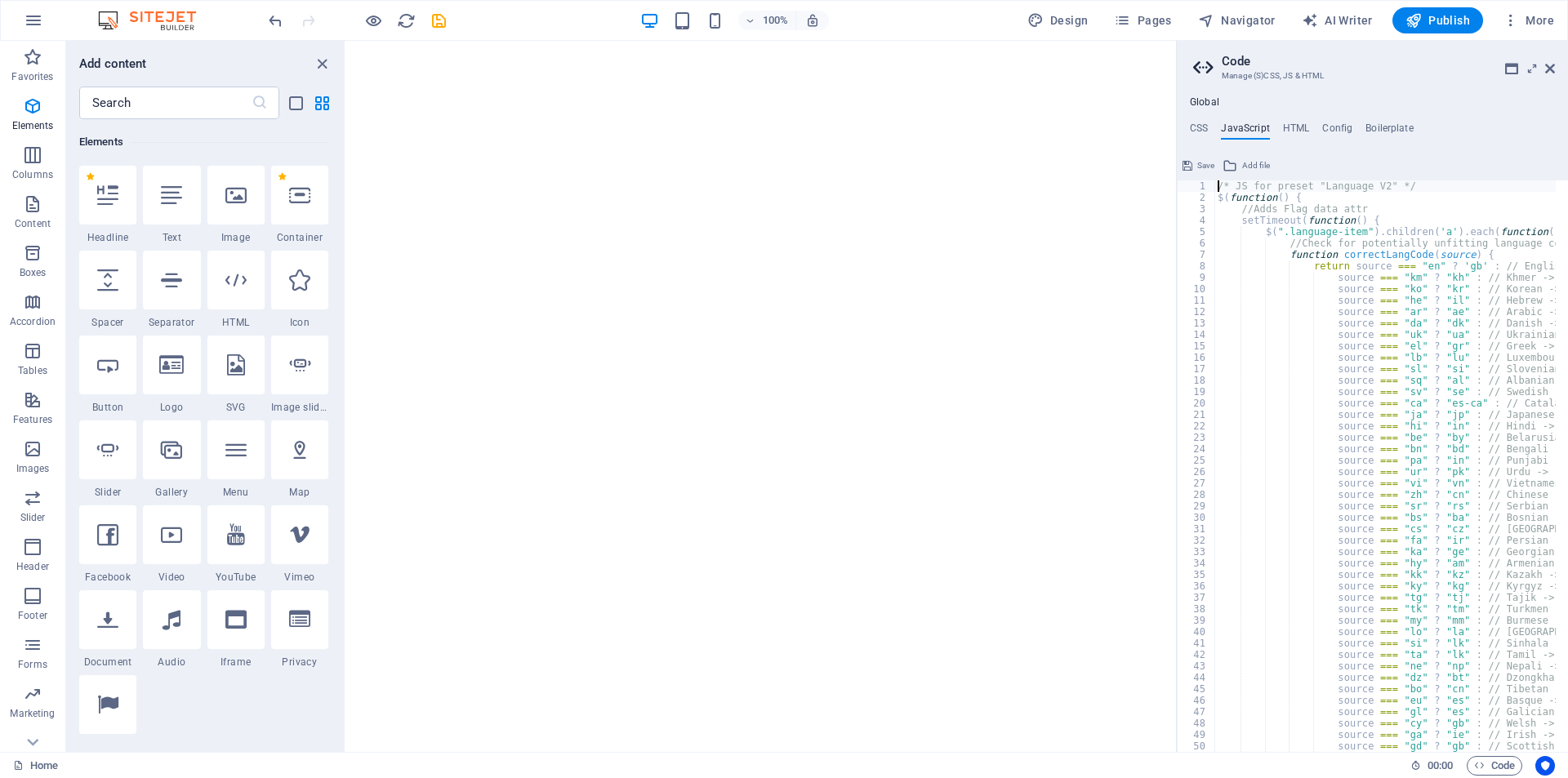
click at [1188, 129] on ul "CSS JavaScript HTML Config Boilerplate" at bounding box center [1372, 132] width 391 height 18
click at [1191, 125] on h4 "CSS" at bounding box center [1198, 132] width 18 height 18
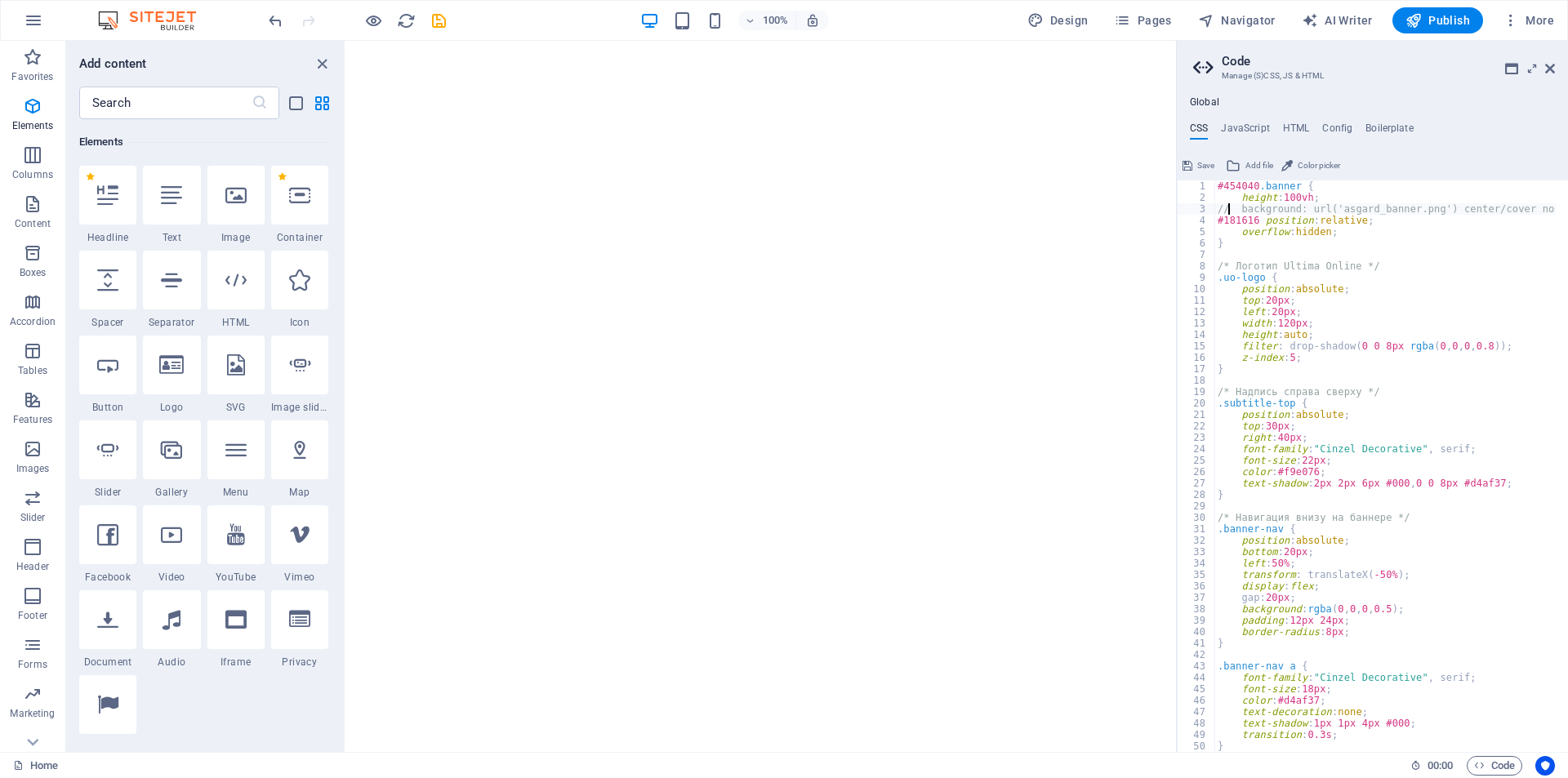
click at [800, 48] on html at bounding box center [761, 43] width 830 height 6
click at [403, 22] on icon "reload" at bounding box center [405, 20] width 19 height 19
click at [320, 209] on div at bounding box center [299, 195] width 57 height 59
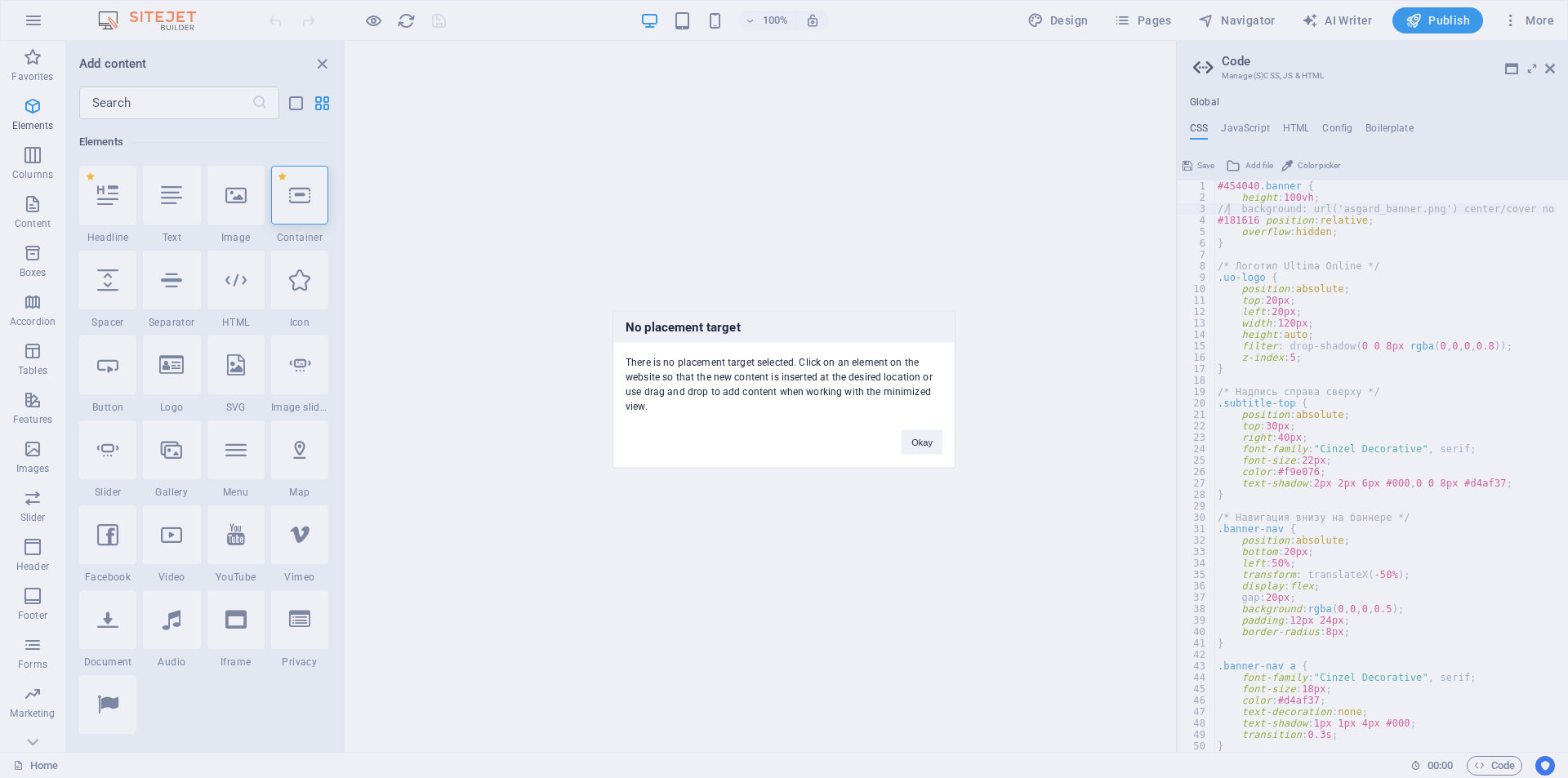
click at [901, 435] on div "Okay" at bounding box center [922, 434] width 65 height 42
click at [905, 444] on button "Okay" at bounding box center [922, 442] width 41 height 25
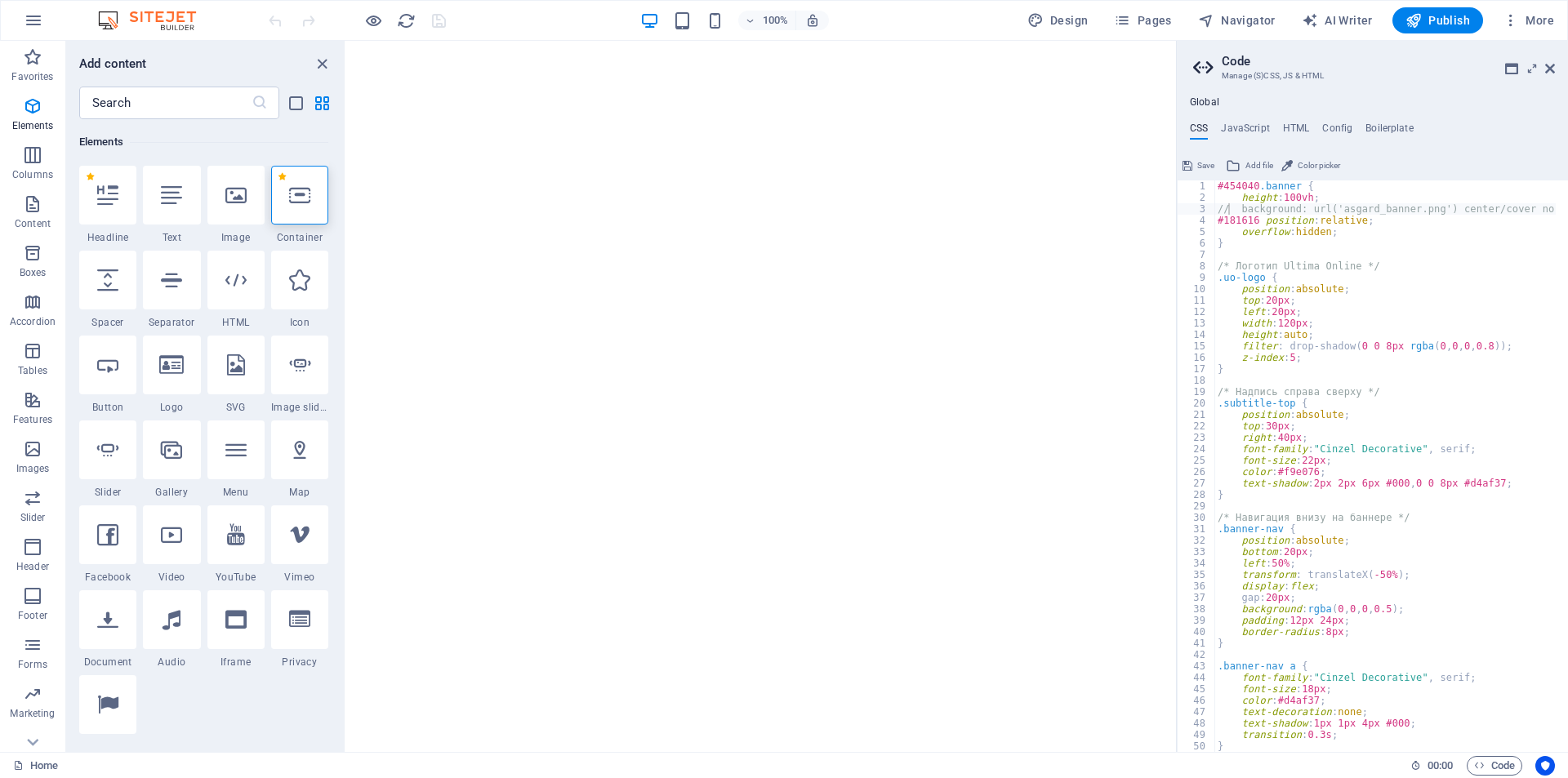
click at [863, 48] on html at bounding box center [761, 43] width 830 height 6
click at [1137, 22] on span "Pages" at bounding box center [1142, 20] width 57 height 16
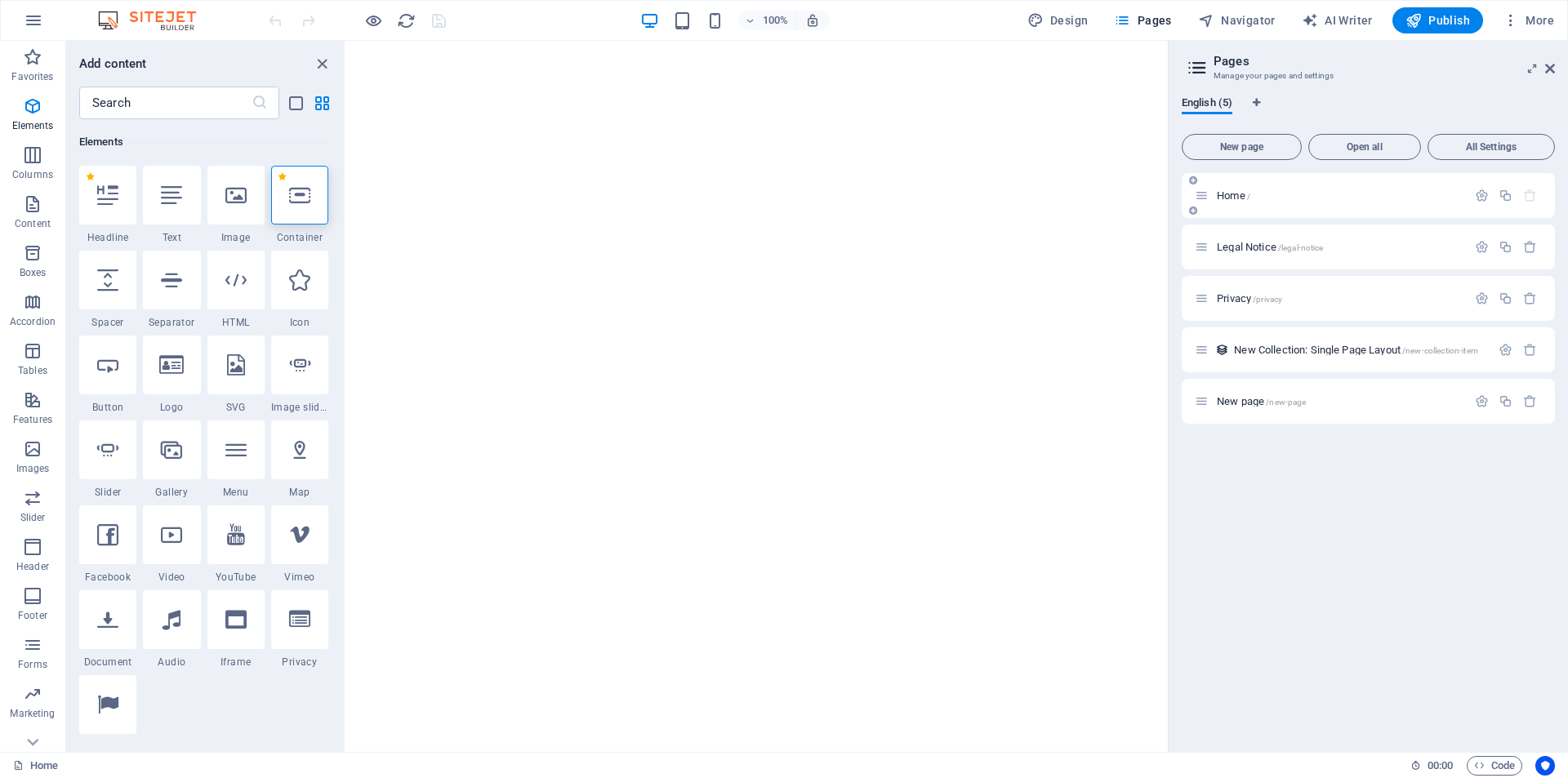
click at [1239, 197] on span "Home /" at bounding box center [1233, 196] width 34 height 12
click at [1252, 245] on span "Legal Notice /legal-notice" at bounding box center [1270, 247] width 106 height 12
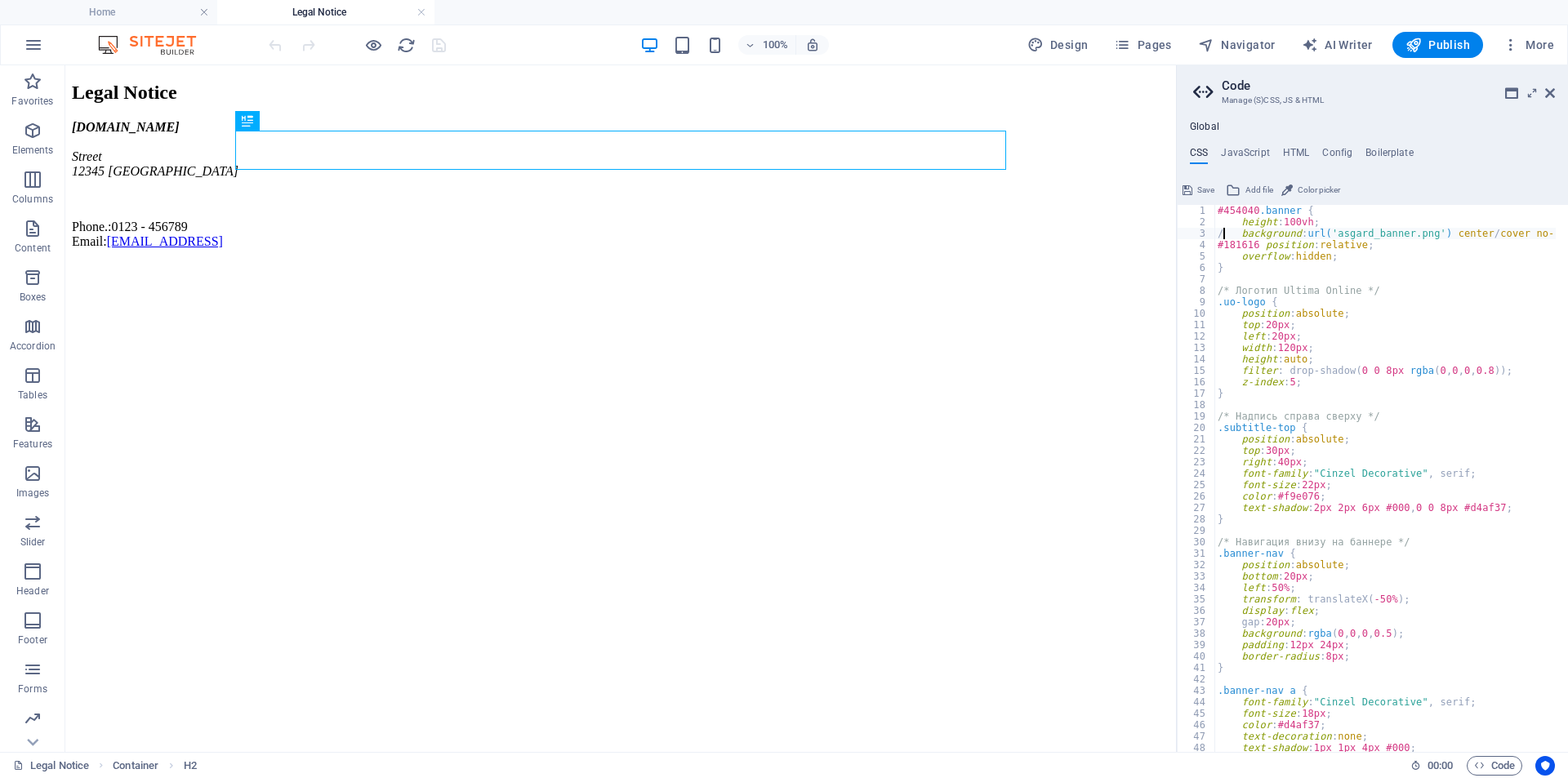
type textarea "background: url('asgard_banner.png') center/cover no-repeat;"
click at [1150, 46] on span "Pages" at bounding box center [1142, 45] width 57 height 16
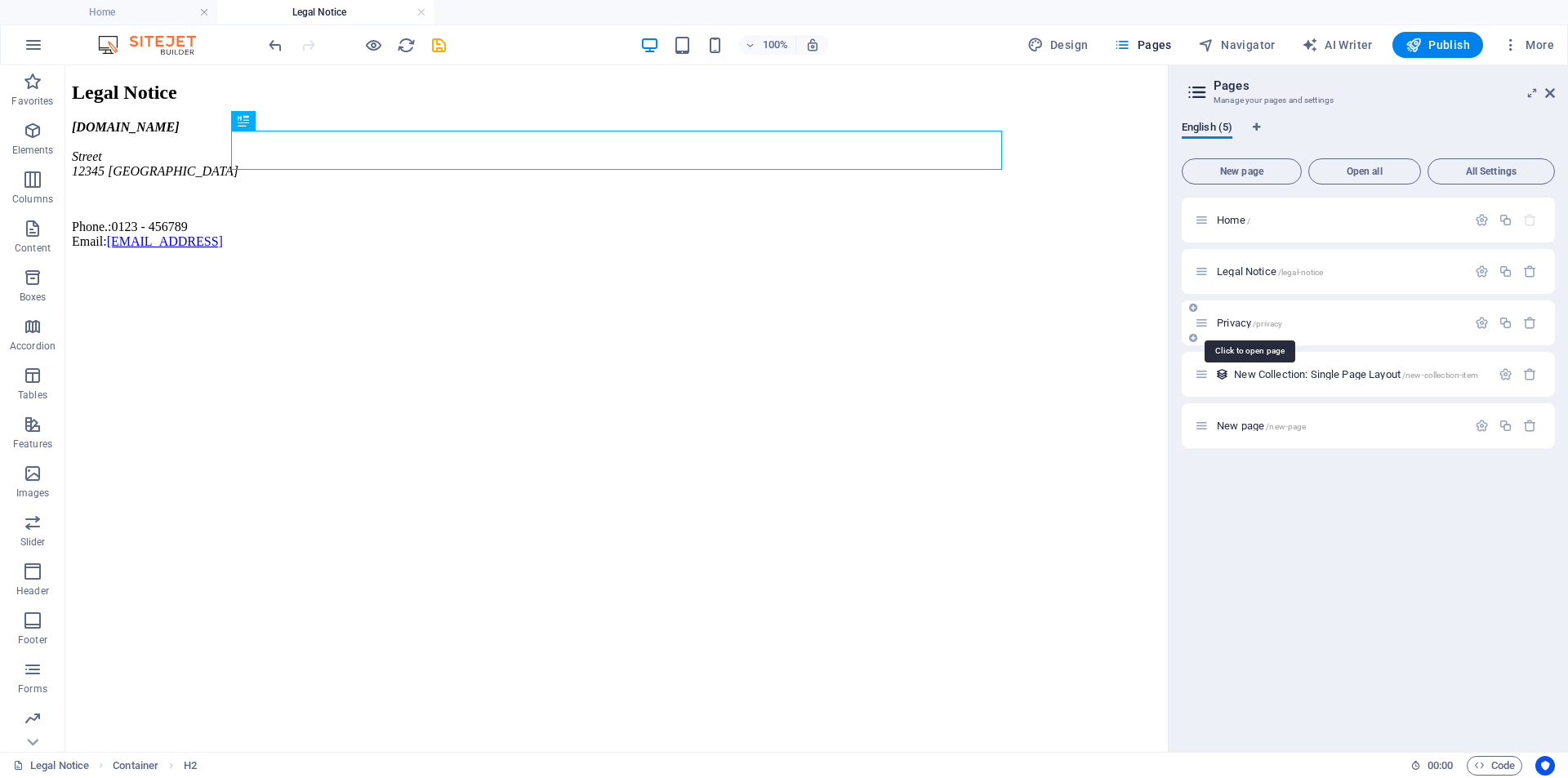
click at [1238, 325] on span "Privacy /privacy" at bounding box center [1249, 323] width 65 height 12
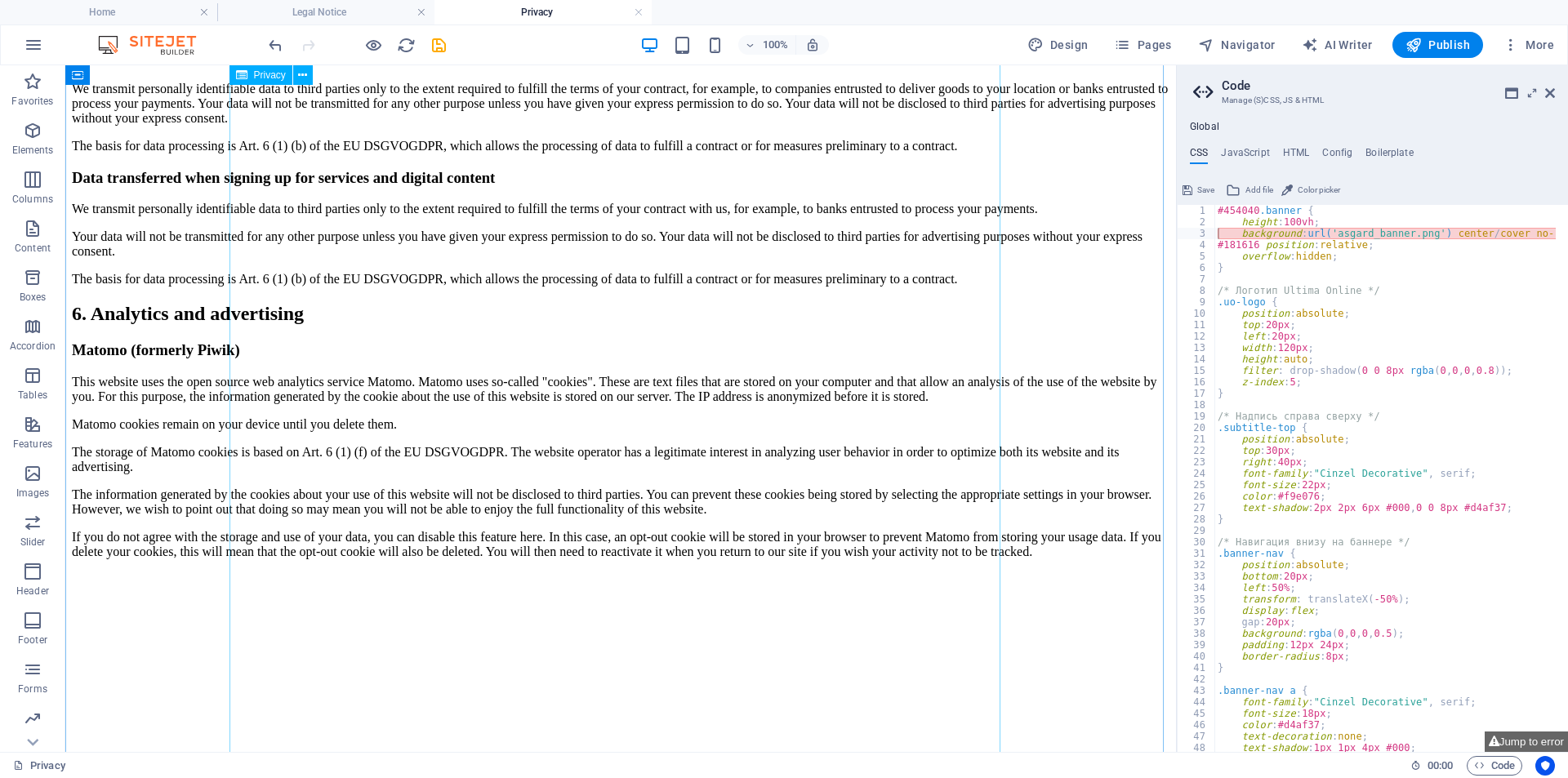
scroll to position [3103, 0]
click at [1160, 42] on span "Pages" at bounding box center [1142, 45] width 57 height 16
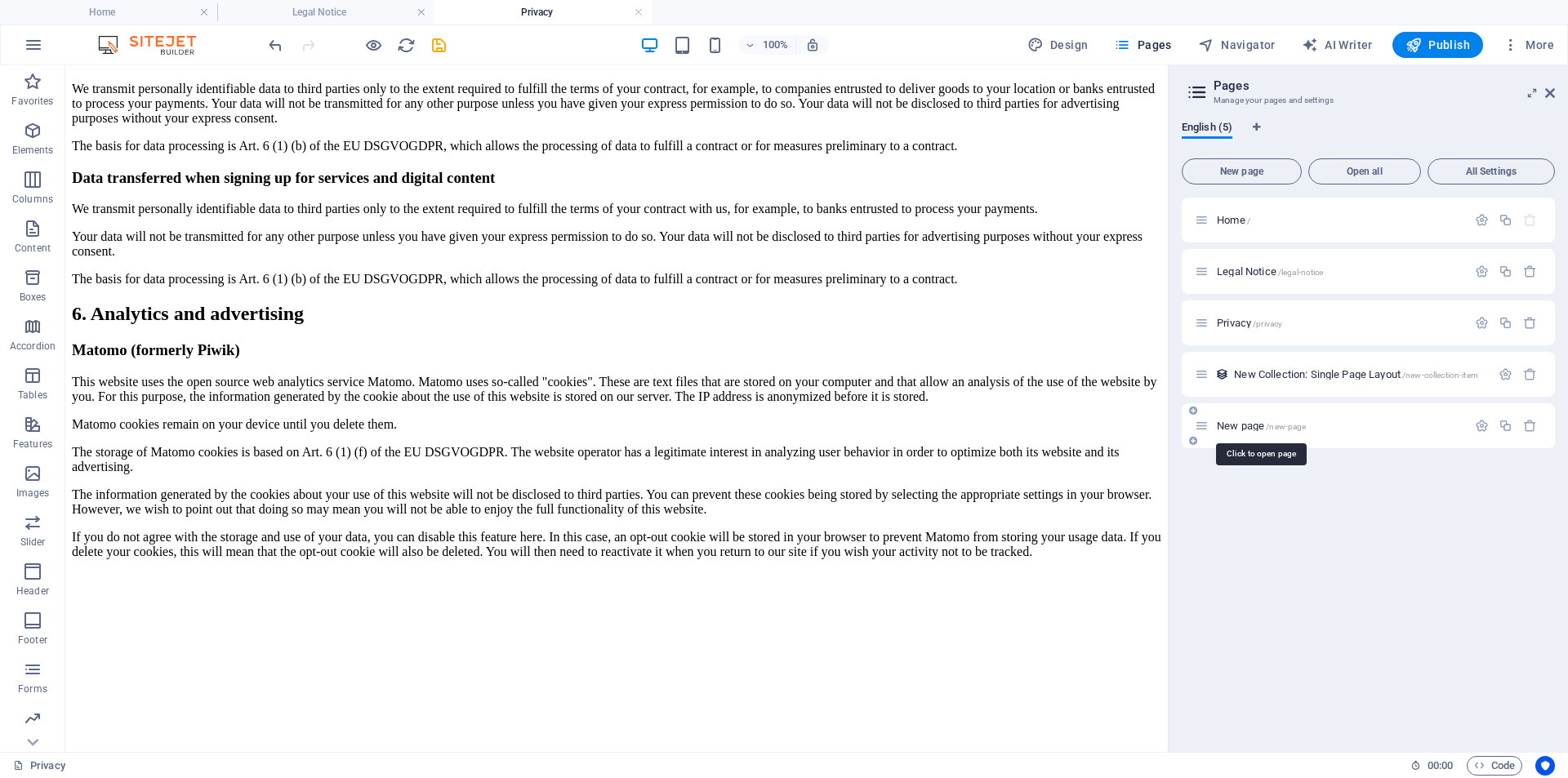
click at [1240, 421] on span "New page /new-page" at bounding box center [1261, 426] width 89 height 12
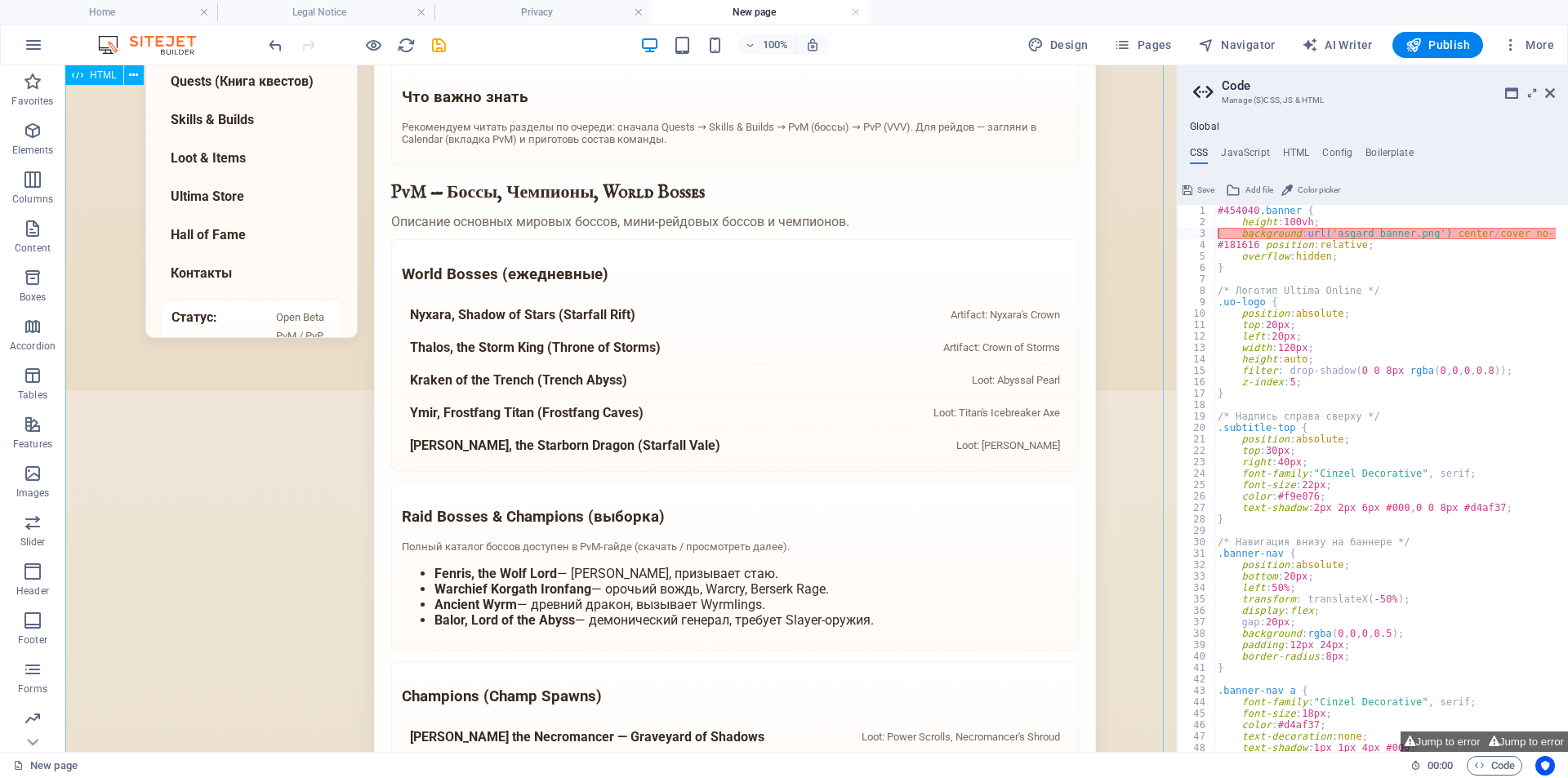
scroll to position [0, 0]
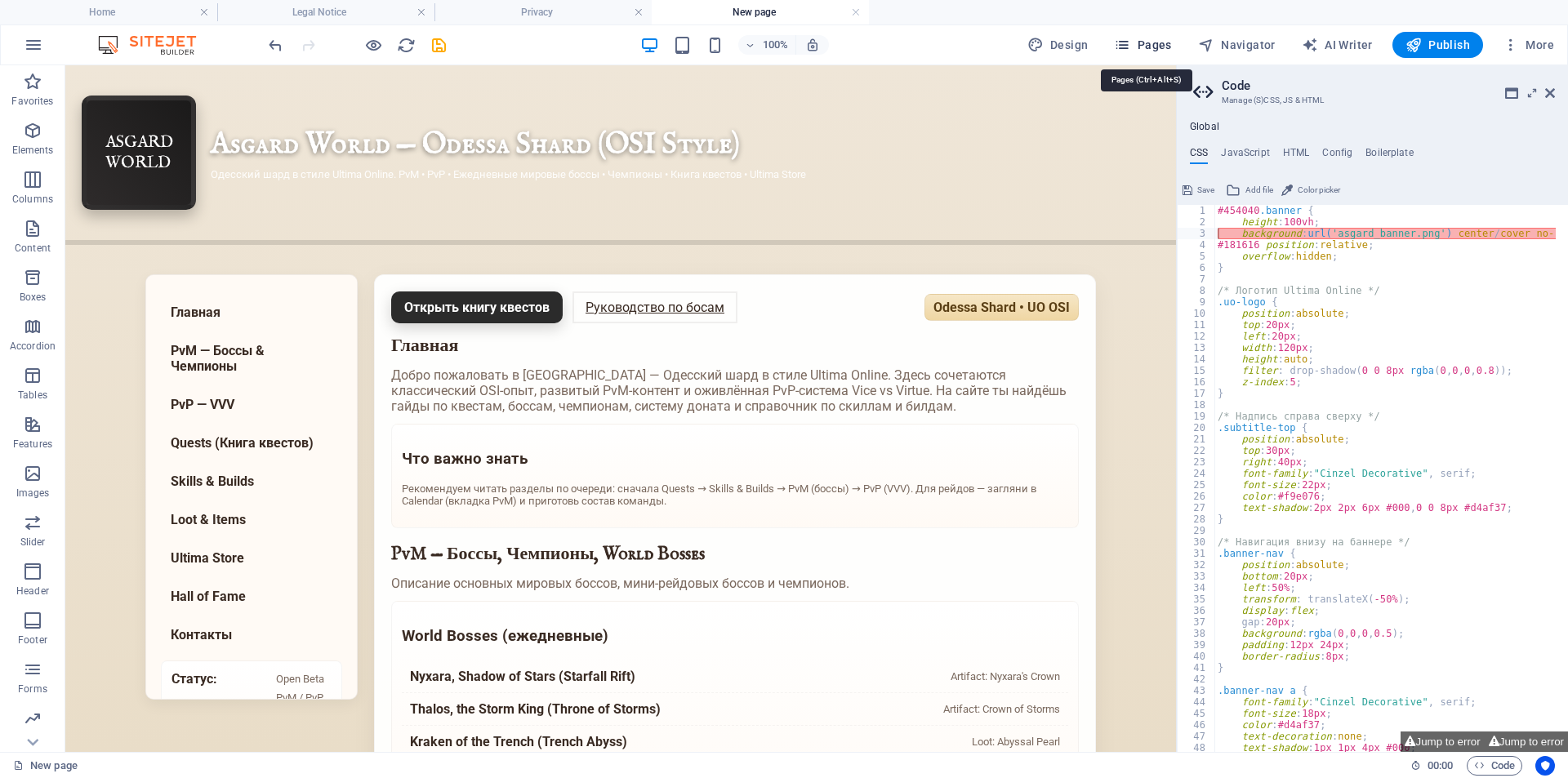
click at [1146, 44] on span "Pages" at bounding box center [1142, 45] width 57 height 16
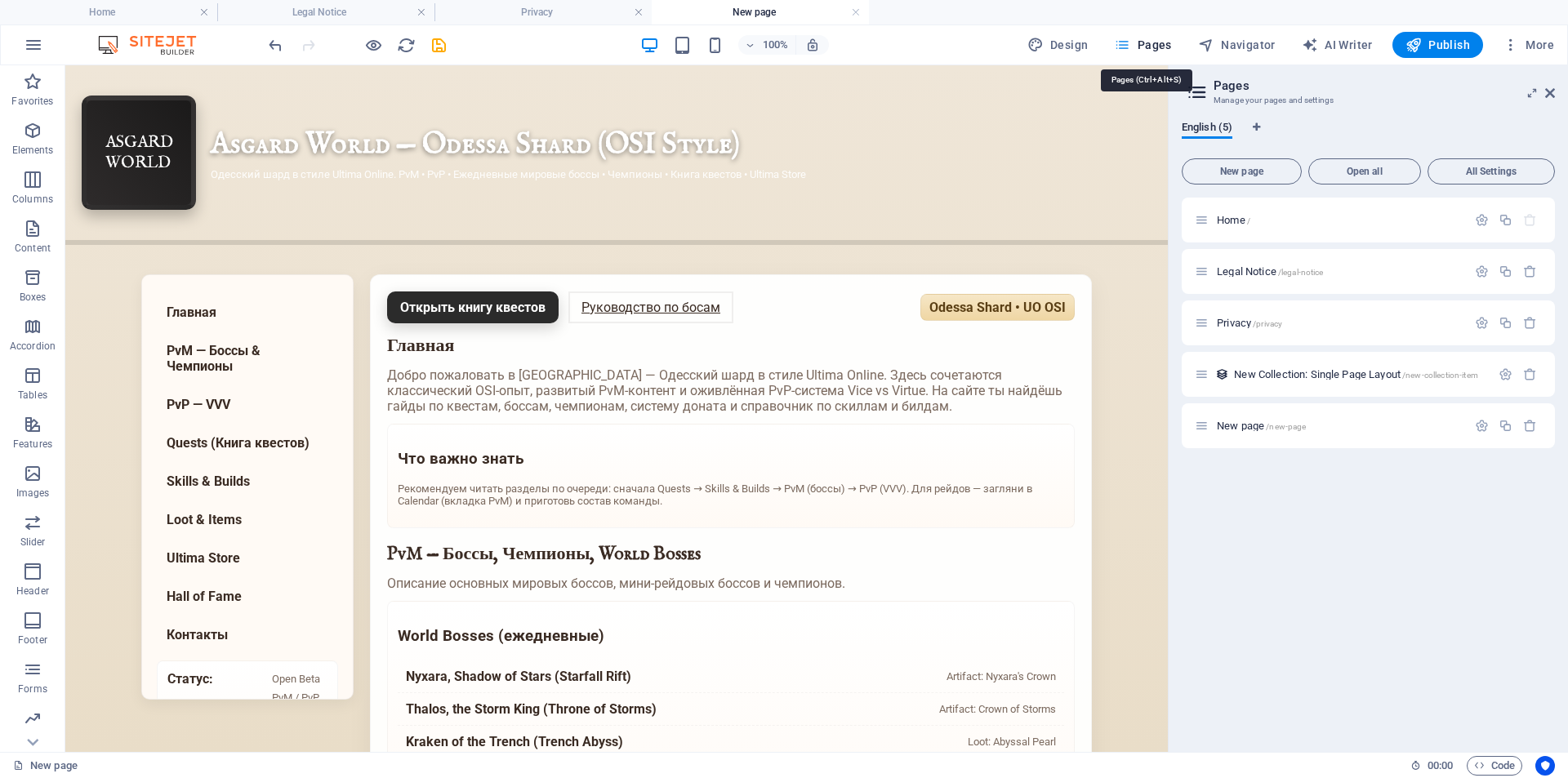
click at [1146, 44] on span "Pages" at bounding box center [1142, 45] width 57 height 16
drag, startPoint x: 1553, startPoint y: 93, endPoint x: 1450, endPoint y: 50, distance: 111.6
click at [1553, 93] on icon at bounding box center [1549, 93] width 10 height 13
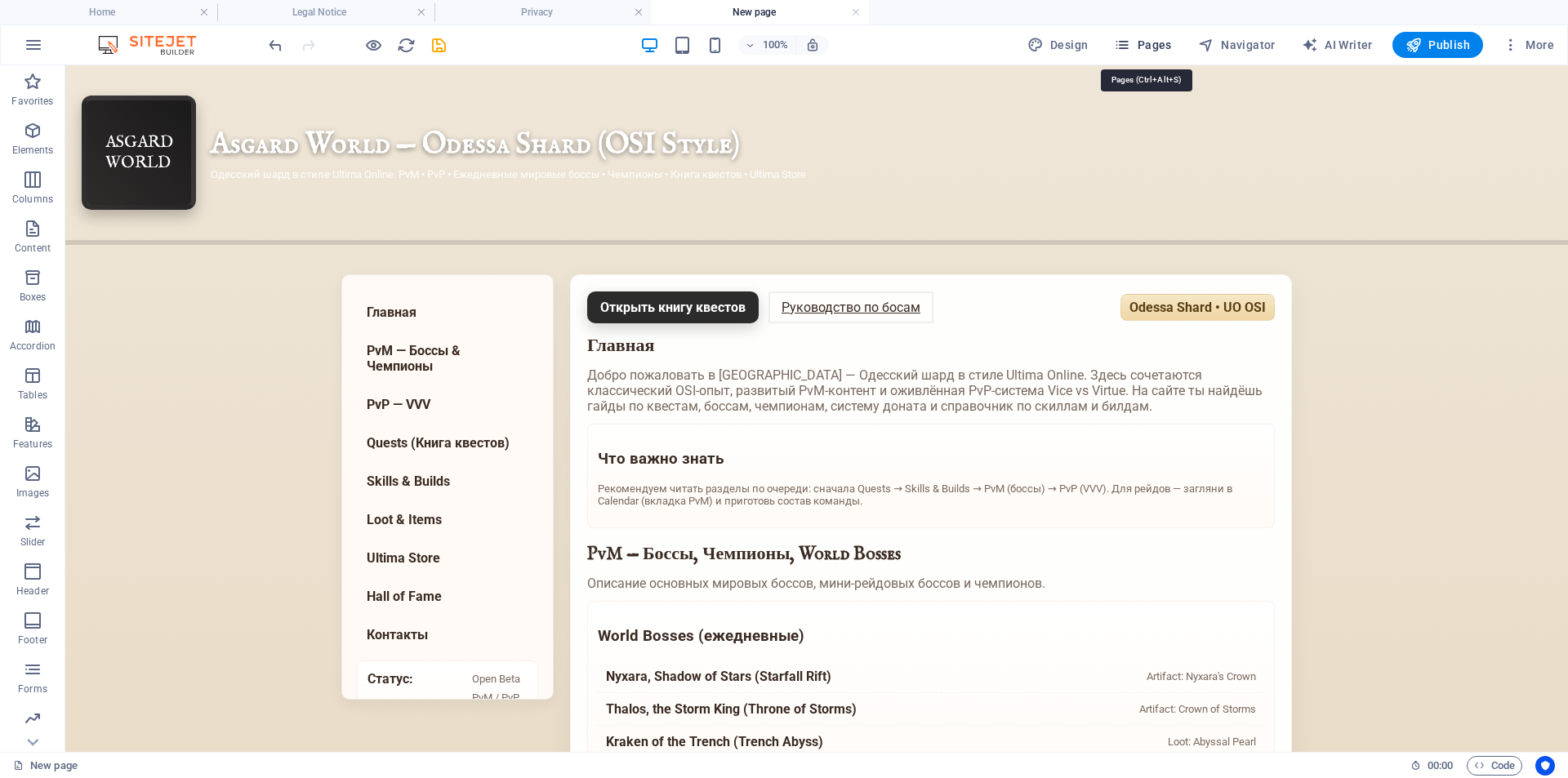
click at [1158, 49] on span "Pages" at bounding box center [1142, 45] width 57 height 16
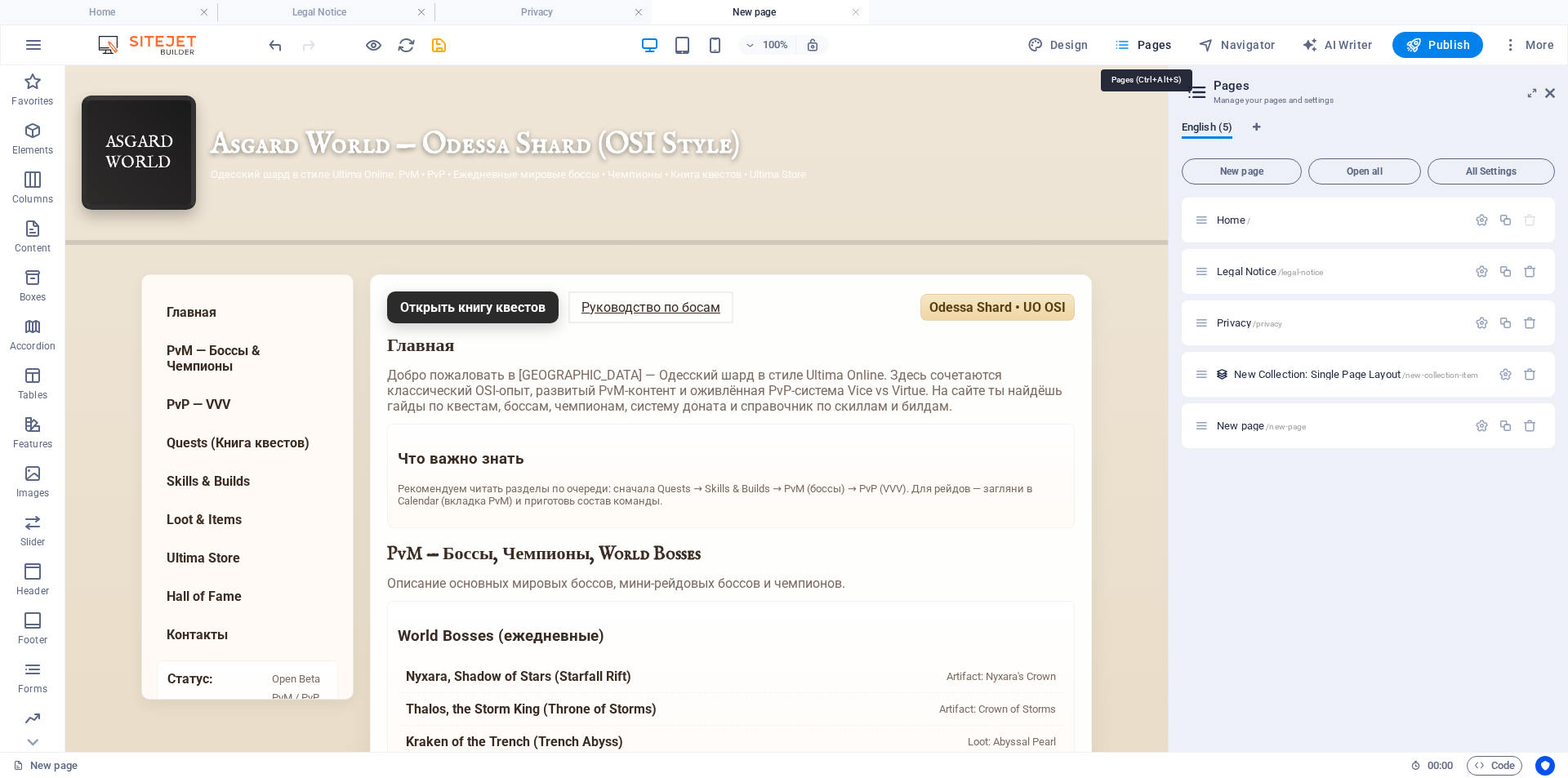
click at [1158, 49] on span "Pages" at bounding box center [1142, 45] width 57 height 16
click at [1558, 95] on aside "Pages Manage your pages and settings English (5) New page Open all All Settings…" at bounding box center [1368, 409] width 400 height 687
click at [1556, 93] on aside "Pages Manage your pages and settings English (5) New page Open all All Settings…" at bounding box center [1368, 409] width 400 height 687
click at [1551, 91] on icon at bounding box center [1549, 93] width 10 height 13
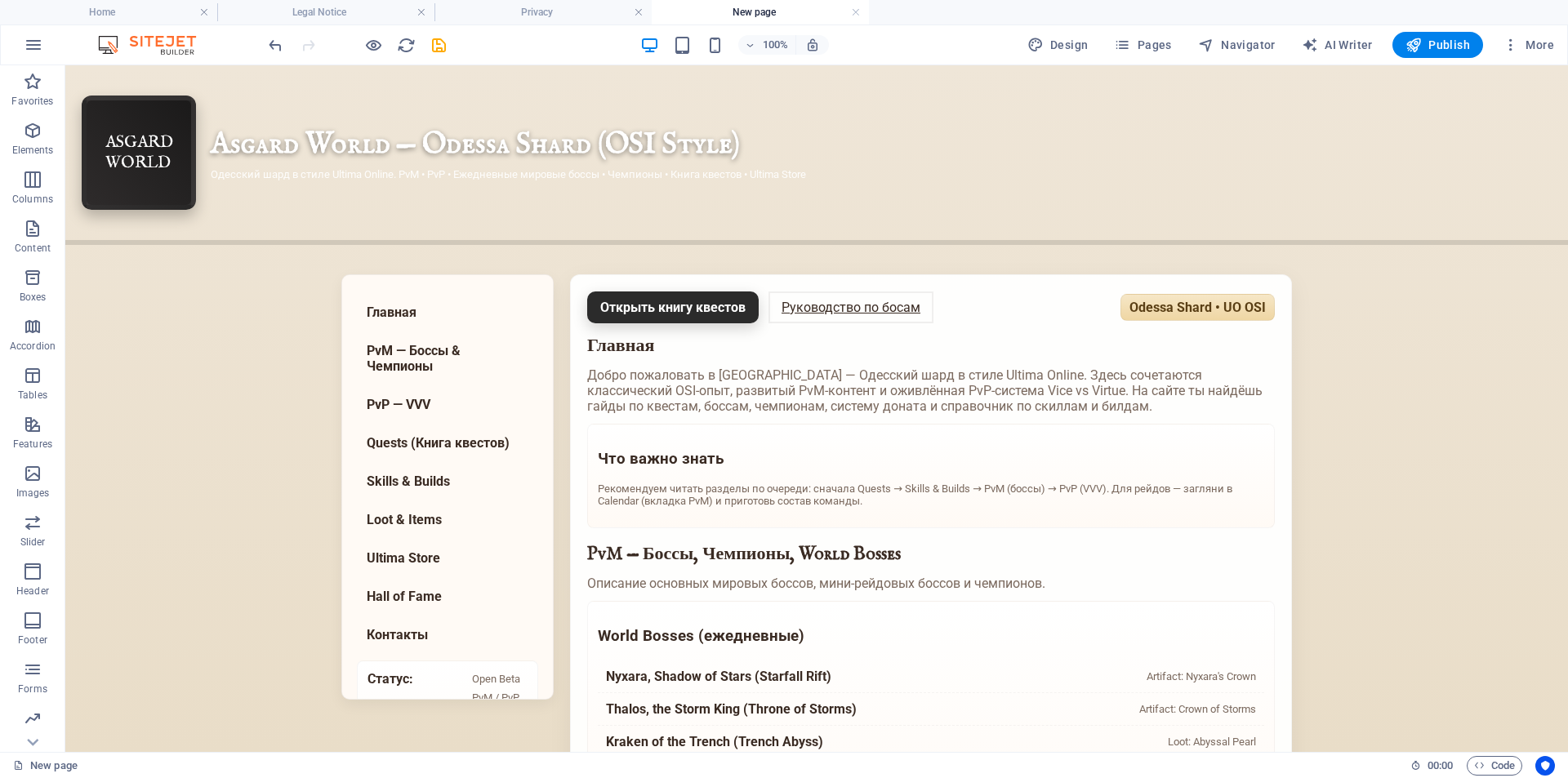
click at [963, 38] on div "100% Design Pages Navigator AI Writer Publish More" at bounding box center [913, 45] width 1295 height 26
click at [521, 10] on h4 "Privacy" at bounding box center [543, 12] width 217 height 18
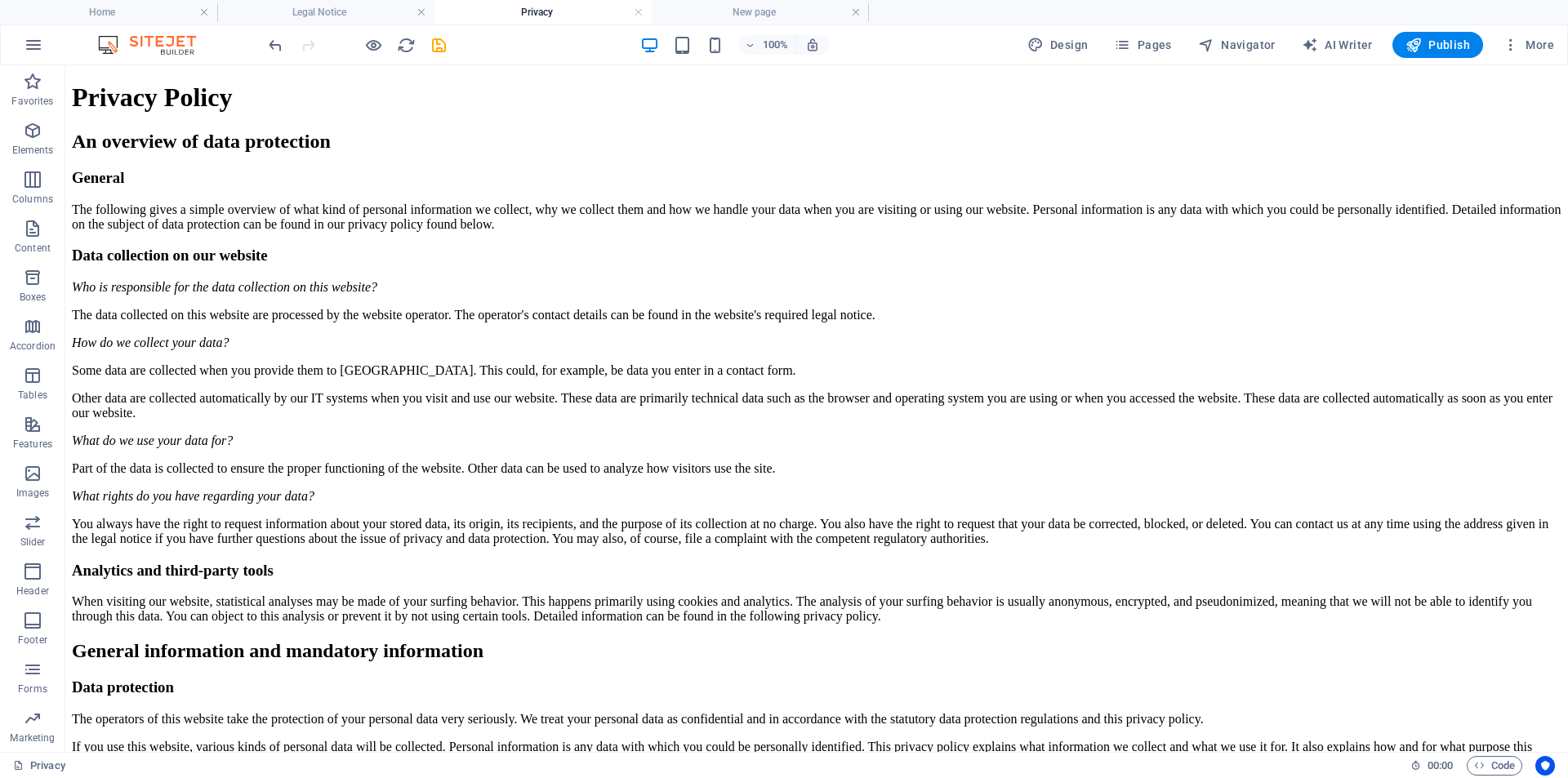
scroll to position [3103, 0]
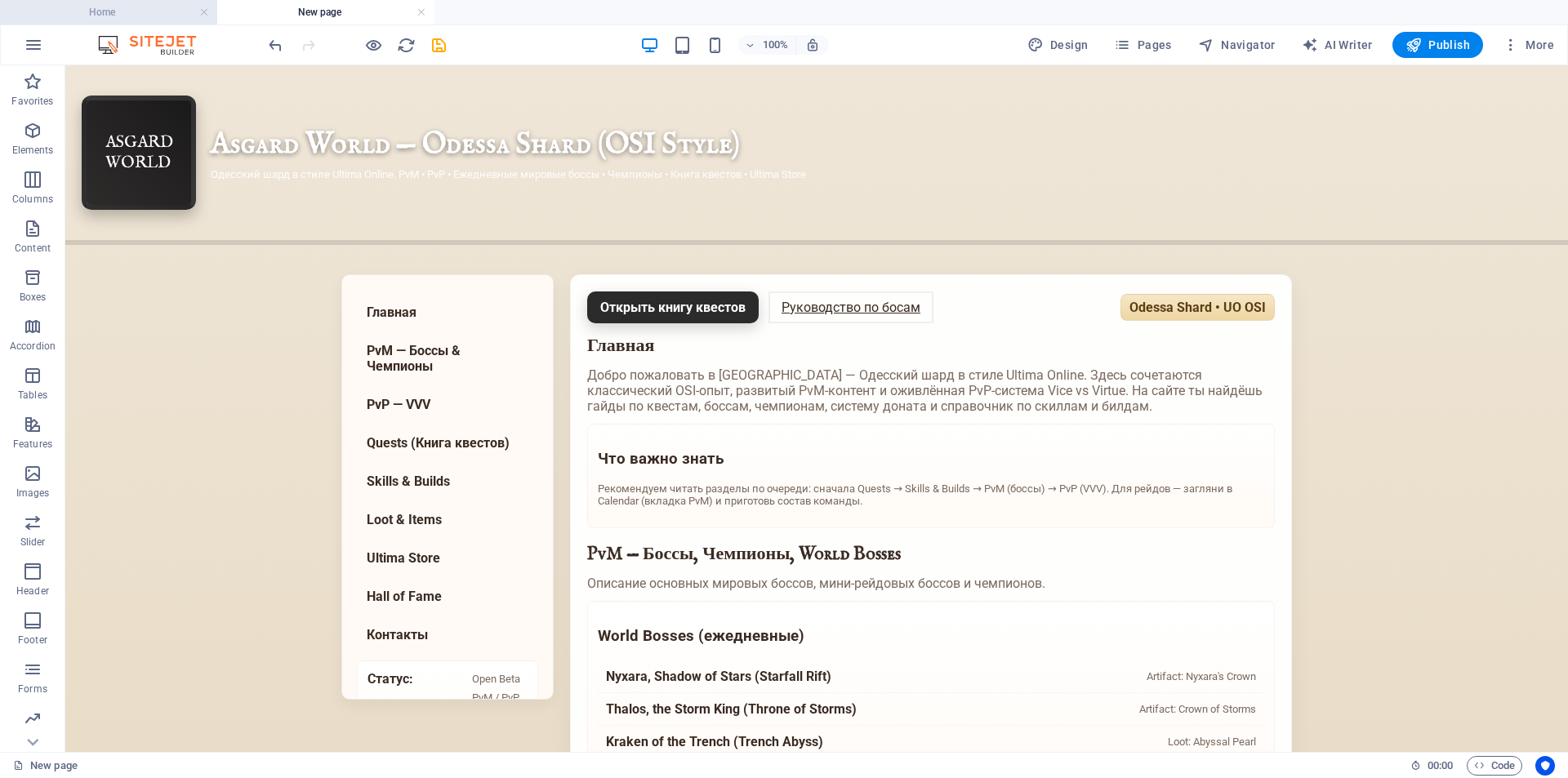
click at [135, 9] on h4 "Home" at bounding box center [109, 12] width 217 height 18
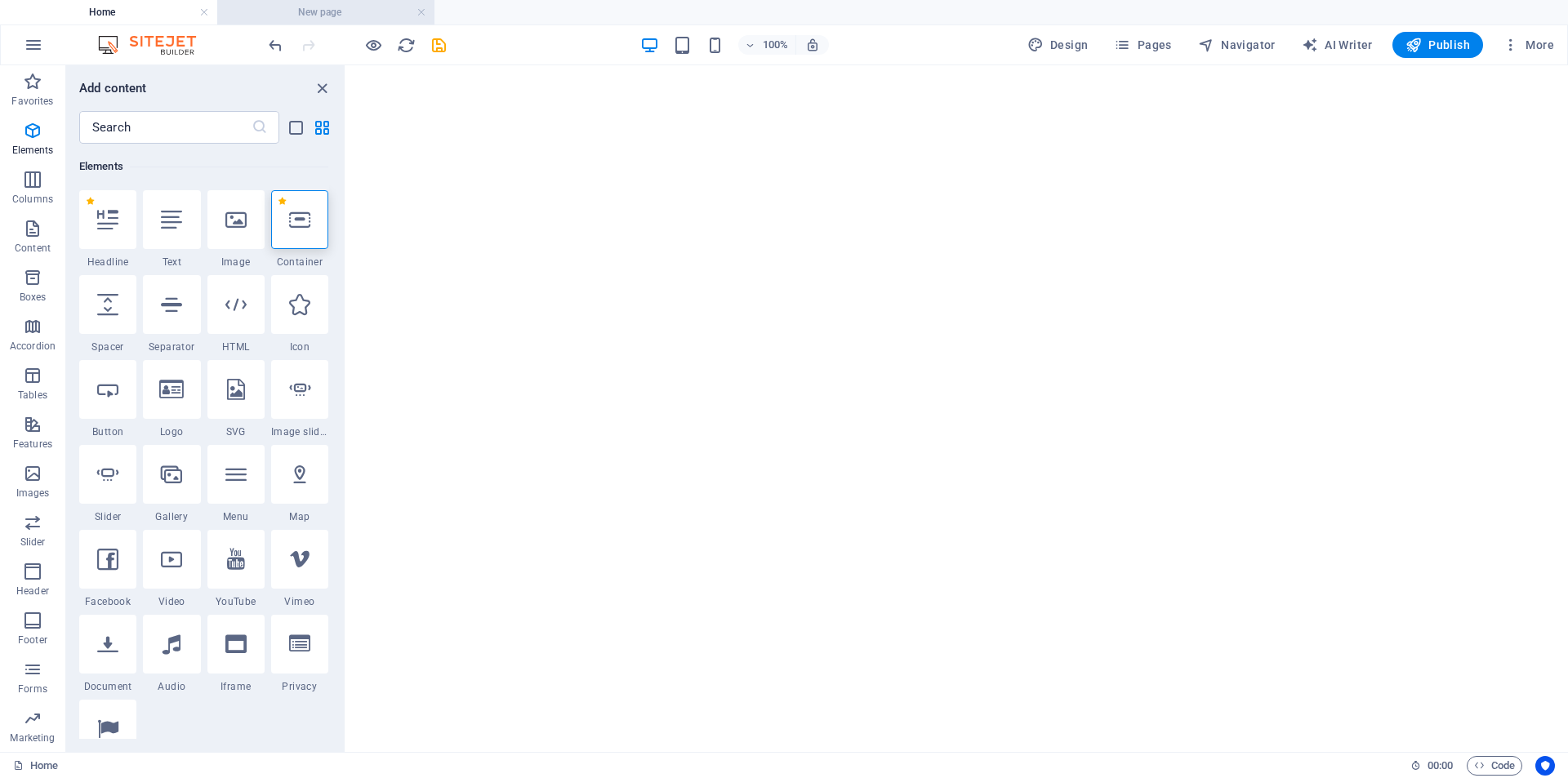
click at [290, 11] on h4 "New page" at bounding box center [326, 12] width 217 height 18
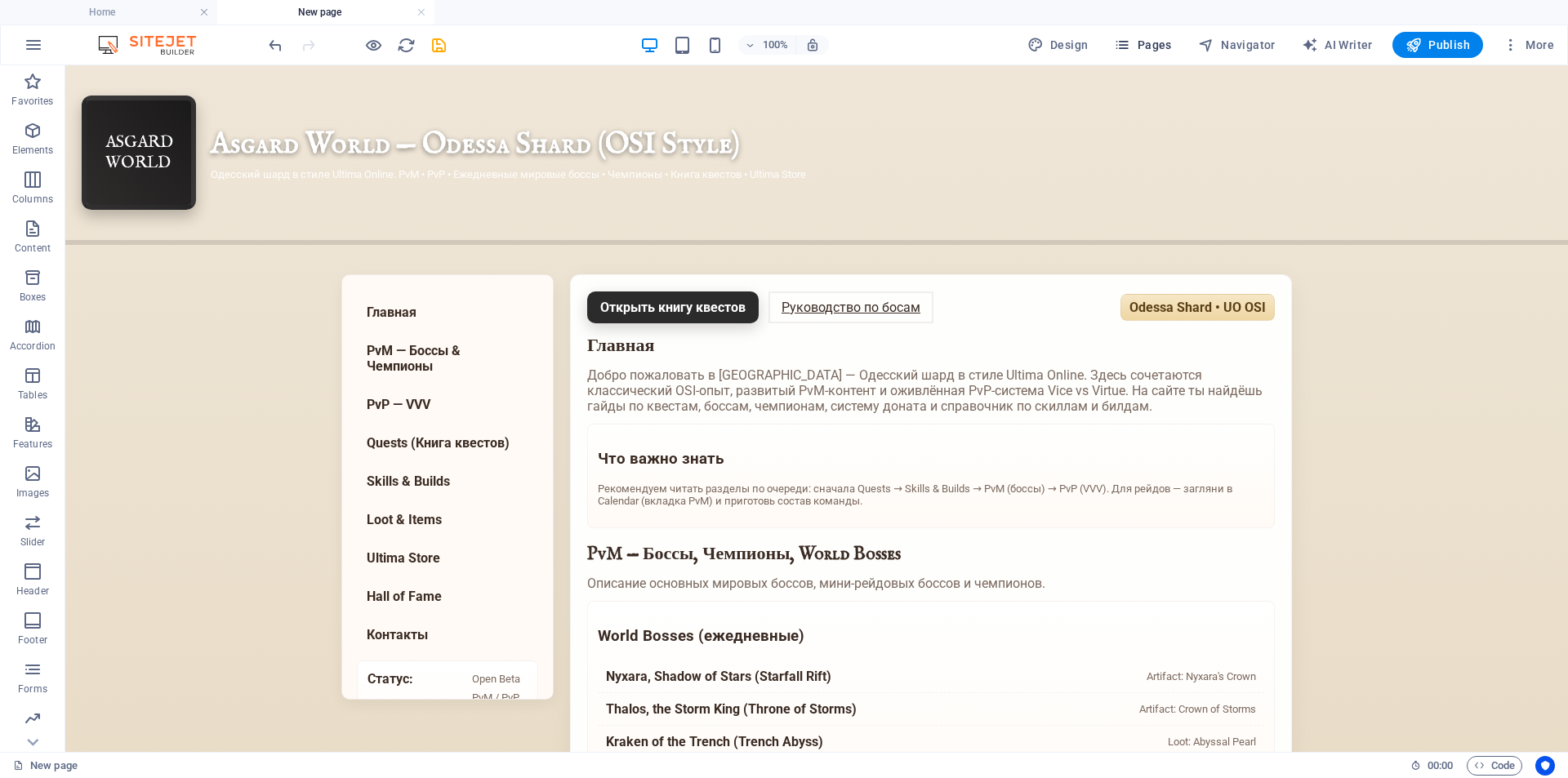
click at [1171, 42] on span "Pages" at bounding box center [1142, 45] width 57 height 16
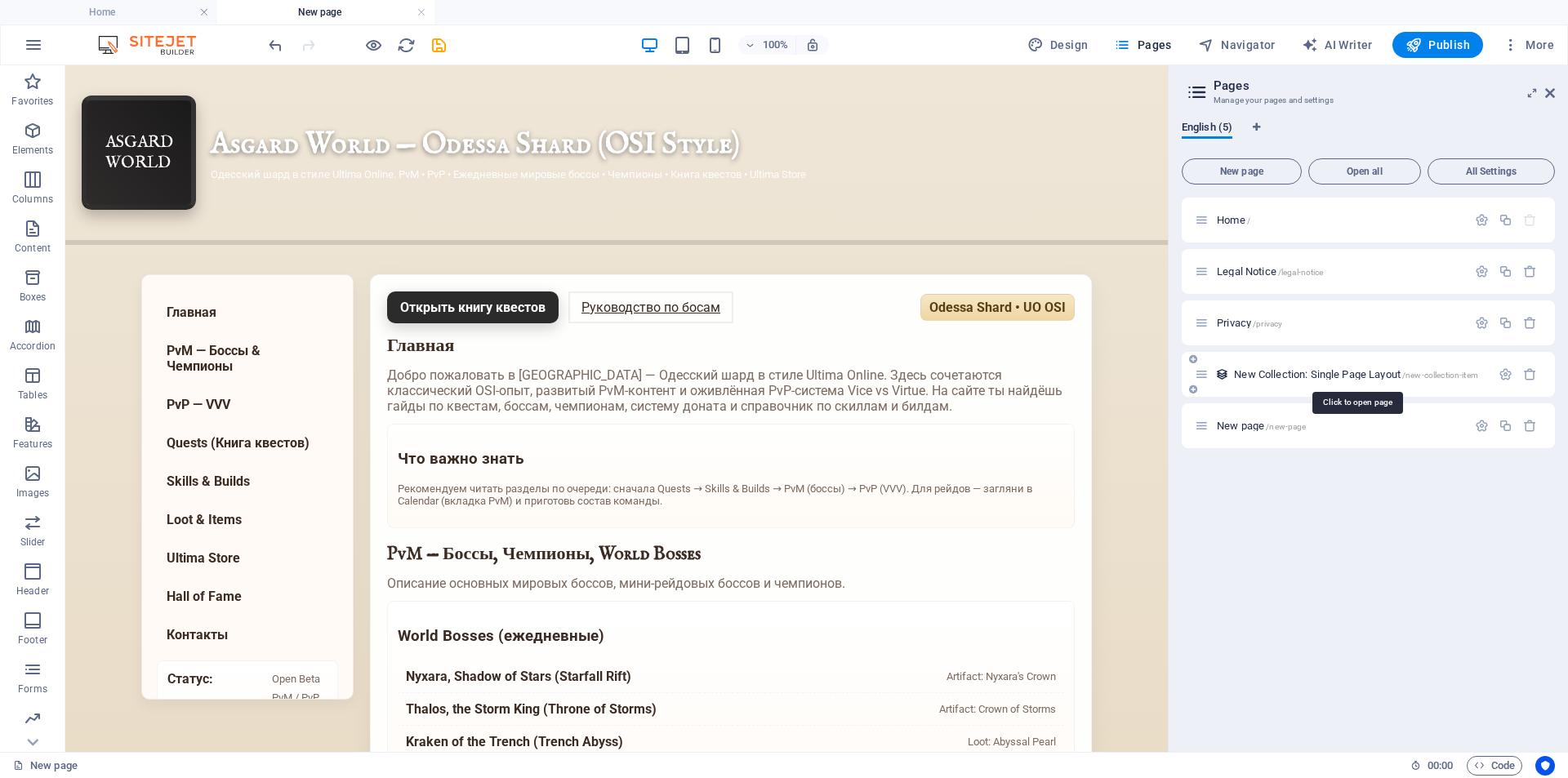
click at [1333, 375] on span "New Collection: Single Page Layout /new-collection-item" at bounding box center [1355, 374] width 245 height 12
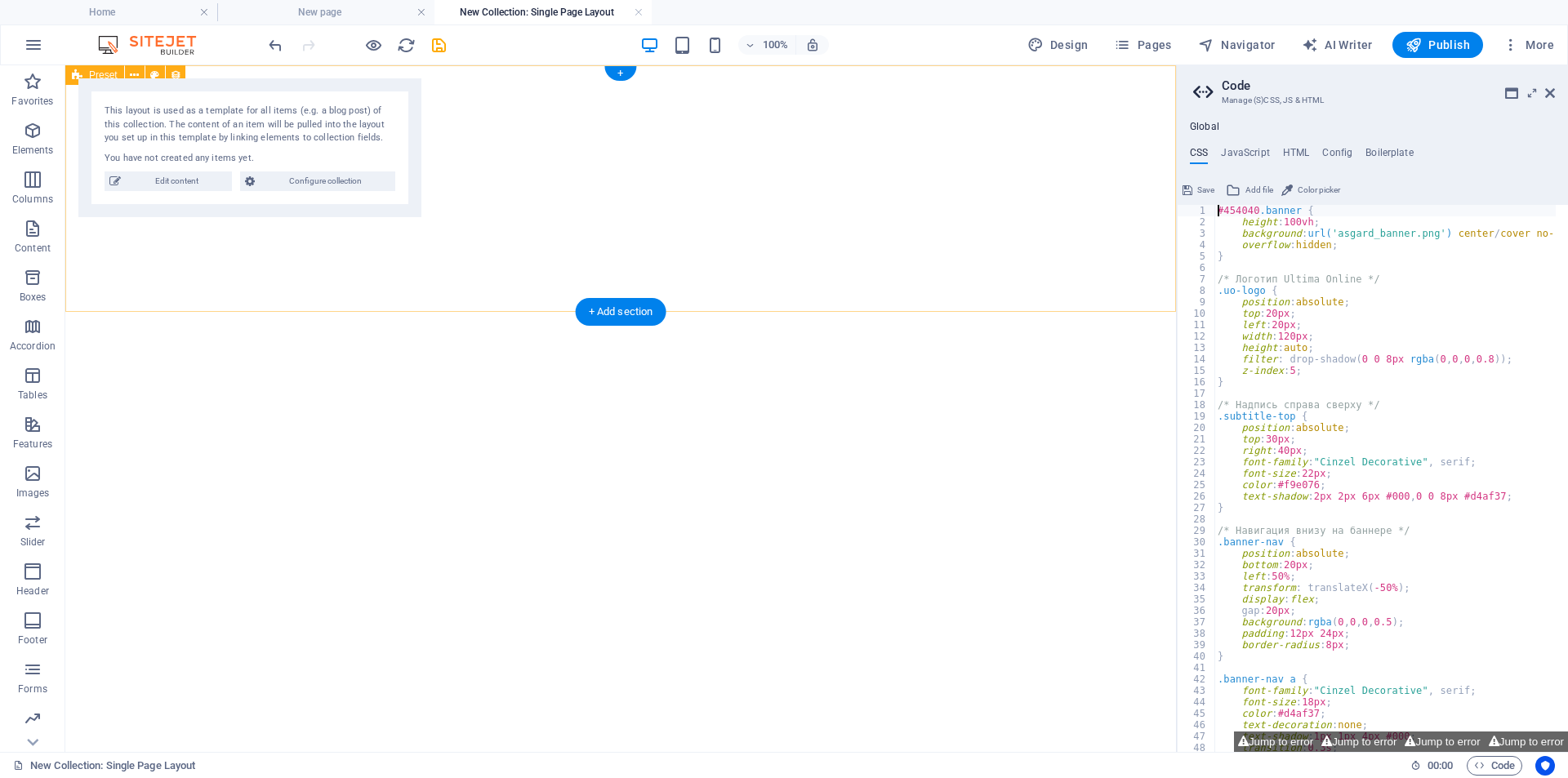
type textarea "#454040.banner {"
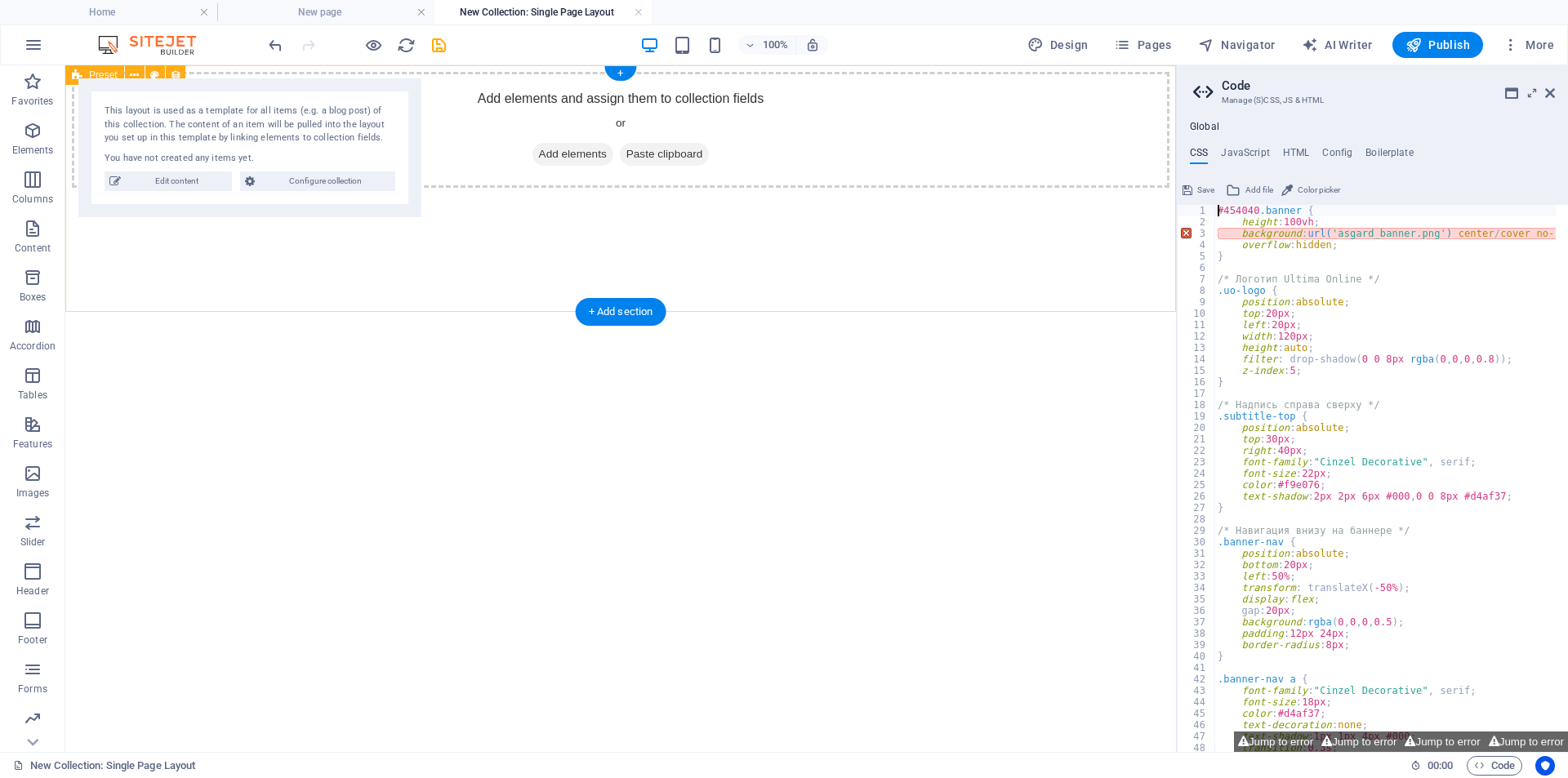
scroll to position [0, 0]
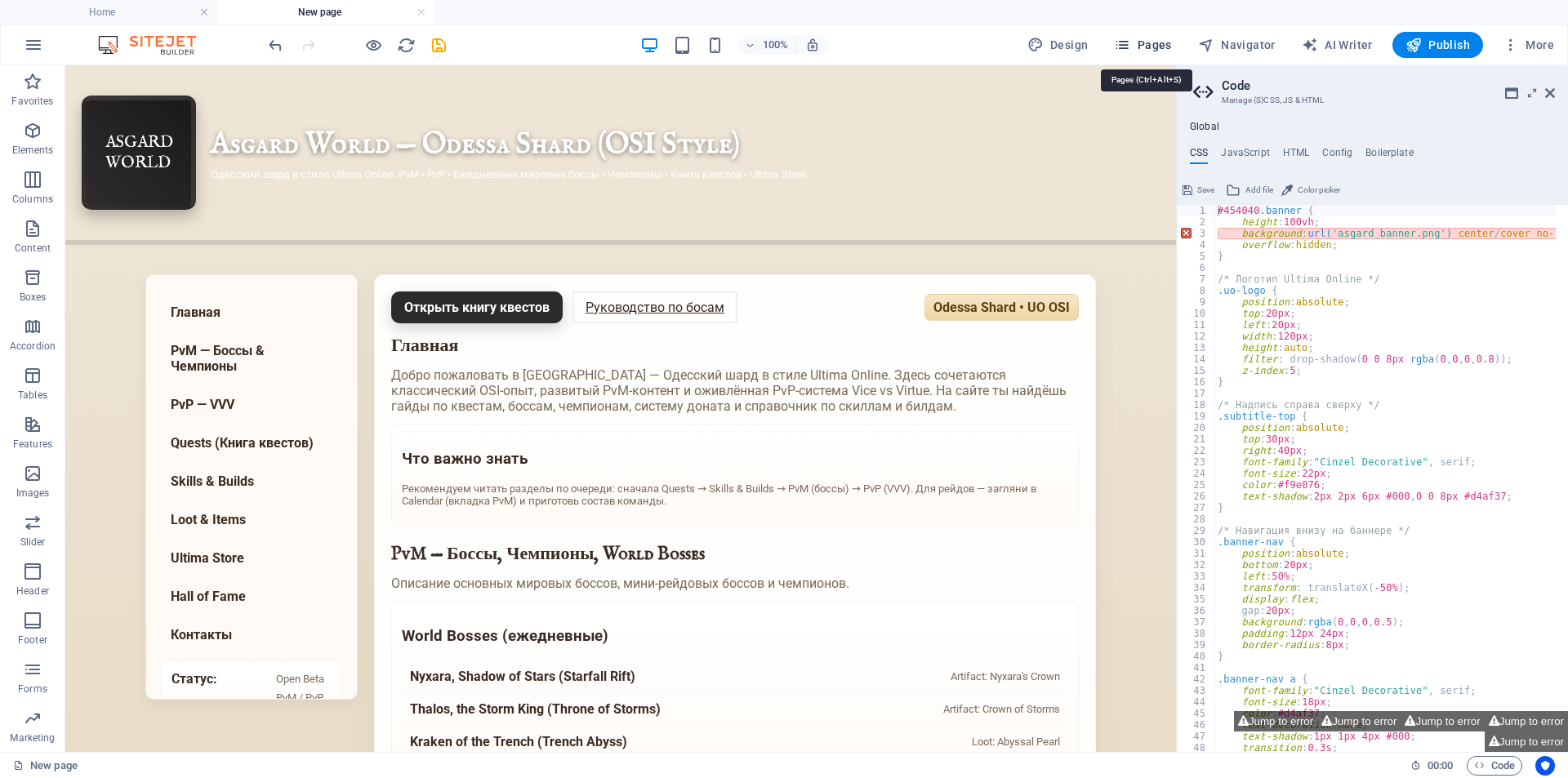
click at [1164, 36] on button "Pages" at bounding box center [1142, 45] width 71 height 26
